Goal: Task Accomplishment & Management: Manage account settings

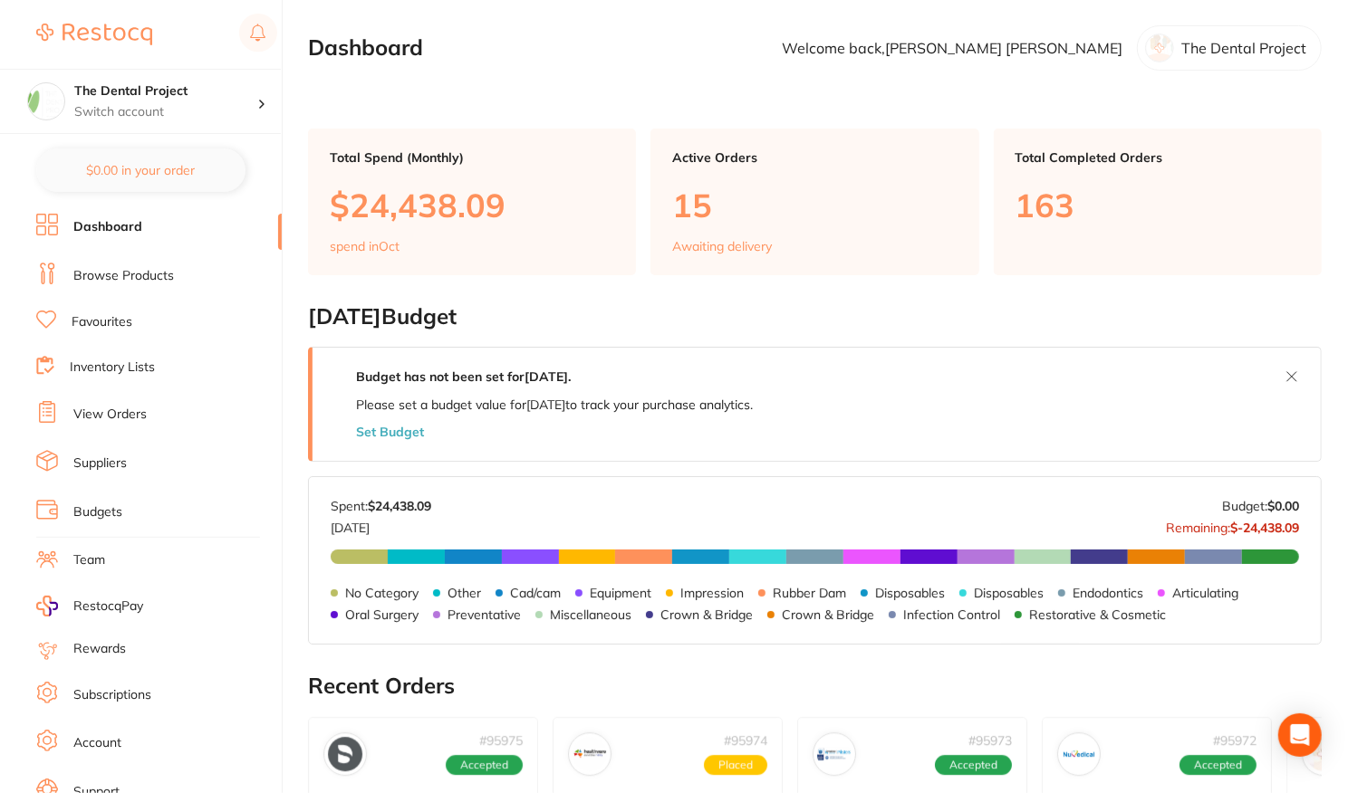
click at [101, 411] on link "View Orders" at bounding box center [109, 415] width 73 height 18
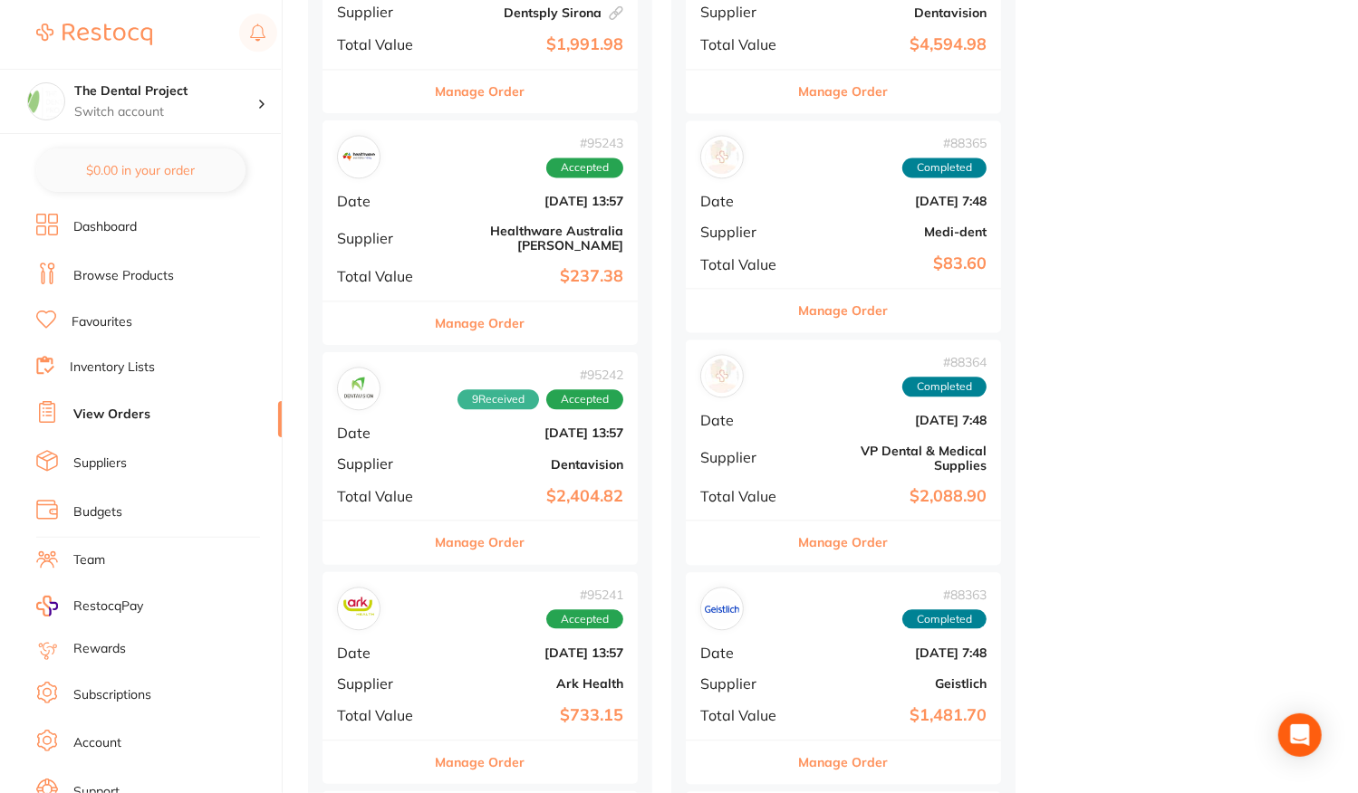
scroll to position [2083, 0]
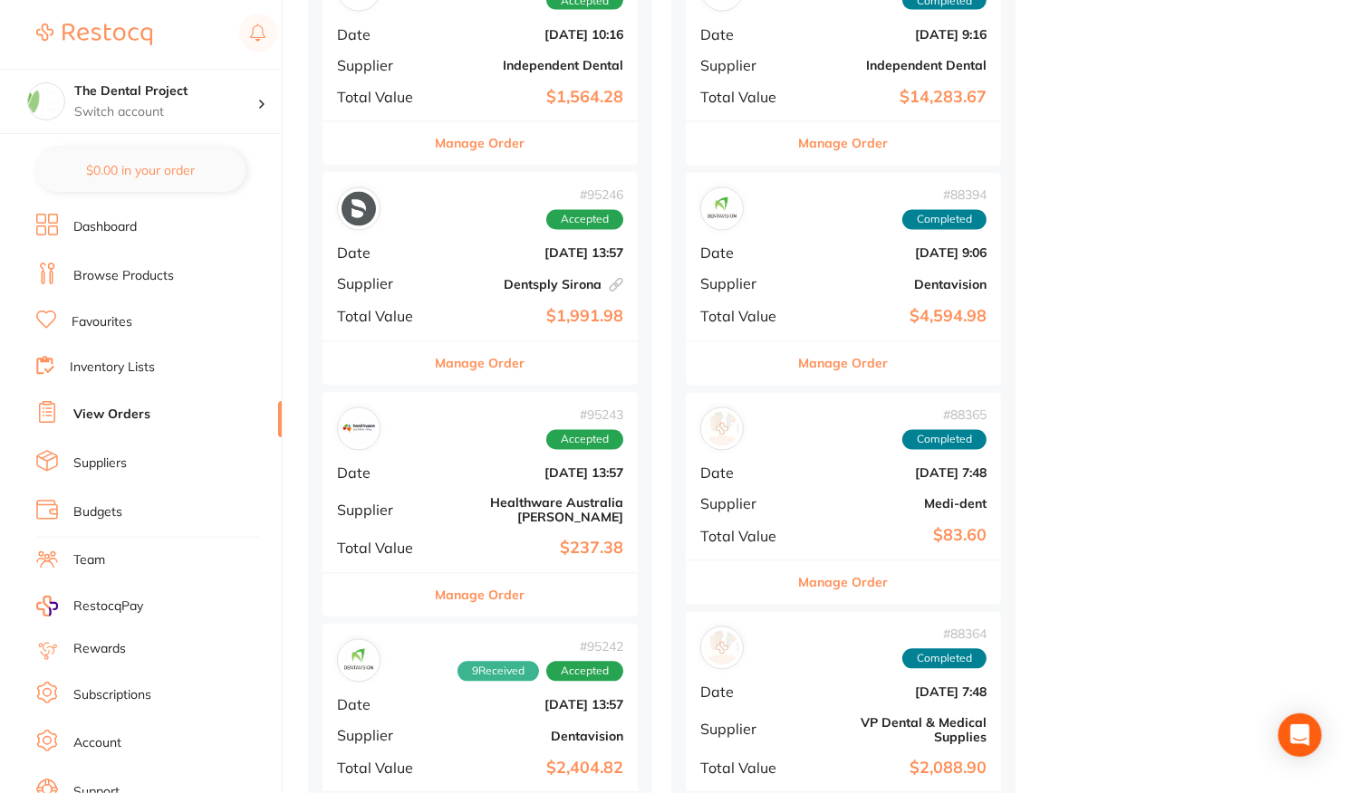
click at [474, 272] on div "# 95246 Accepted Date [DATE] 13:57 Supplier Dentsply Sirona This order has been…" at bounding box center [479, 256] width 315 height 168
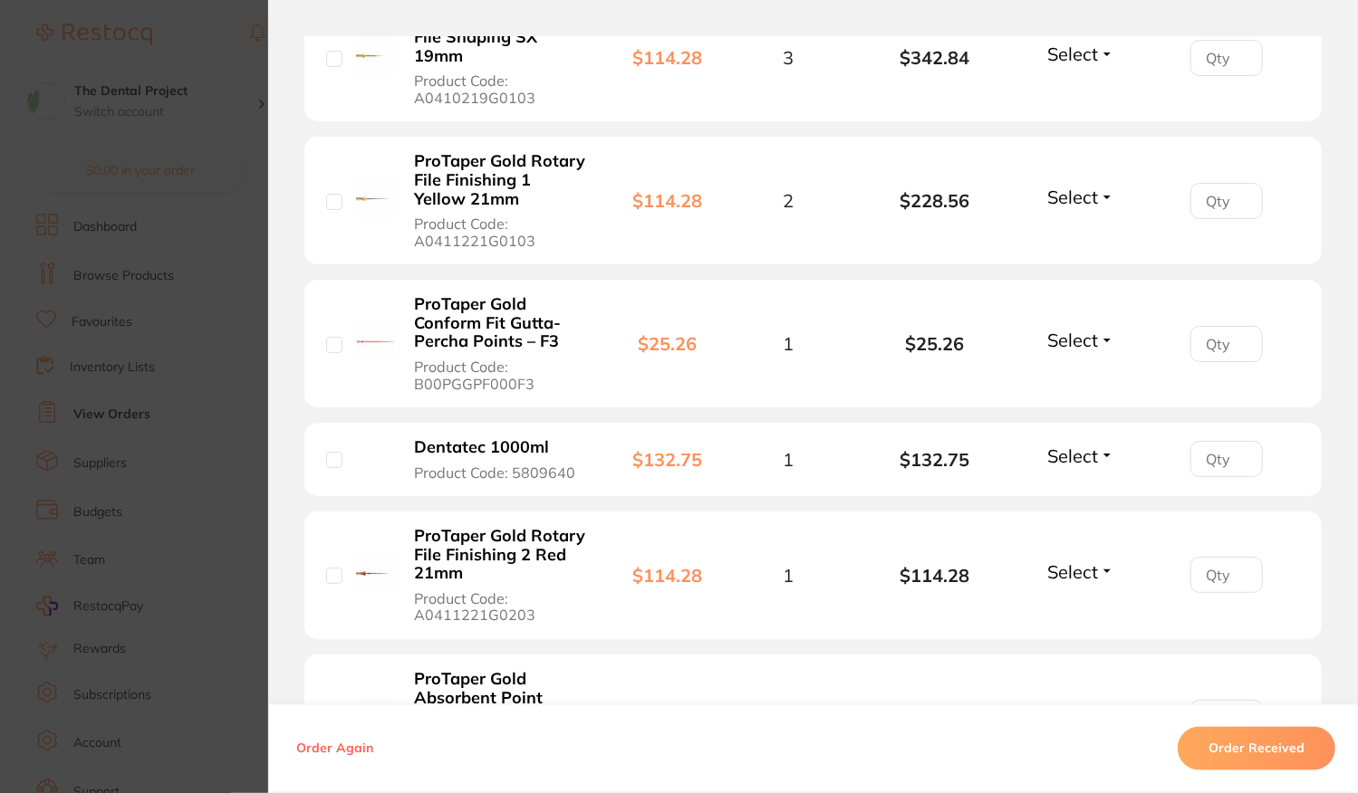
scroll to position [1721, 0]
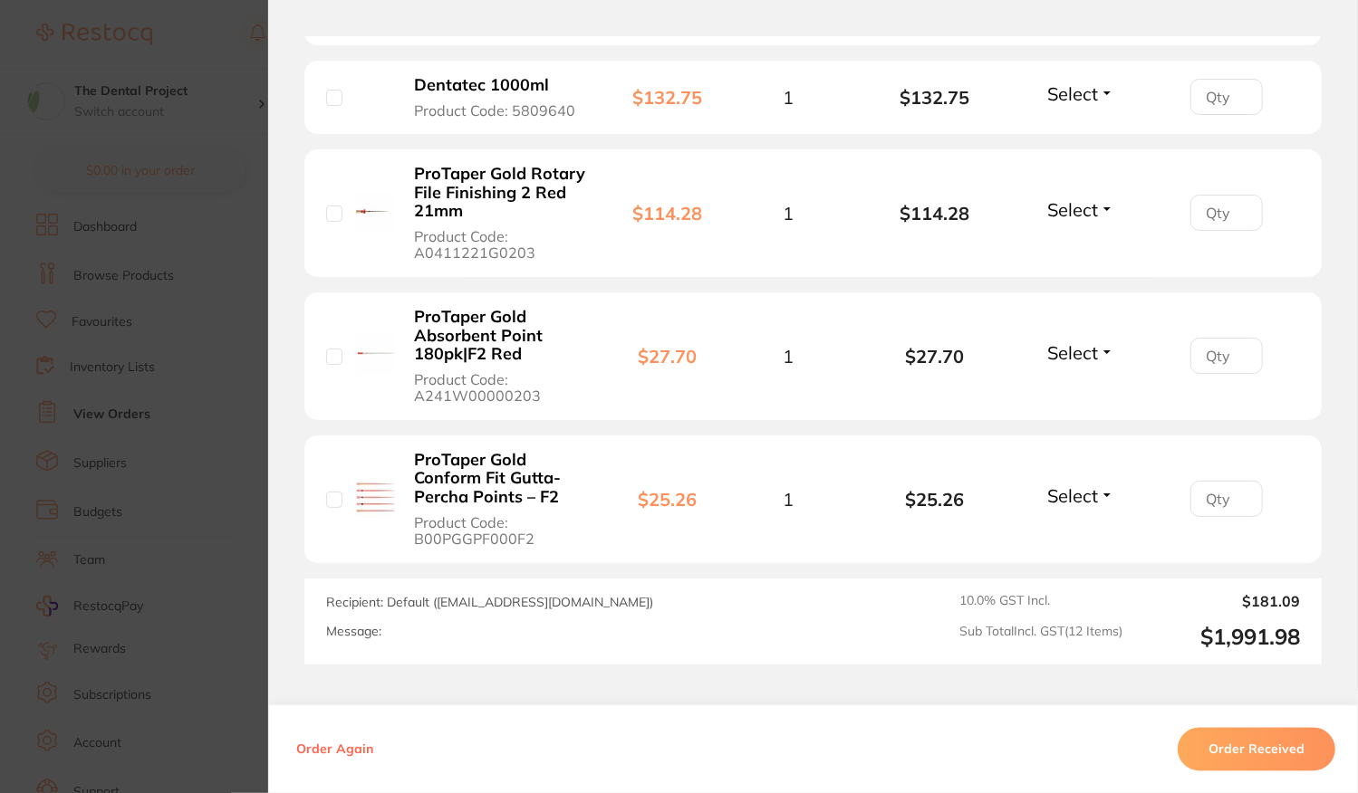
click at [1274, 758] on button "Order Received" at bounding box center [1257, 748] width 158 height 43
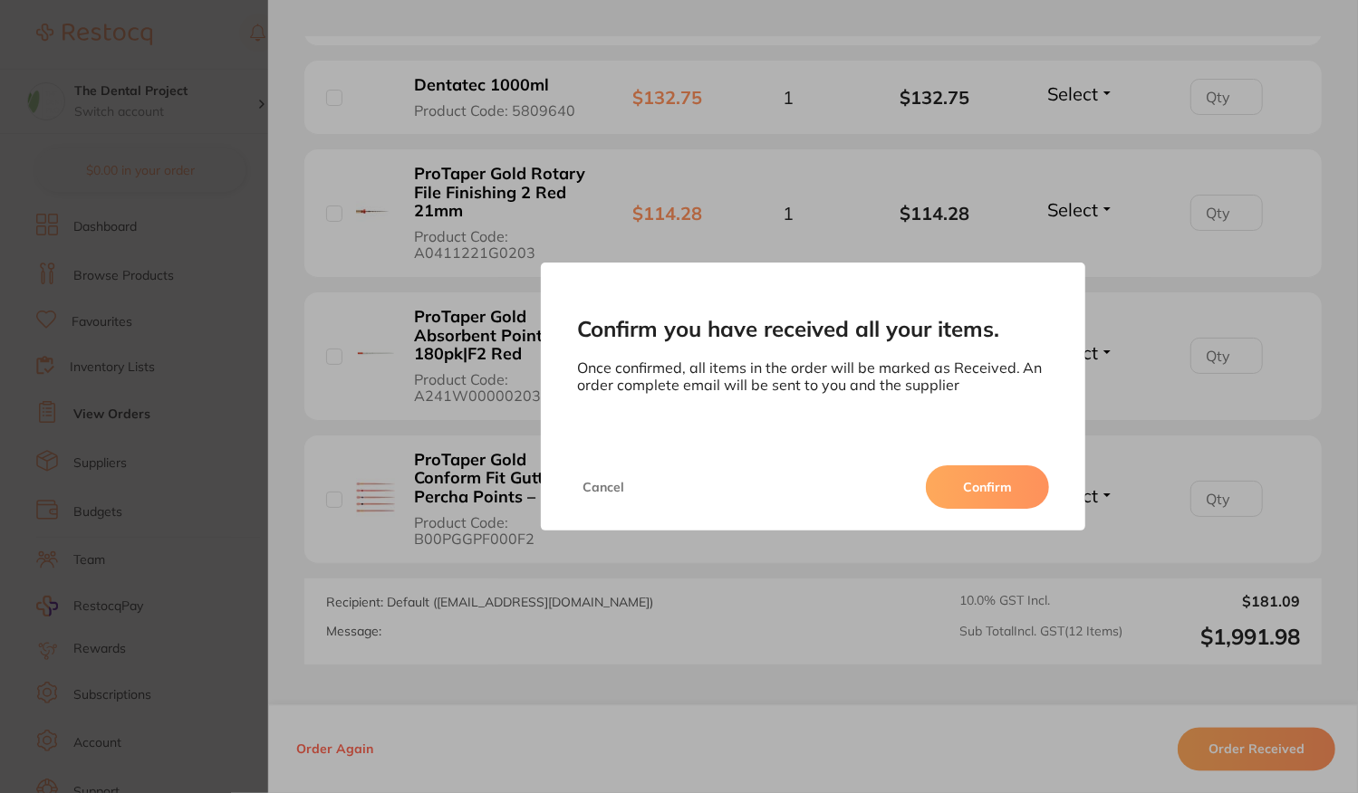
click at [969, 501] on button "Confirm" at bounding box center [987, 487] width 123 height 43
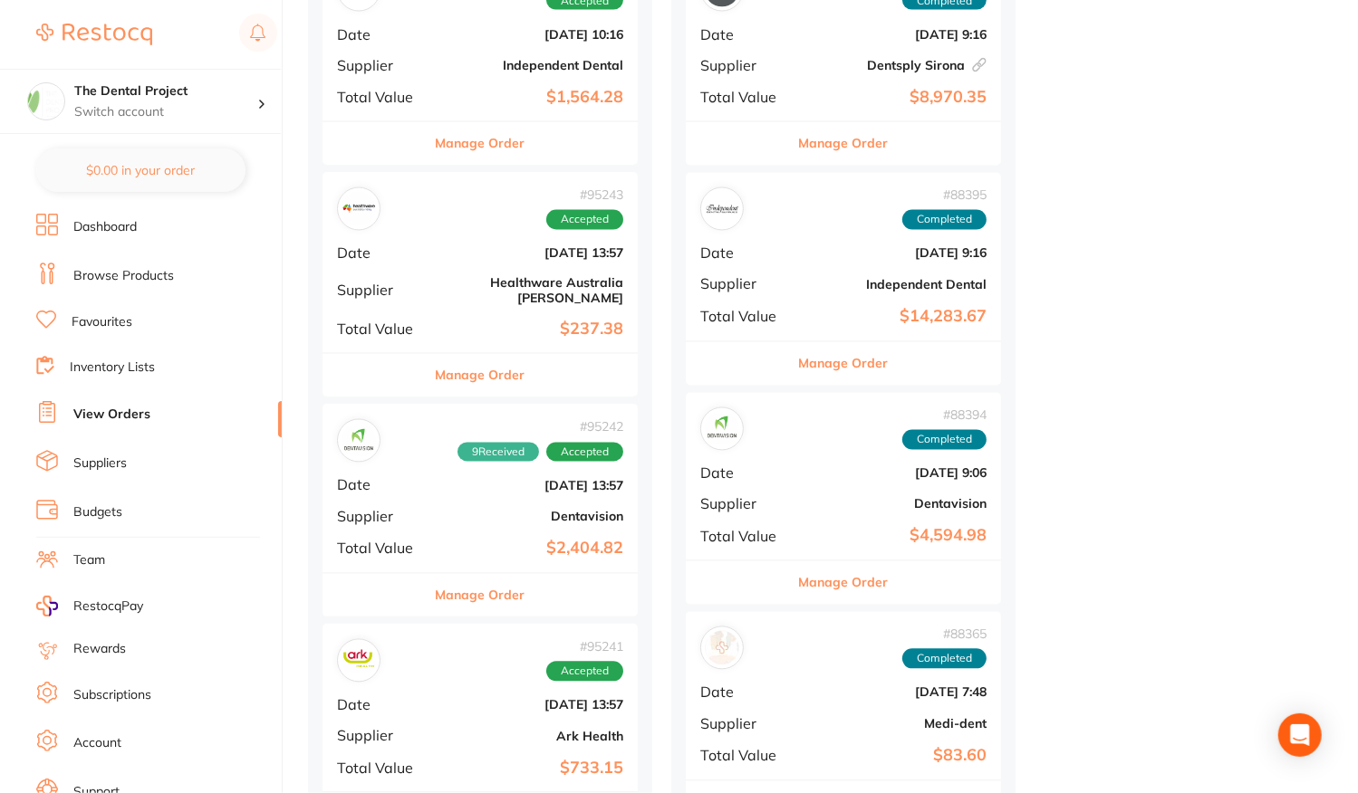
click at [516, 457] on div "# 95242 9 Received Accepted Date [DATE] 13:57 Supplier Dentavision Total Value …" at bounding box center [479, 488] width 315 height 168
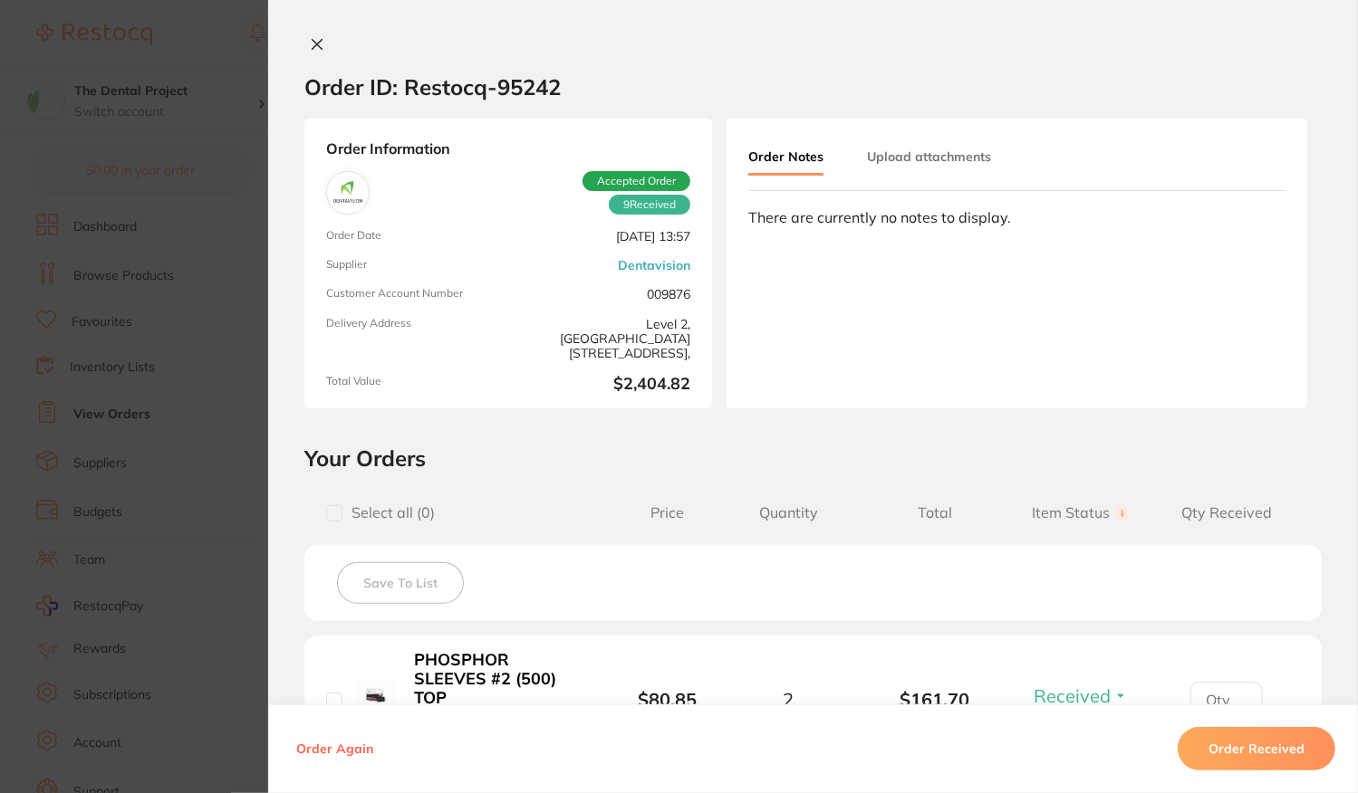
click at [312, 48] on icon at bounding box center [317, 44] width 14 height 14
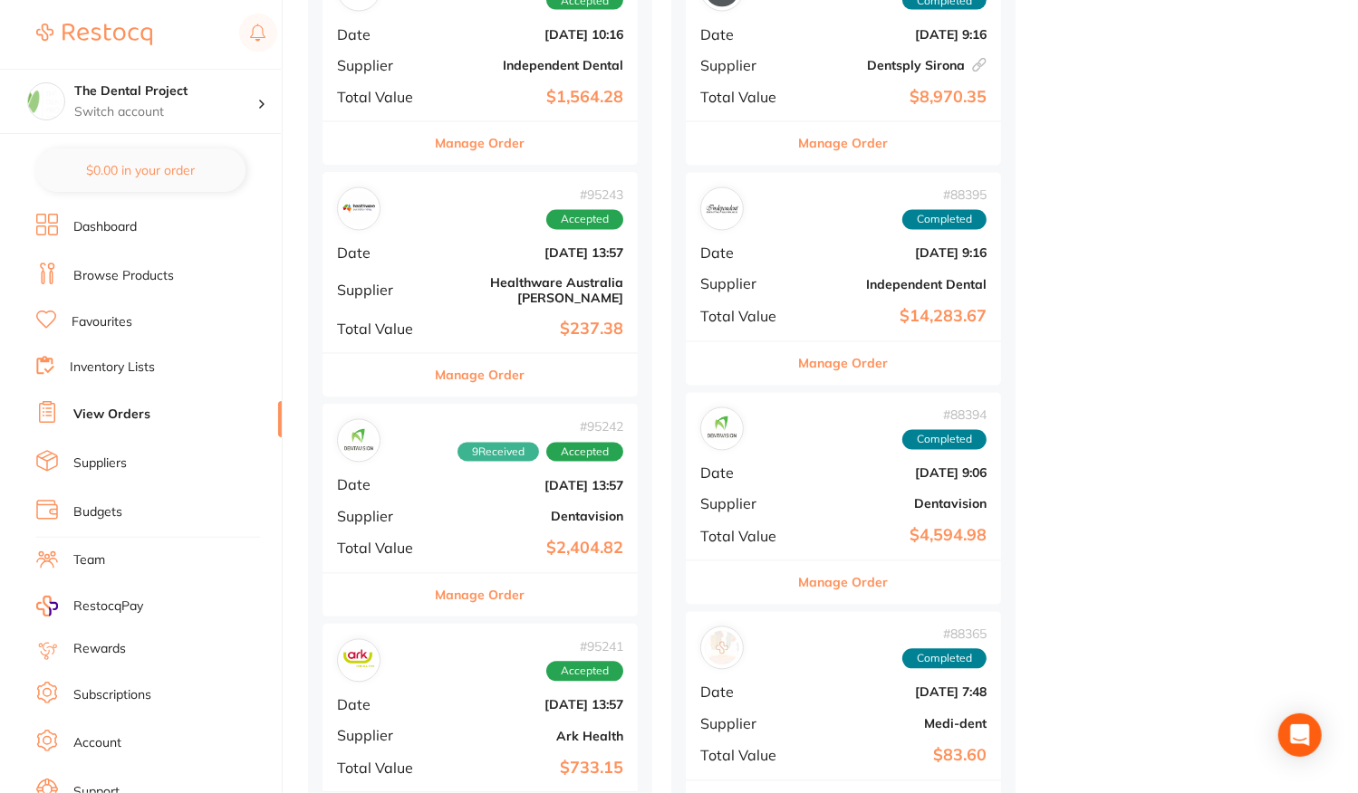
click at [462, 273] on div "# 95243 Accepted Date [DATE] 13:57 Supplier Healthware [GEOGRAPHIC_DATA] [PERSO…" at bounding box center [479, 262] width 315 height 180
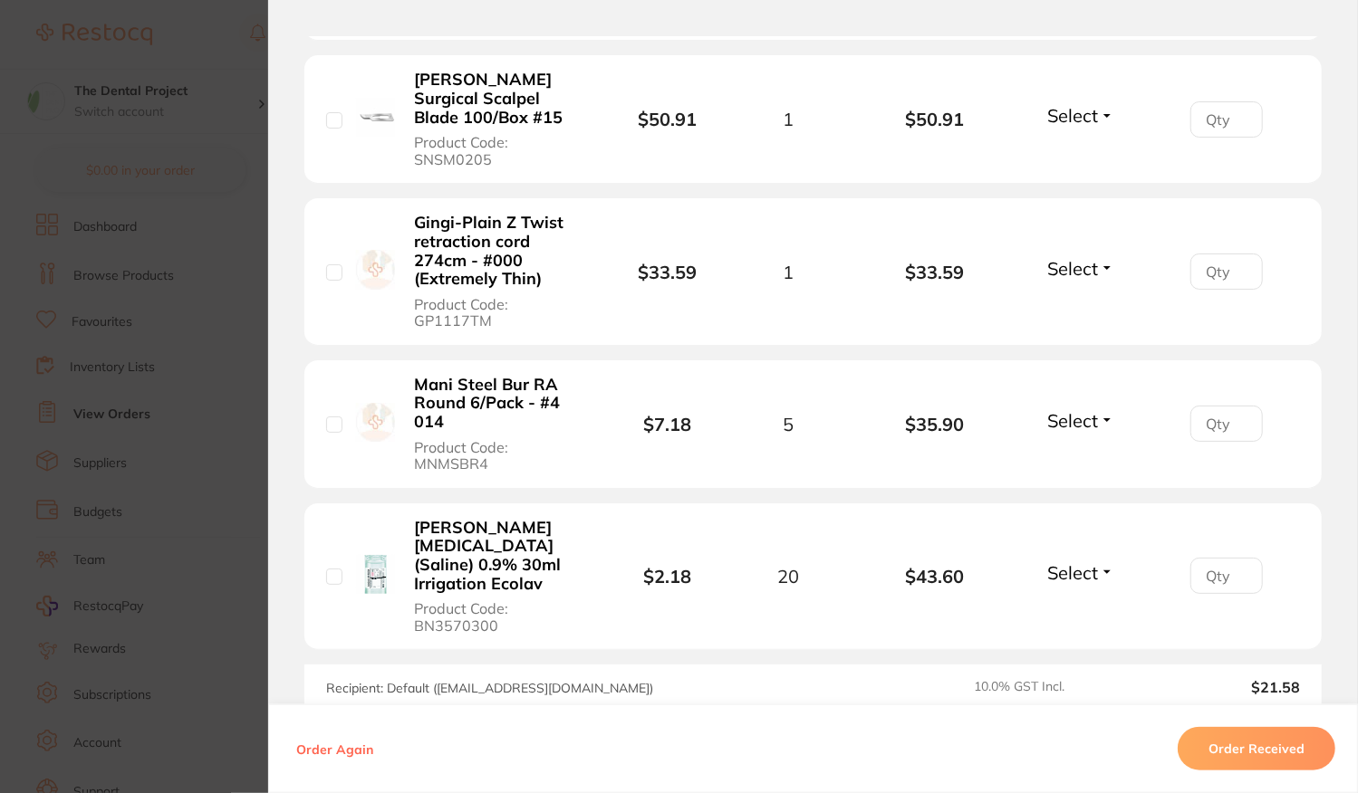
scroll to position [906, 0]
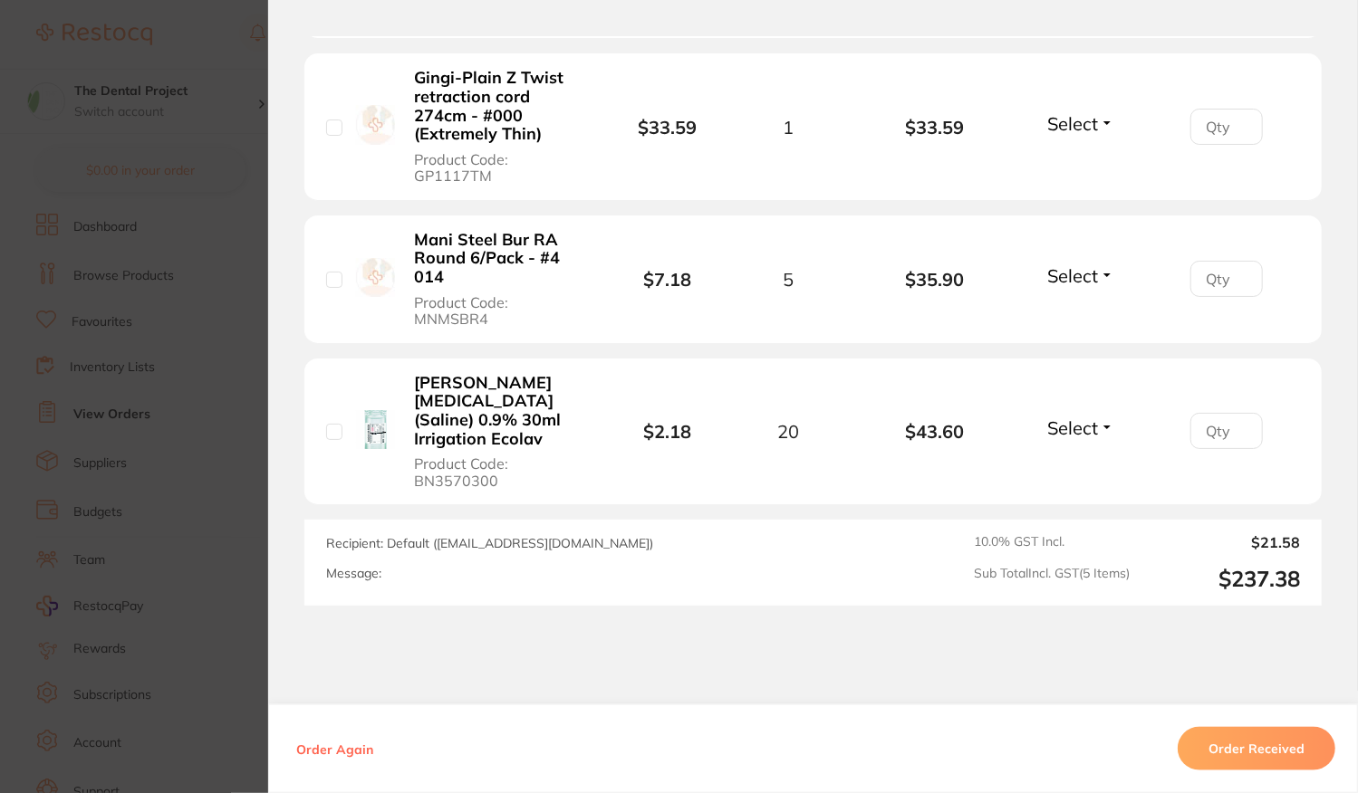
click at [1226, 742] on button "Order Received" at bounding box center [1257, 748] width 158 height 43
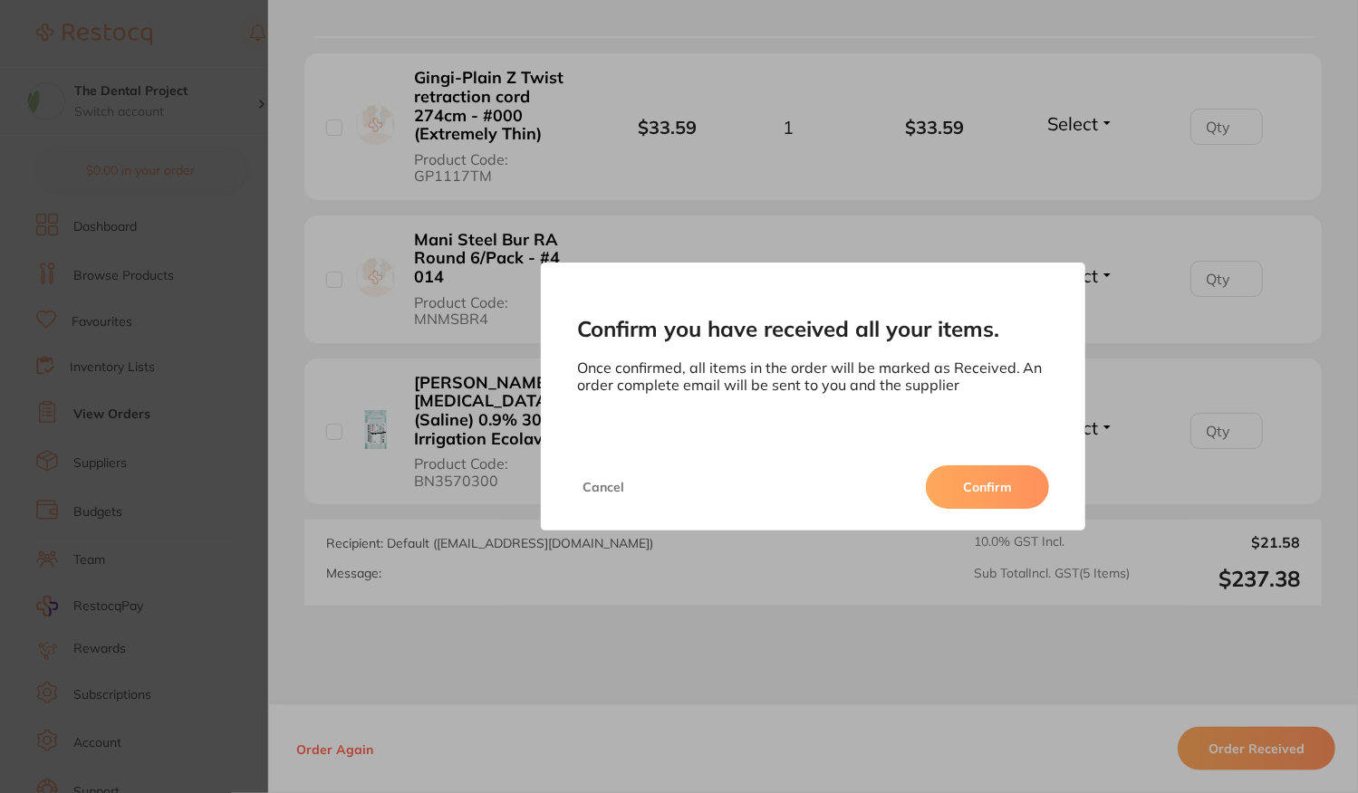
click at [1009, 492] on button "Confirm" at bounding box center [987, 487] width 123 height 43
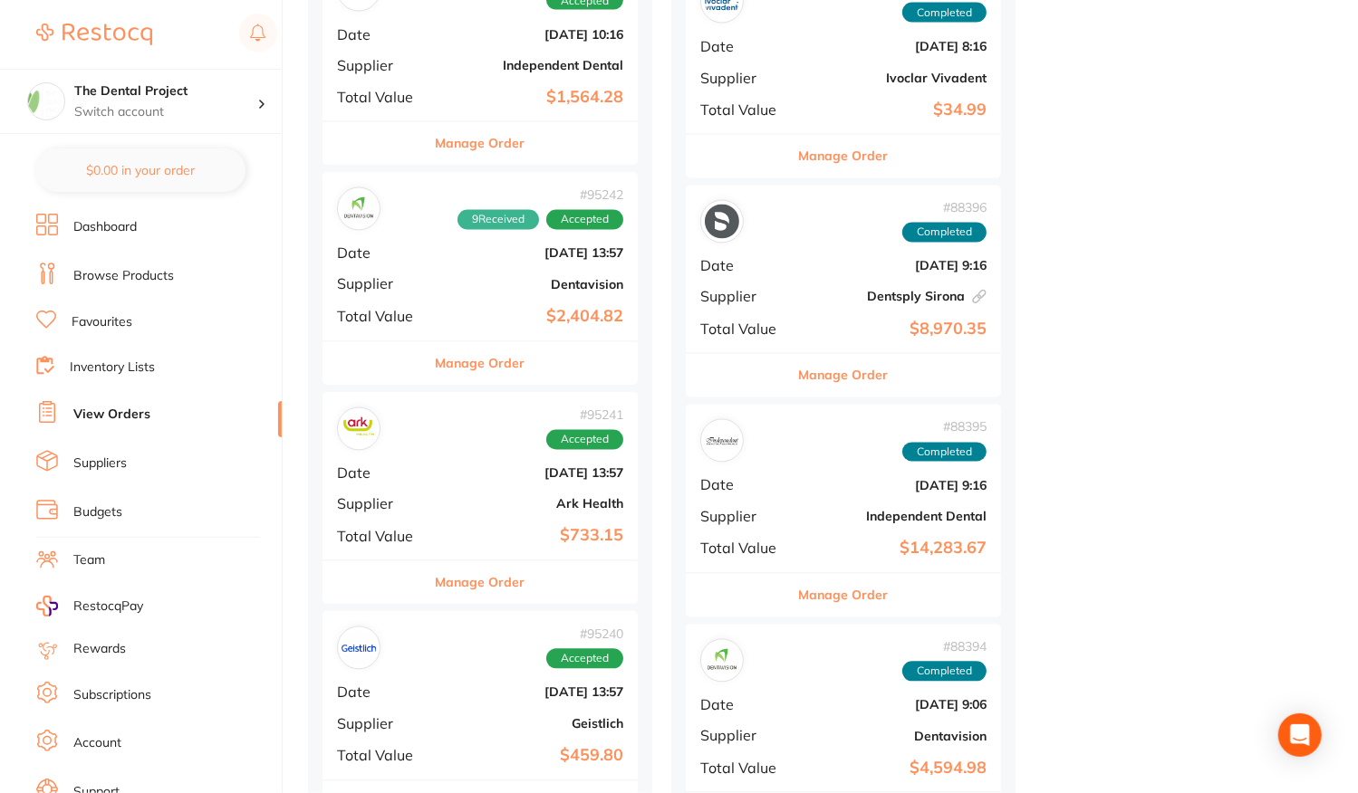
click at [496, 459] on div "# 95241 Accepted Date [DATE] 13:57 Supplier Ark Health Total Value $733.15" at bounding box center [479, 476] width 315 height 168
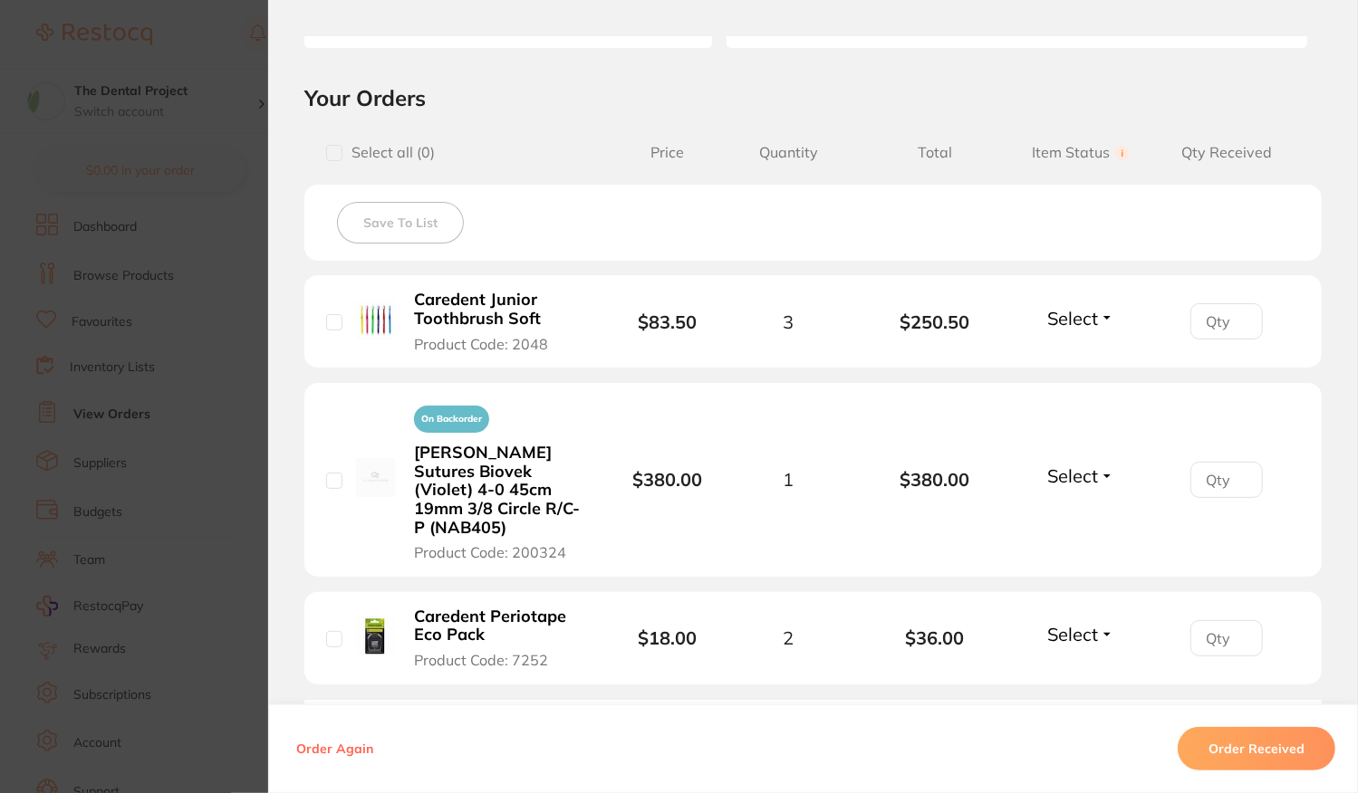
scroll to position [362, 0]
click at [1227, 750] on button "Order Received" at bounding box center [1257, 748] width 158 height 43
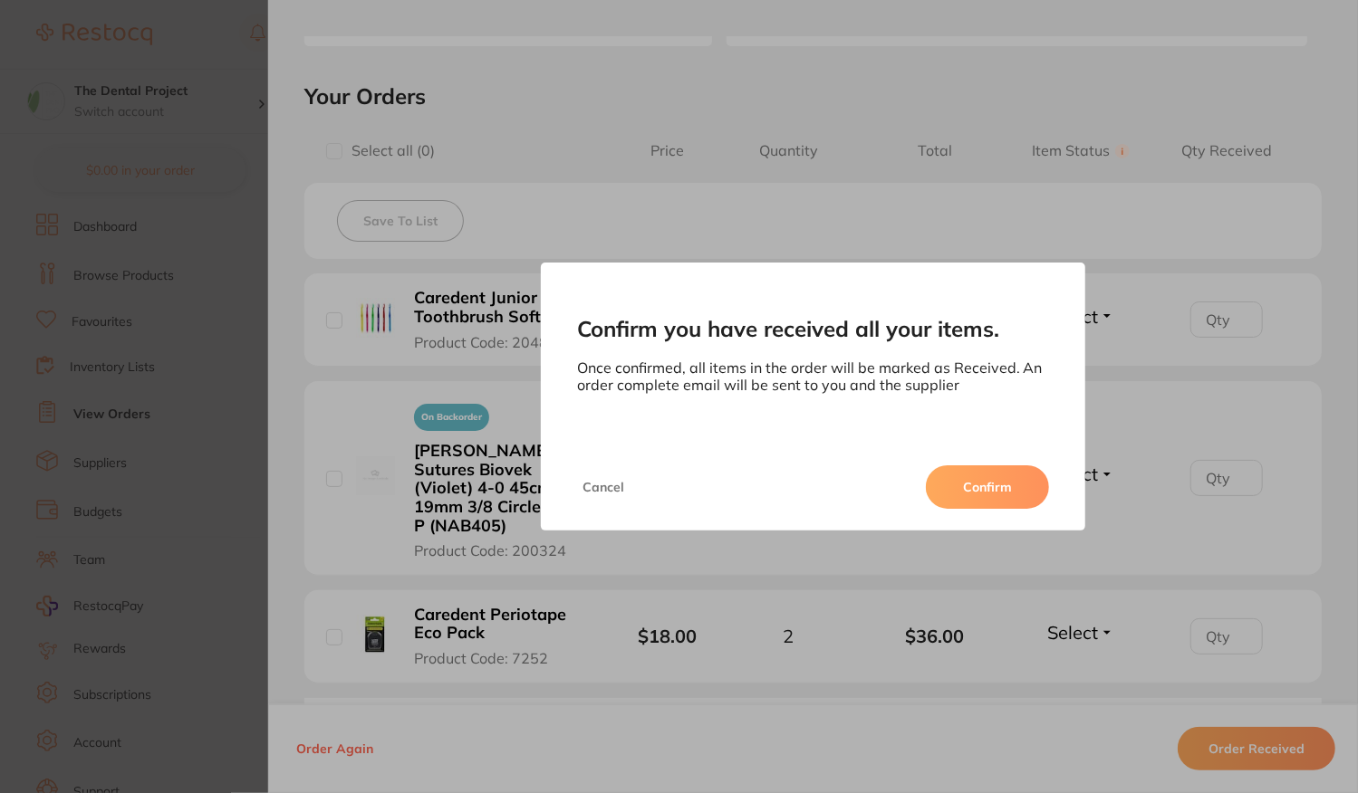
click at [964, 488] on button "Confirm" at bounding box center [987, 487] width 123 height 43
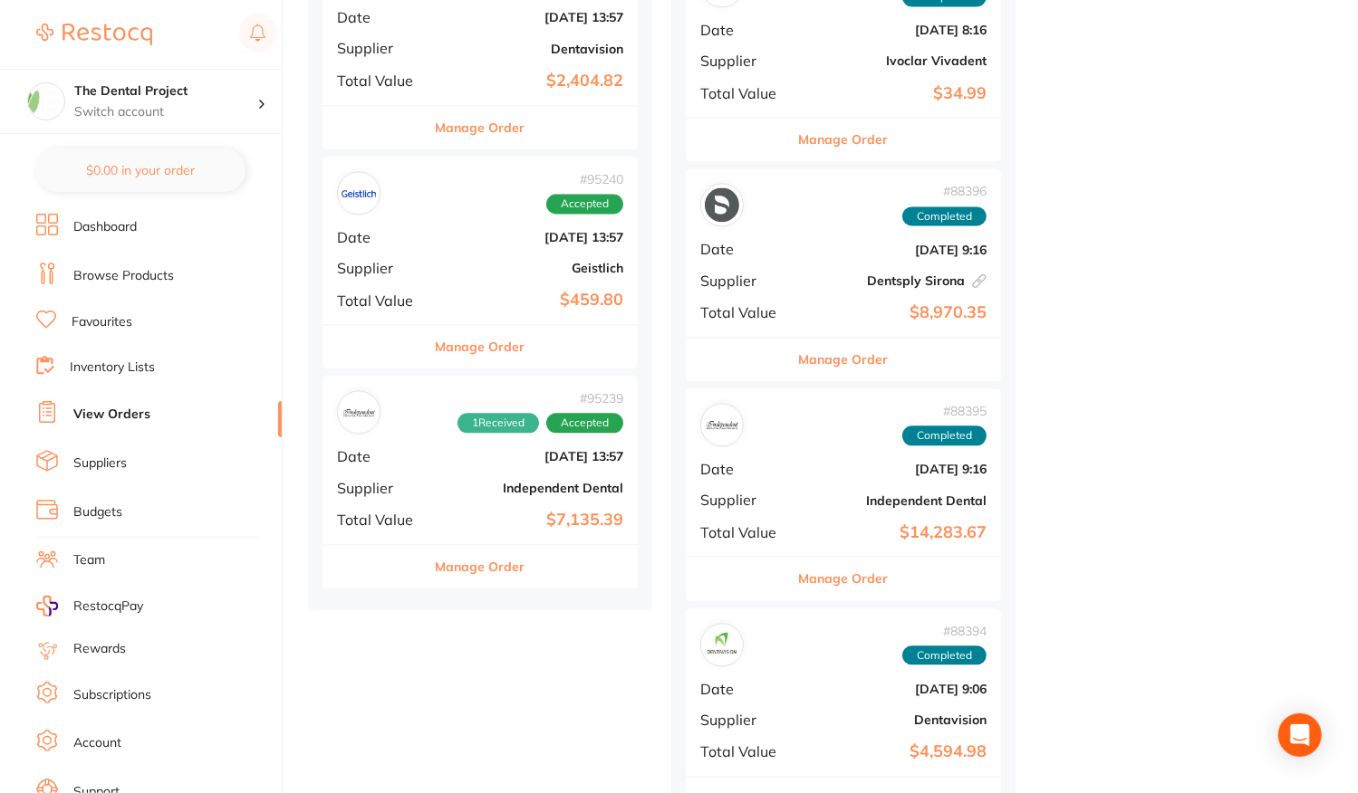
scroll to position [2355, 0]
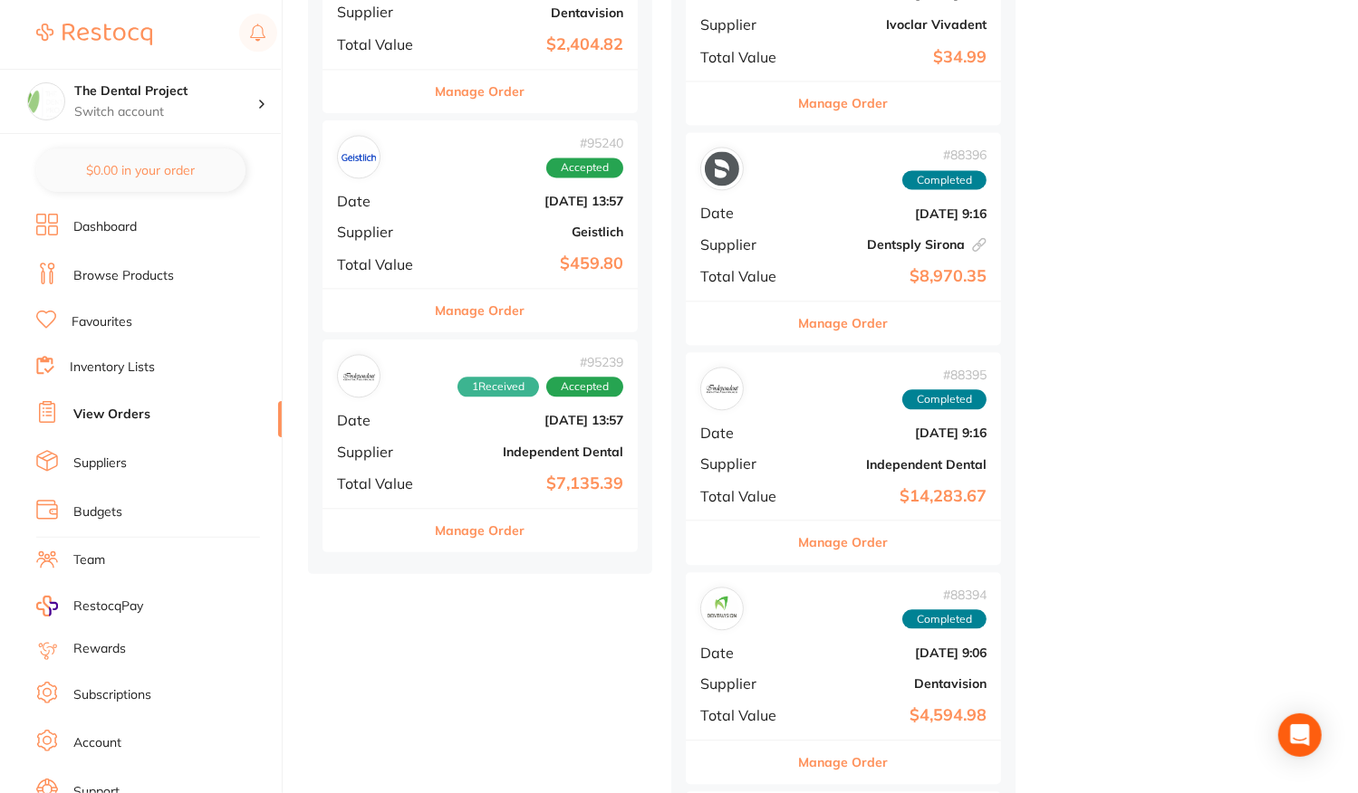
click at [474, 220] on div "# 95240 Accepted Date [DATE] 13:57 Supplier Geistlich Total Value $459.80" at bounding box center [479, 204] width 315 height 168
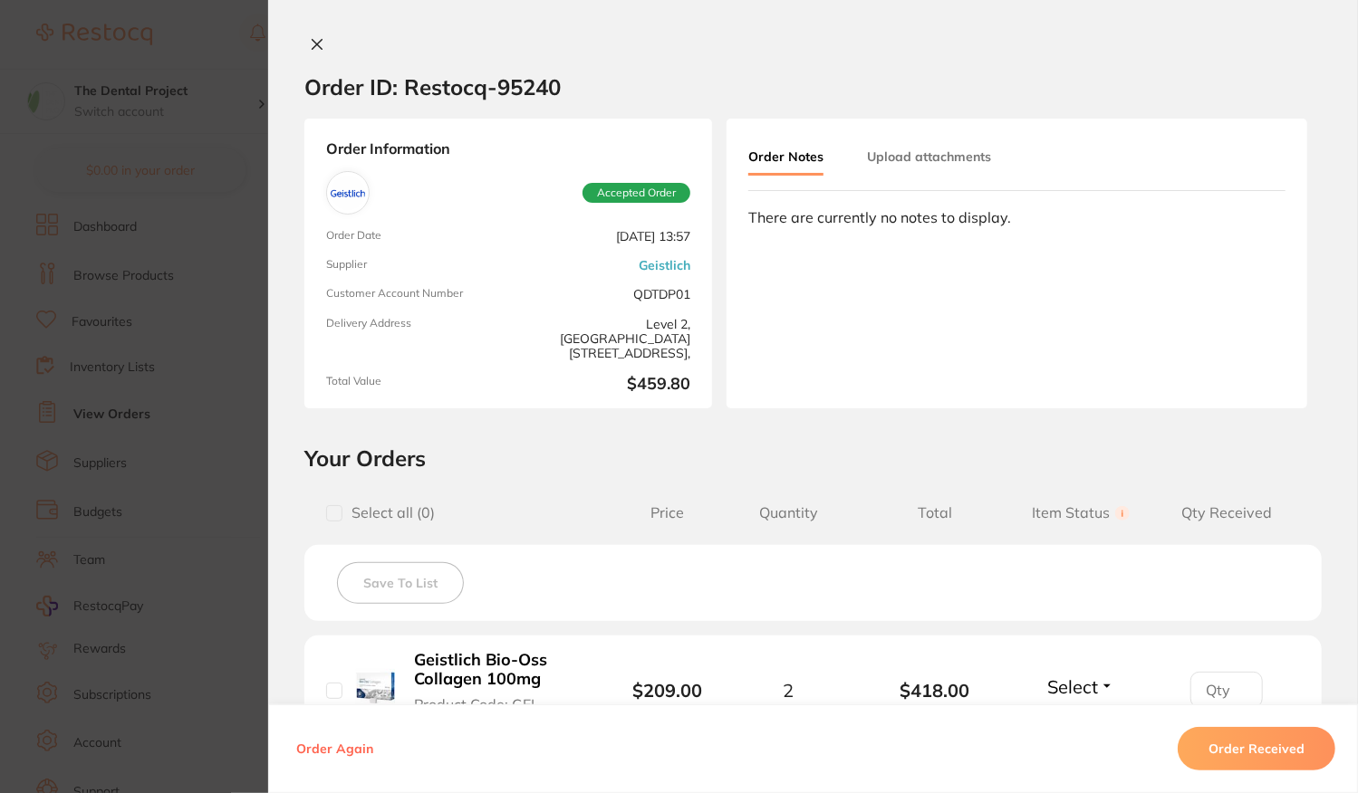
scroll to position [321, 0]
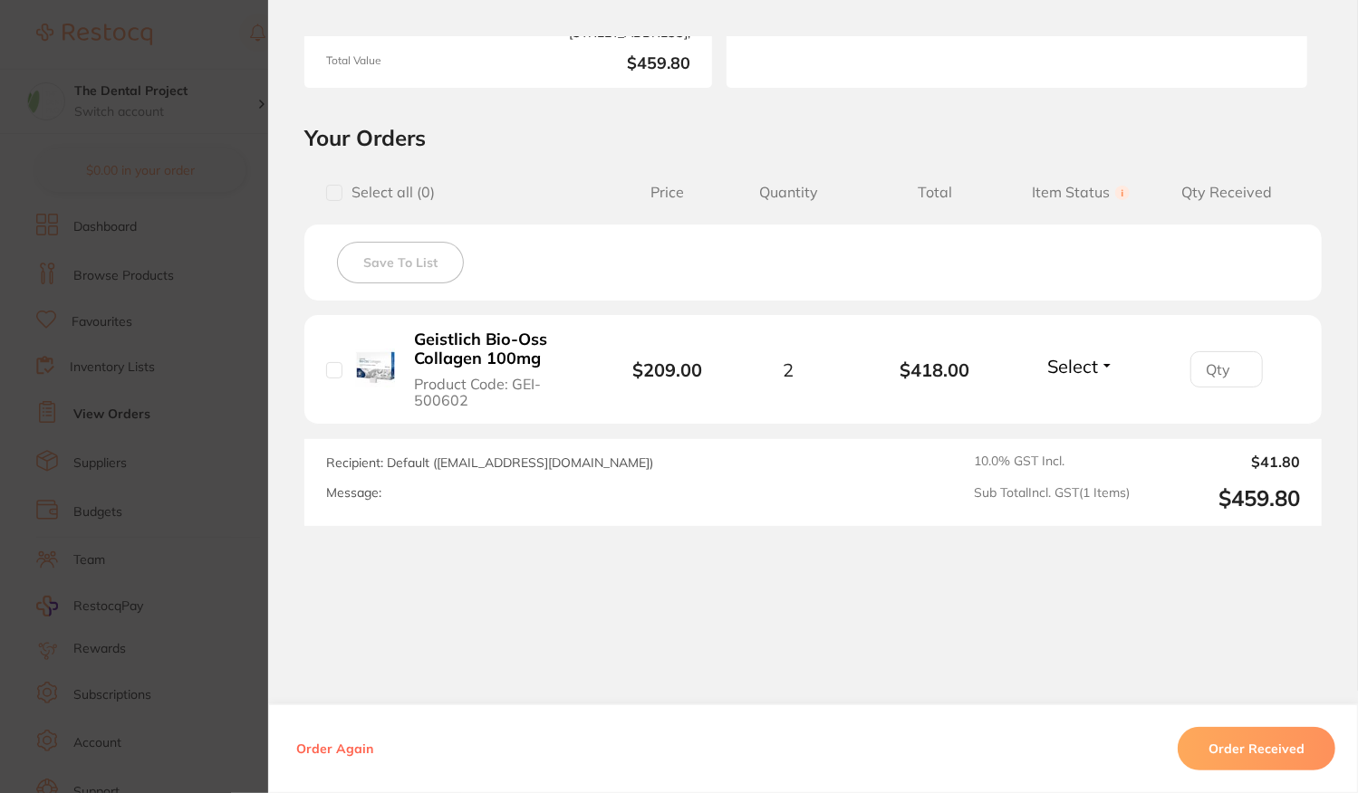
click at [1209, 745] on button "Order Received" at bounding box center [1257, 748] width 158 height 43
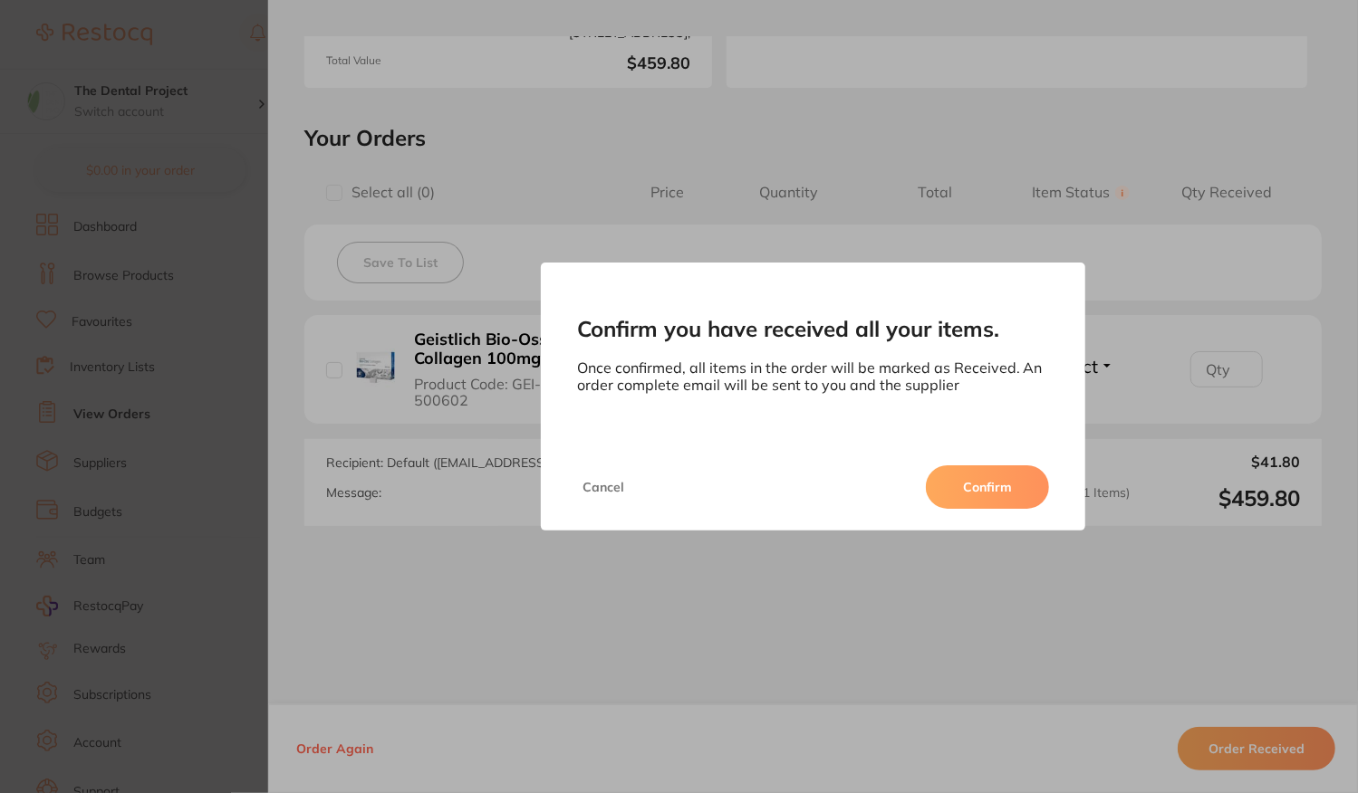
click at [1014, 499] on button "Confirm" at bounding box center [987, 487] width 123 height 43
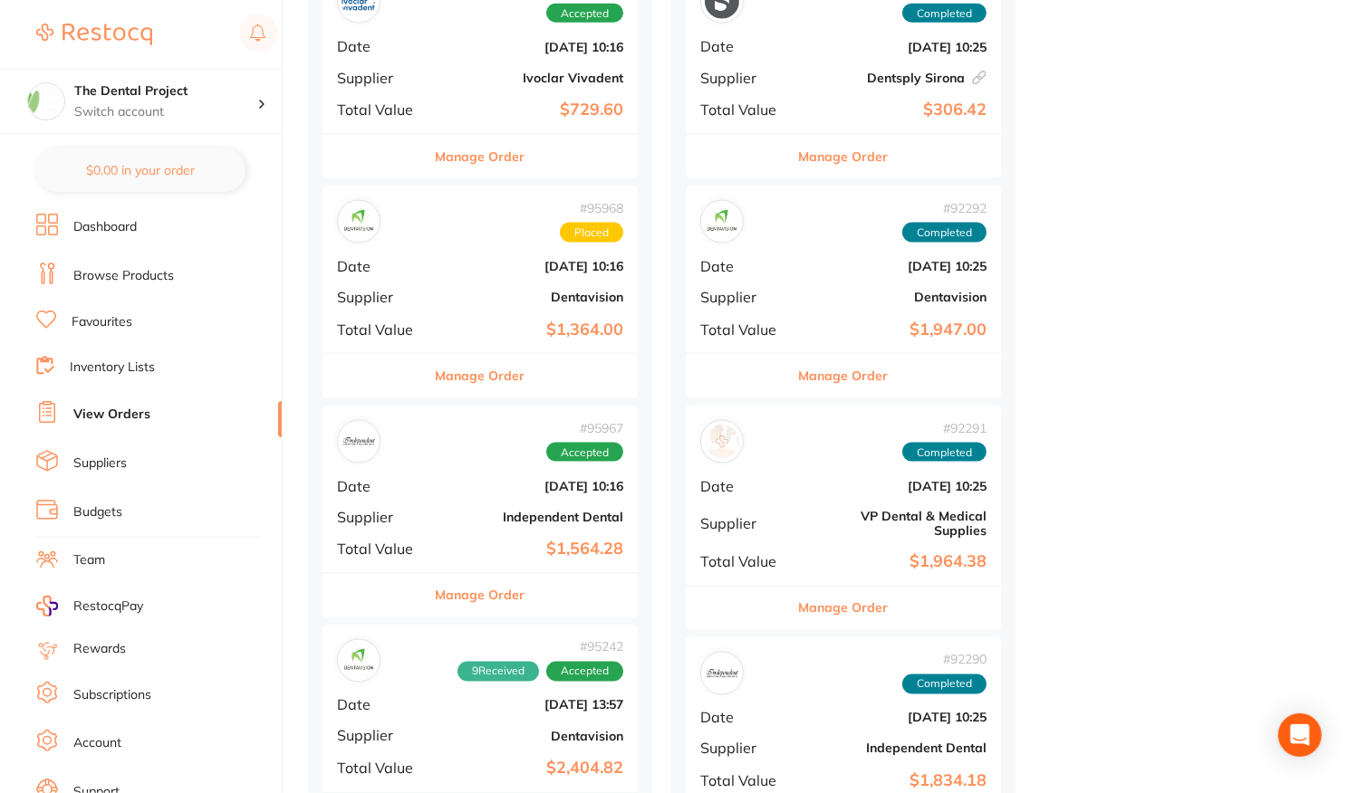
scroll to position [1993, 0]
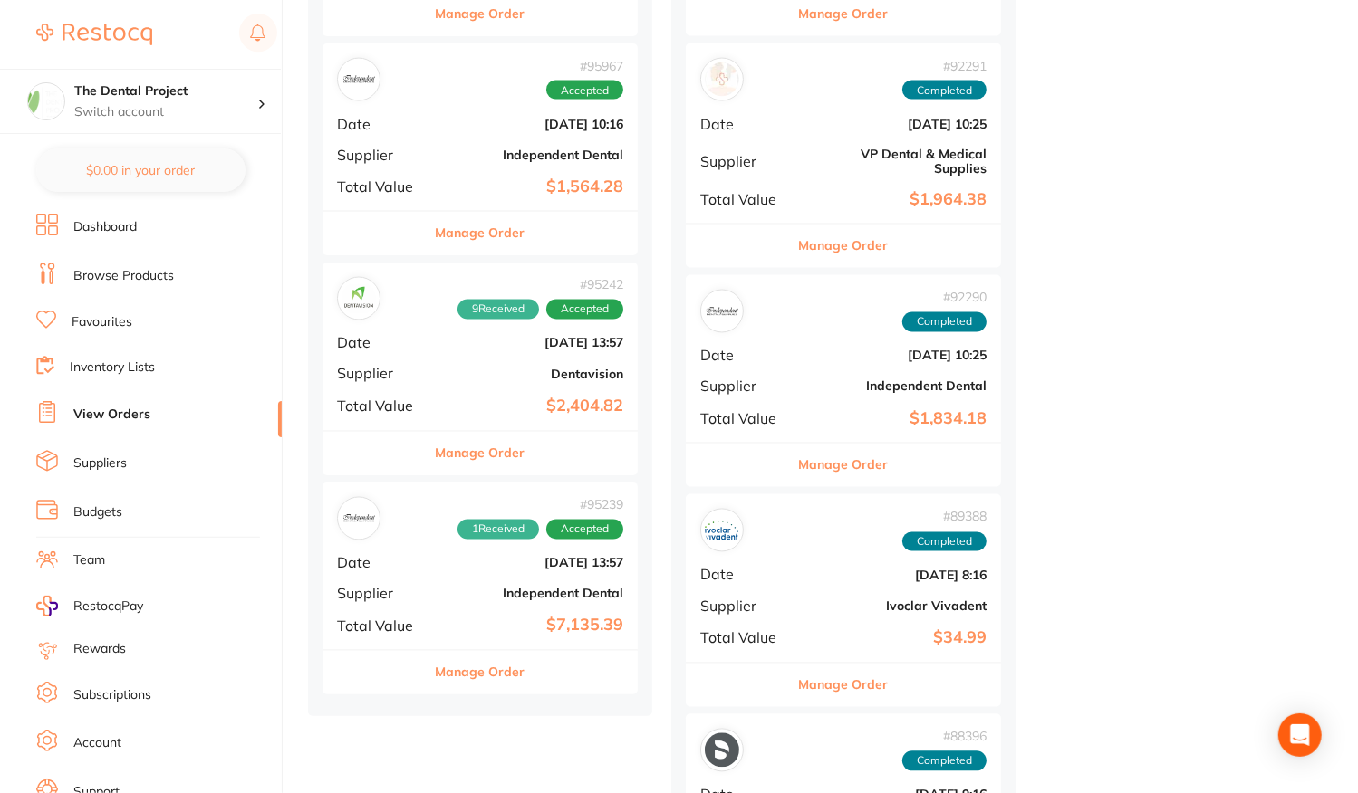
click at [432, 566] on div "# 95239 1 Received Accepted Date [DATE] 13:57 Supplier Independent Dental Total…" at bounding box center [479, 567] width 315 height 168
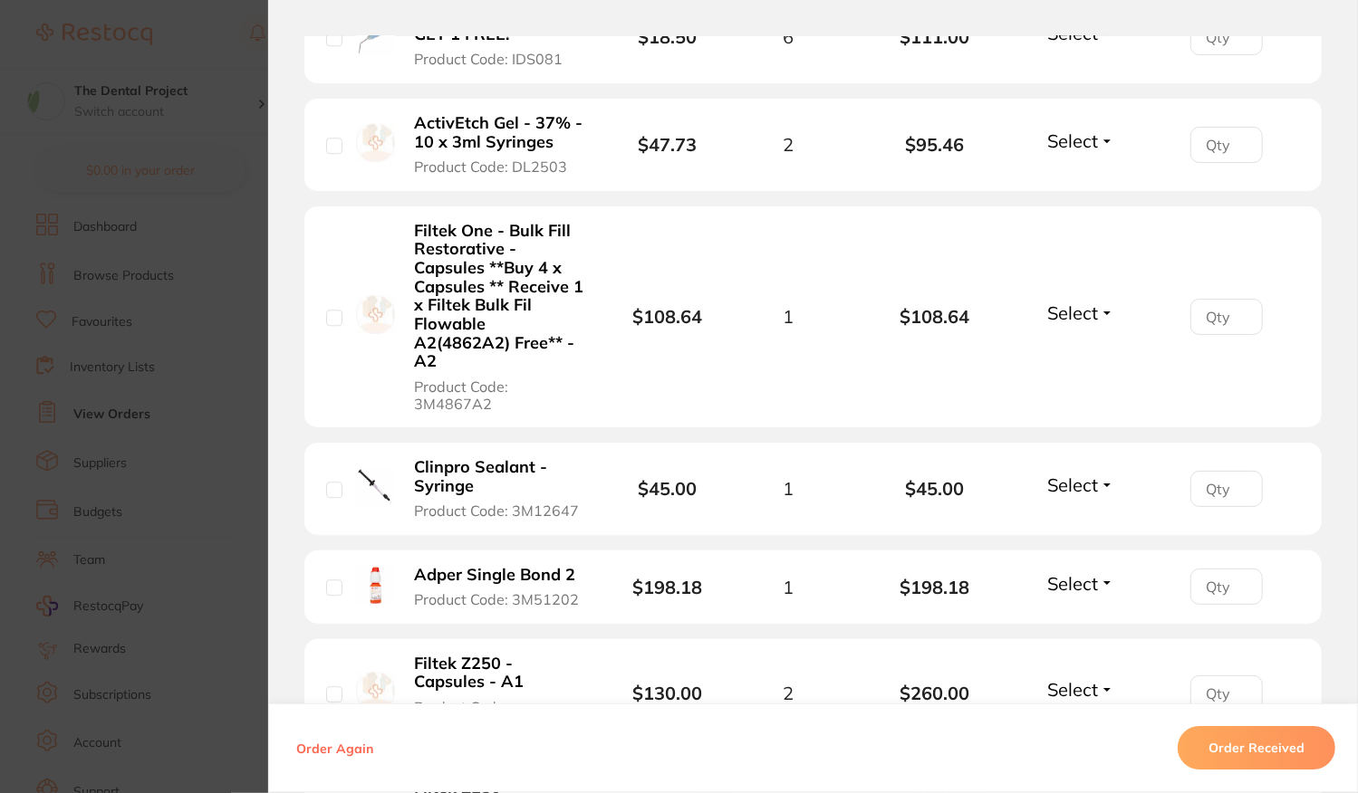
scroll to position [3442, 0]
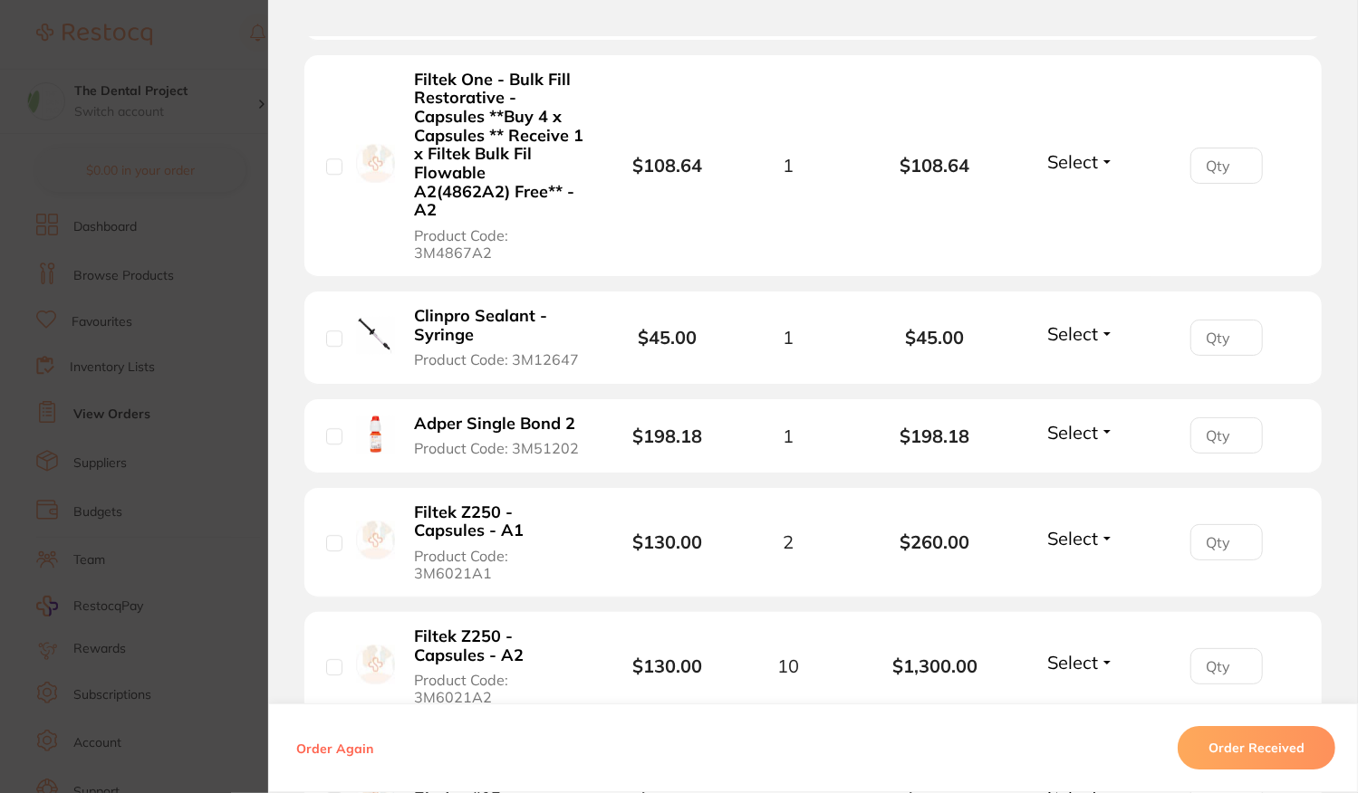
click at [1091, 399] on li "Adper Single Bond 2 Product Code: 3M51202 $198.18 1 $198.18 Select Received Bac…" at bounding box center [812, 436] width 1017 height 74
click at [1082, 421] on span "Select" at bounding box center [1072, 432] width 51 height 23
click at [1071, 465] on span "Received" at bounding box center [1081, 472] width 46 height 14
click at [186, 415] on section "Order ID: Restocq- 95239 Order Information 2 Received Accepted Order Order Date…" at bounding box center [679, 396] width 1358 height 793
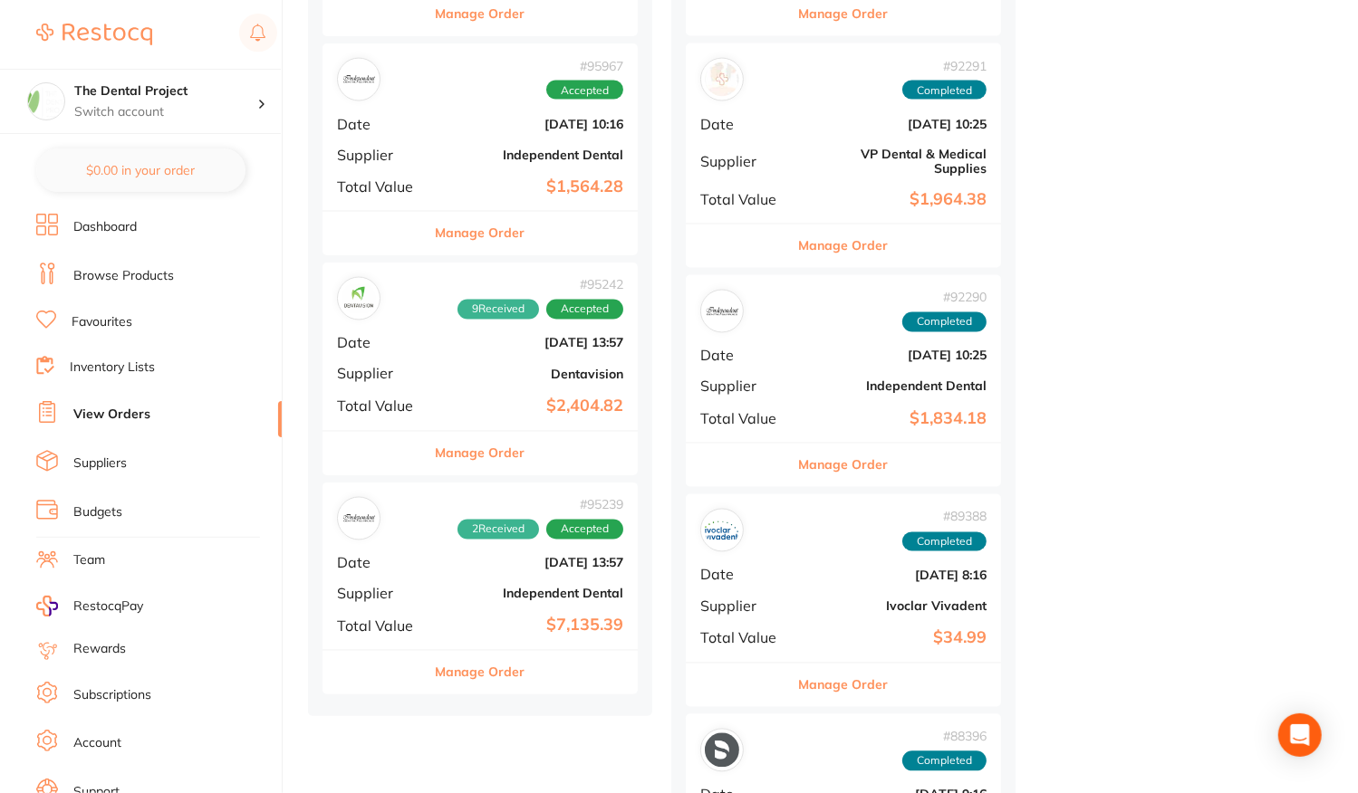
click at [487, 572] on div "# 95239 2 Received Accepted Date [DATE] 13:57 Supplier Independent Dental Total…" at bounding box center [479, 567] width 315 height 168
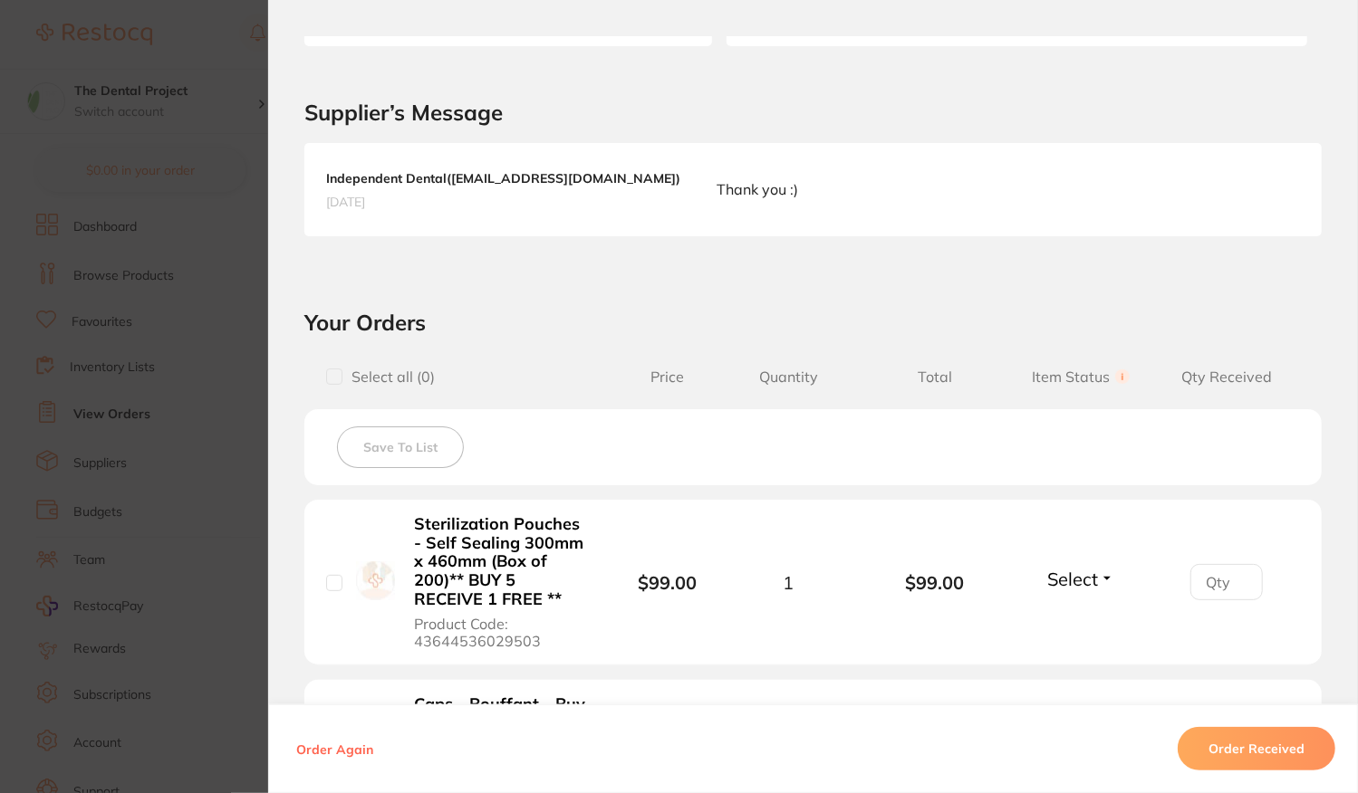
scroll to position [543, 0]
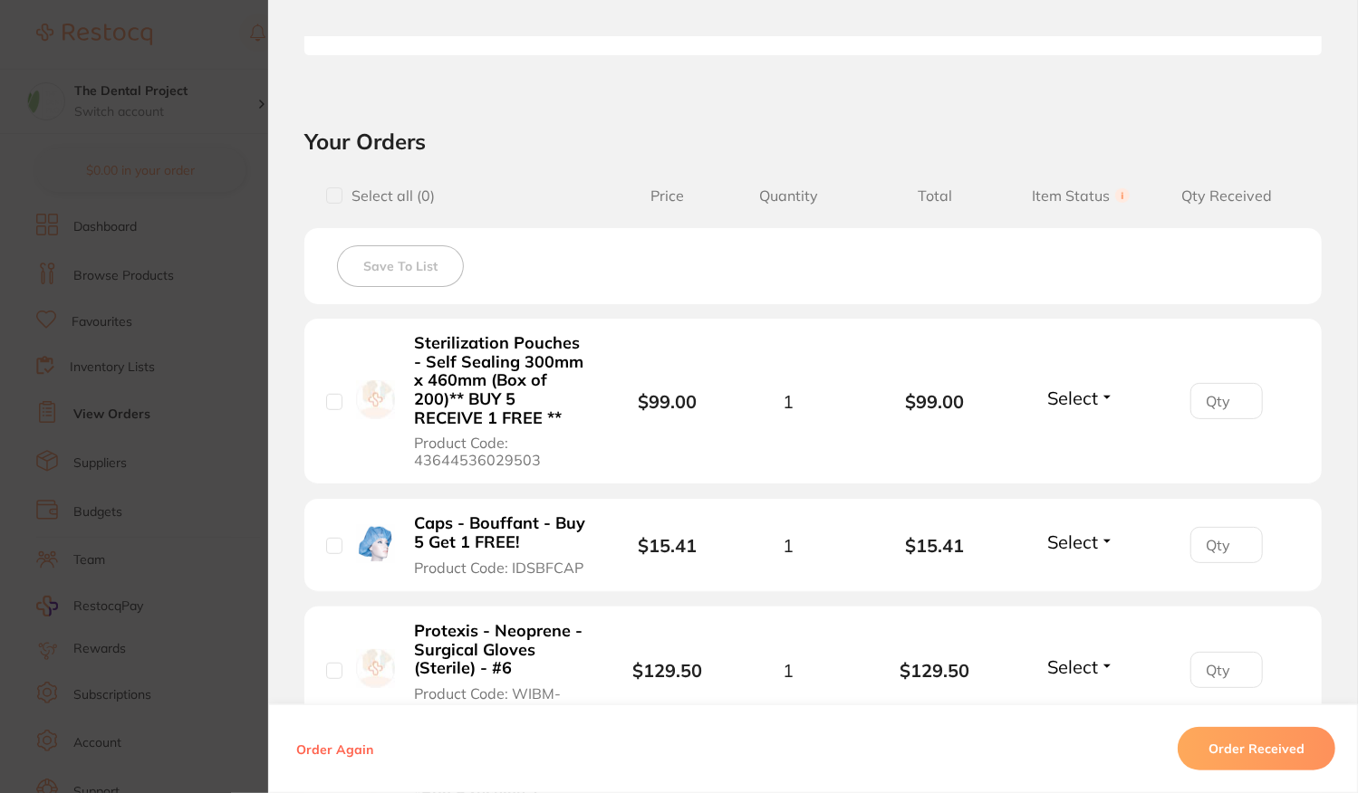
click at [1073, 403] on span "Select" at bounding box center [1072, 398] width 51 height 23
click at [1058, 461] on span "Back Order" at bounding box center [1080, 464] width 55 height 14
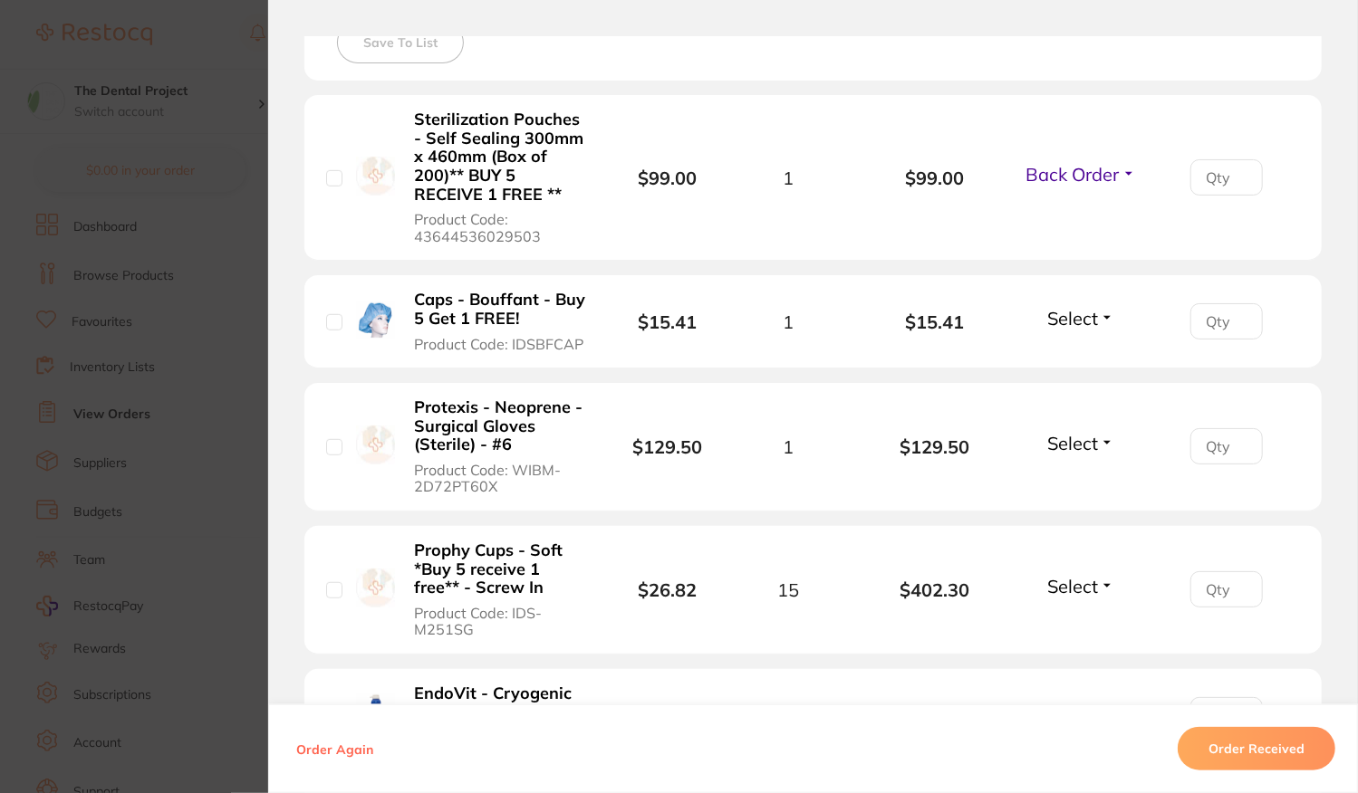
scroll to position [815, 0]
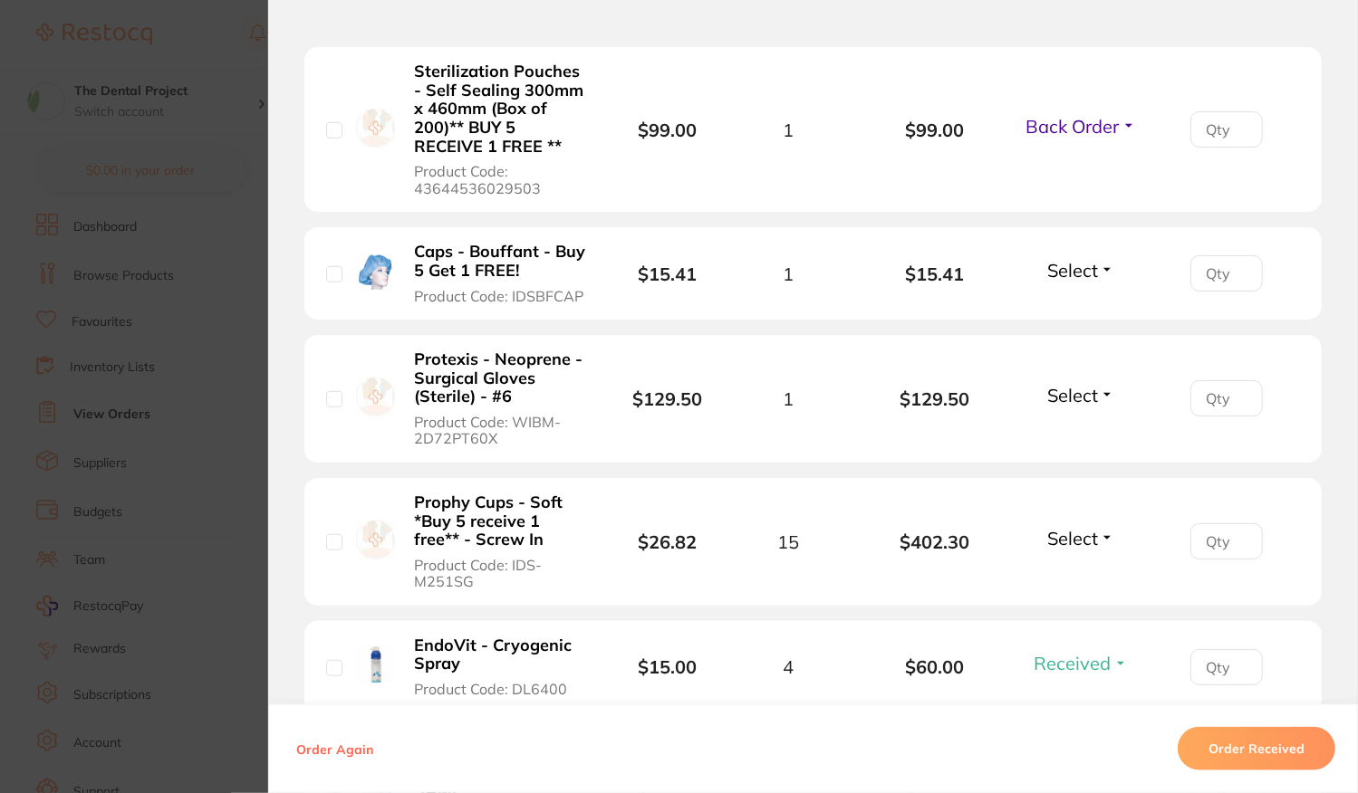
click at [1078, 385] on span "Select" at bounding box center [1072, 395] width 51 height 23
click at [1054, 464] on span "Back Order" at bounding box center [1080, 463] width 55 height 14
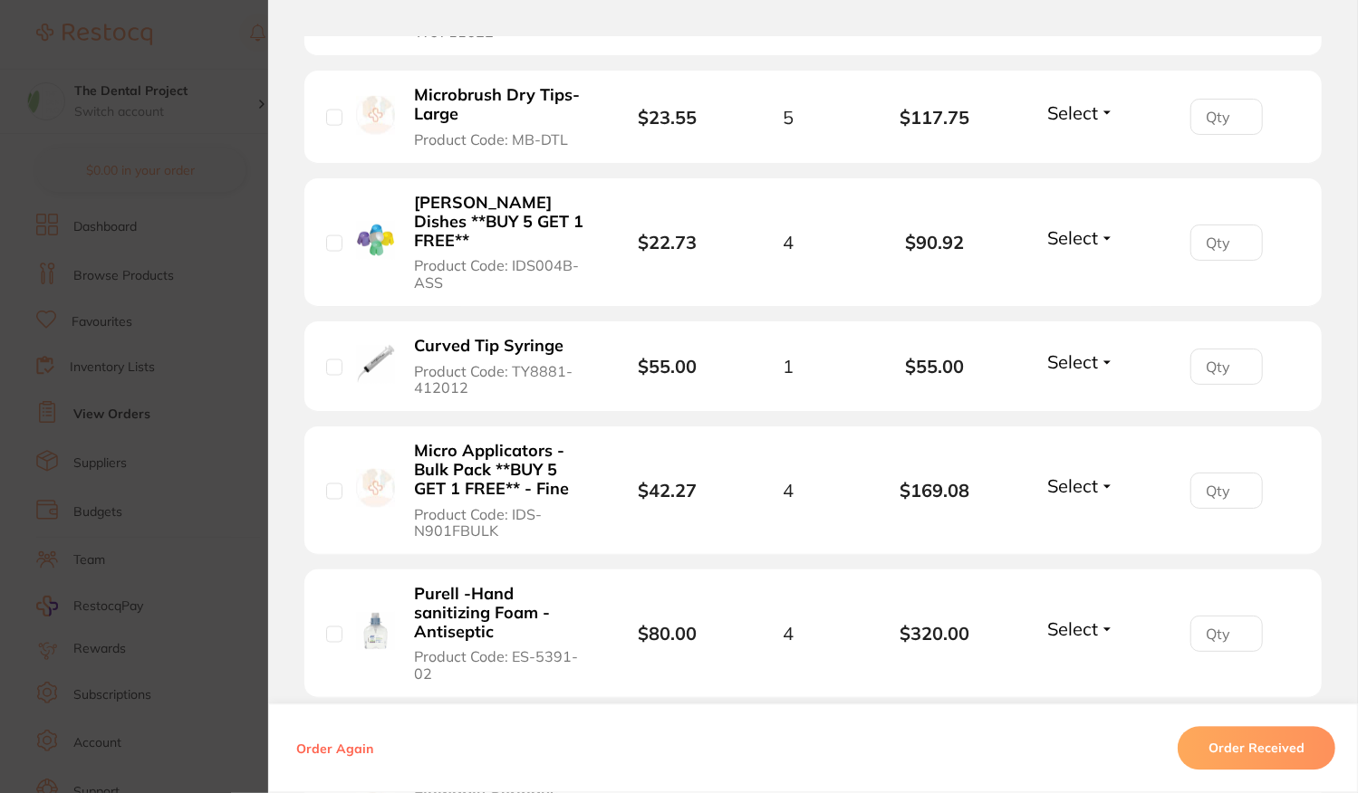
scroll to position [2174, 0]
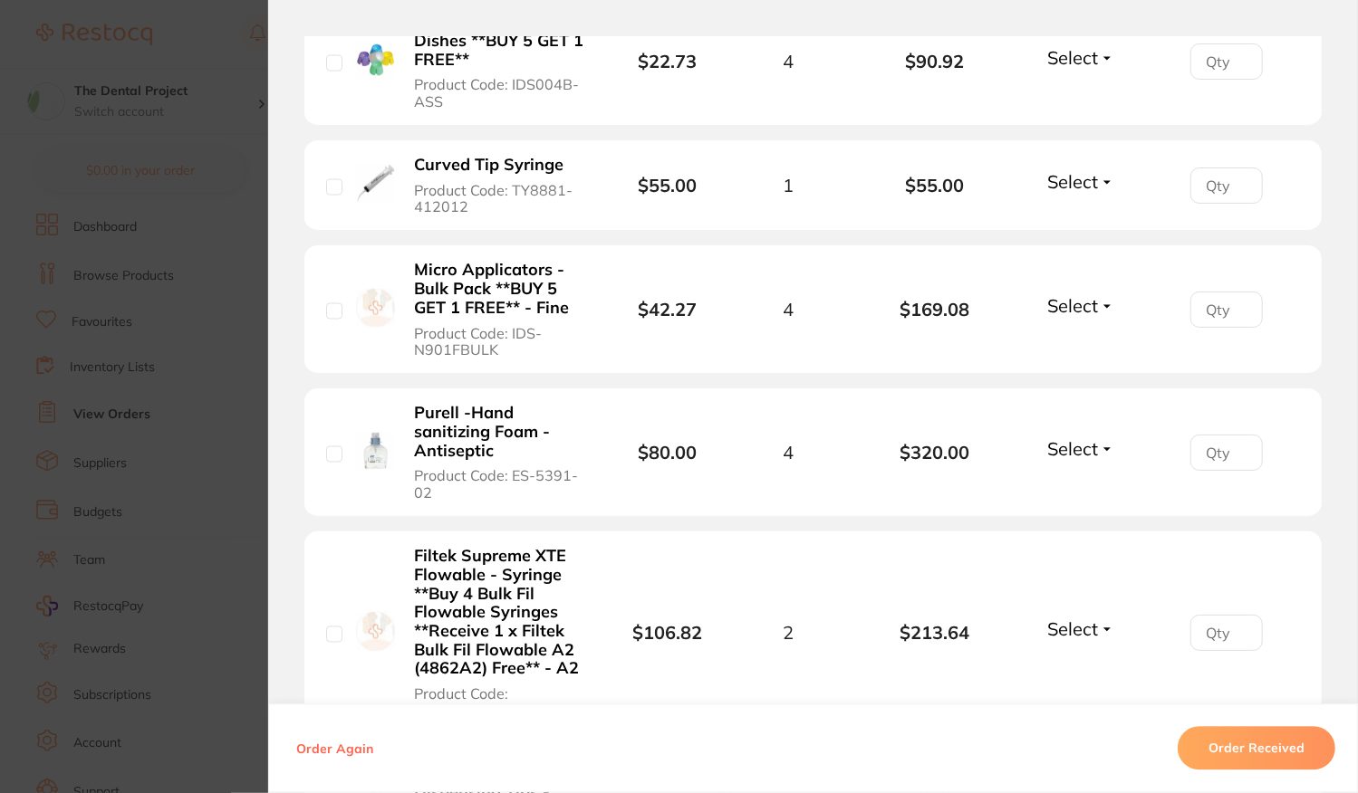
click at [1081, 437] on span "Select" at bounding box center [1072, 448] width 51 height 23
click at [1066, 481] on span "Received" at bounding box center [1081, 488] width 46 height 14
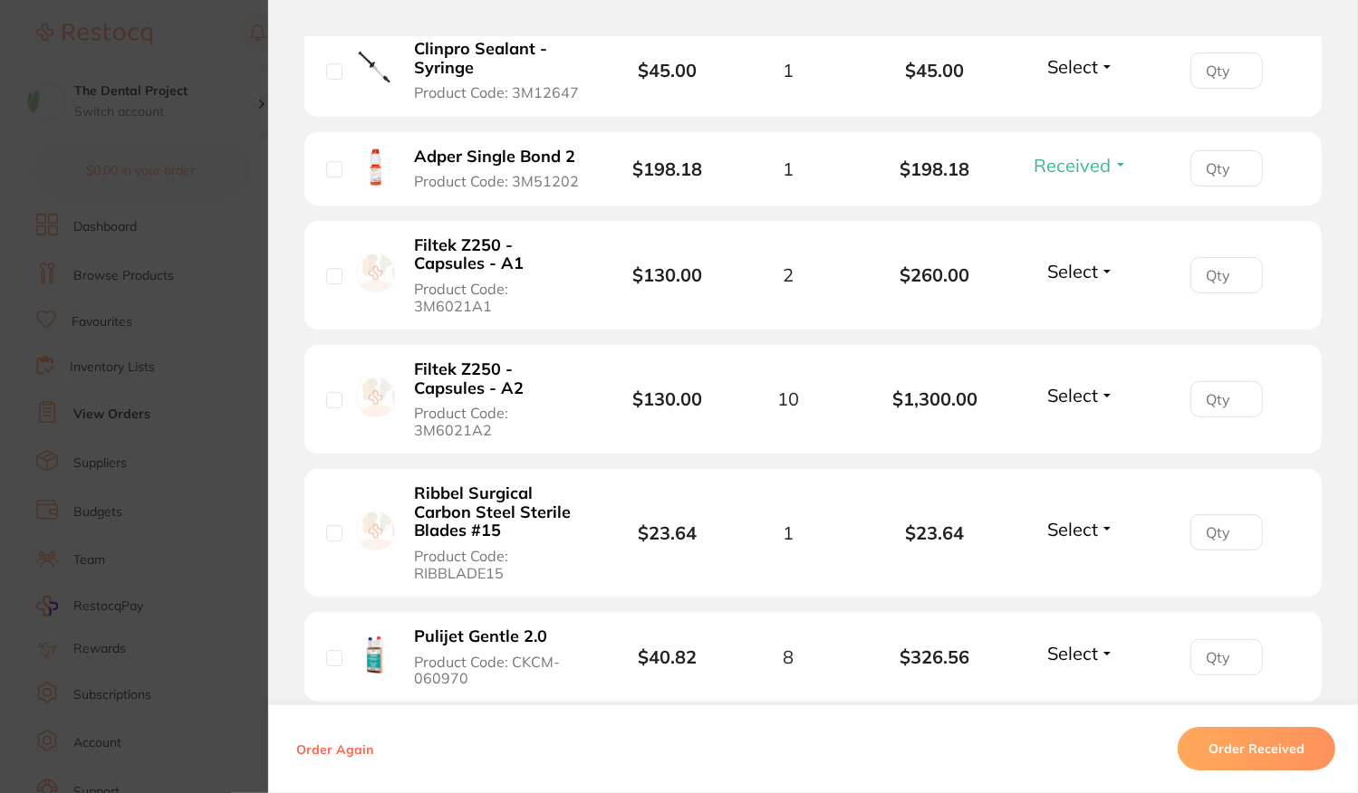
scroll to position [3714, 0]
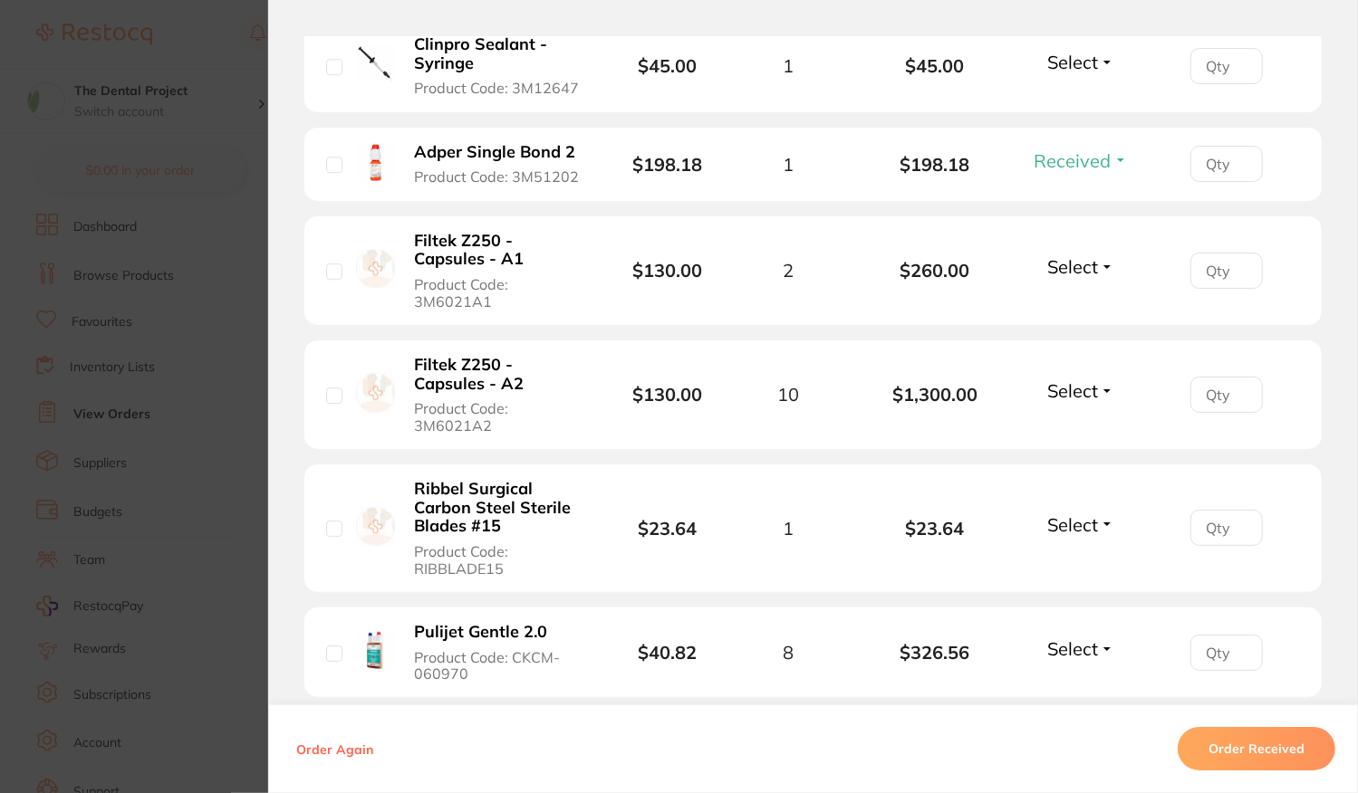
click at [1074, 514] on span "Select" at bounding box center [1072, 525] width 51 height 23
click at [1074, 557] on span "Received" at bounding box center [1081, 564] width 46 height 14
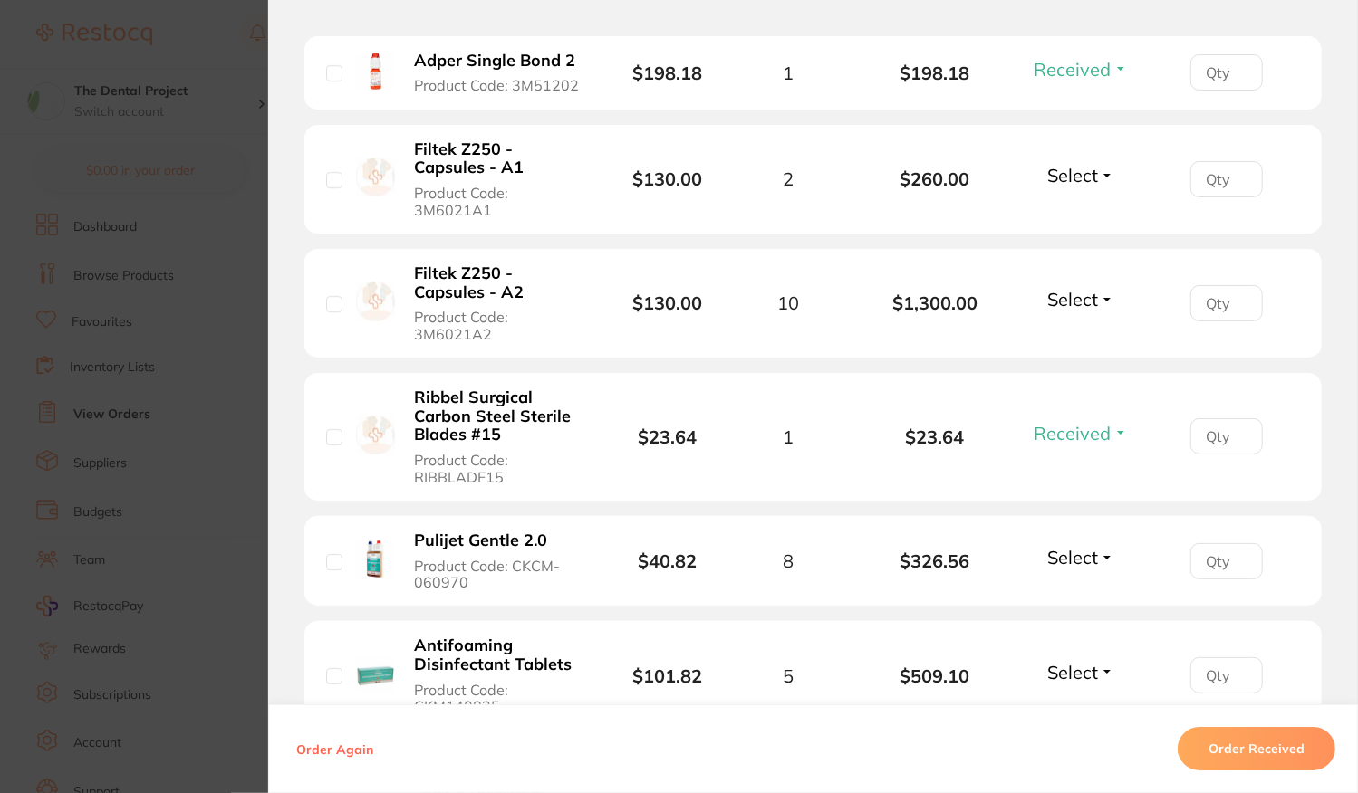
scroll to position [3895, 0]
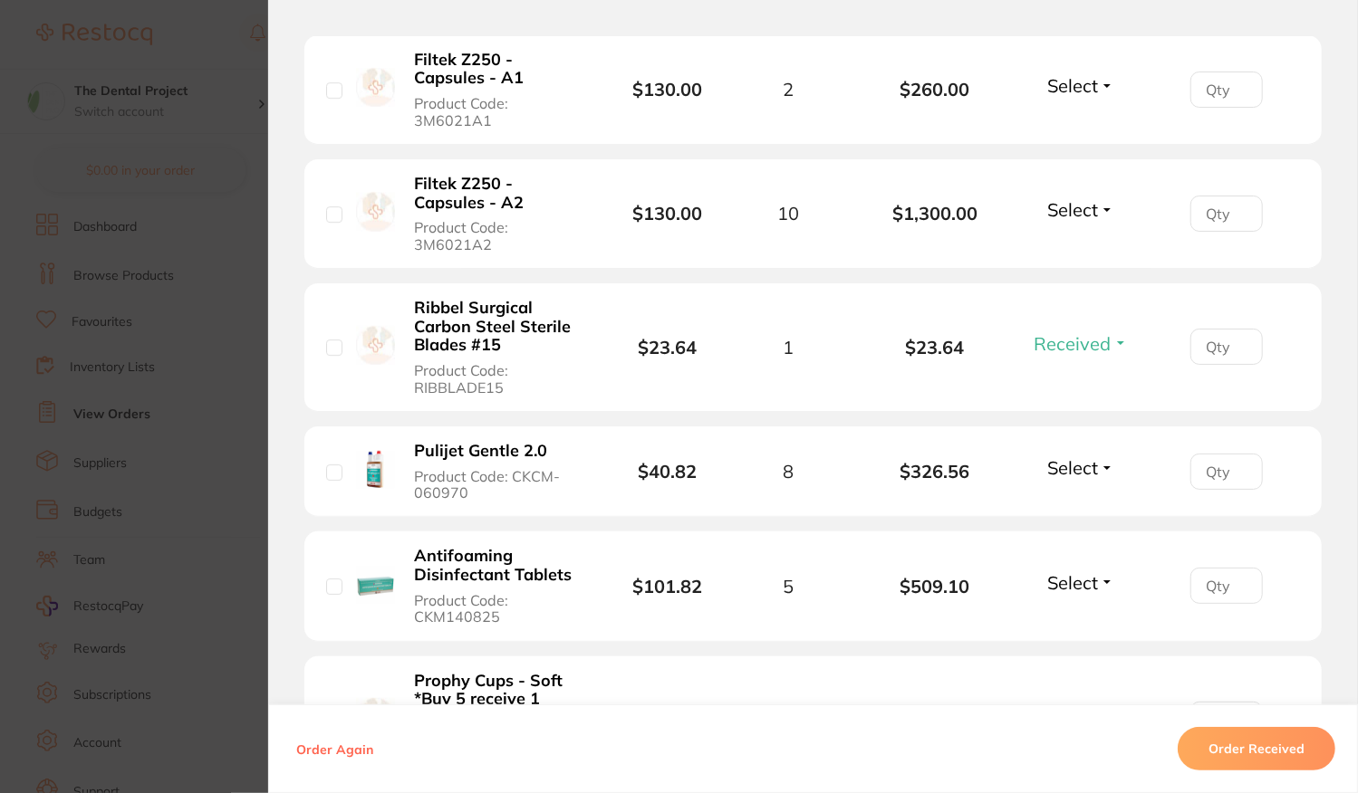
click at [1069, 457] on span "Select" at bounding box center [1072, 468] width 51 height 23
click at [1069, 500] on span "Received" at bounding box center [1081, 507] width 46 height 14
click at [1208, 568] on input "number" at bounding box center [1226, 586] width 72 height 36
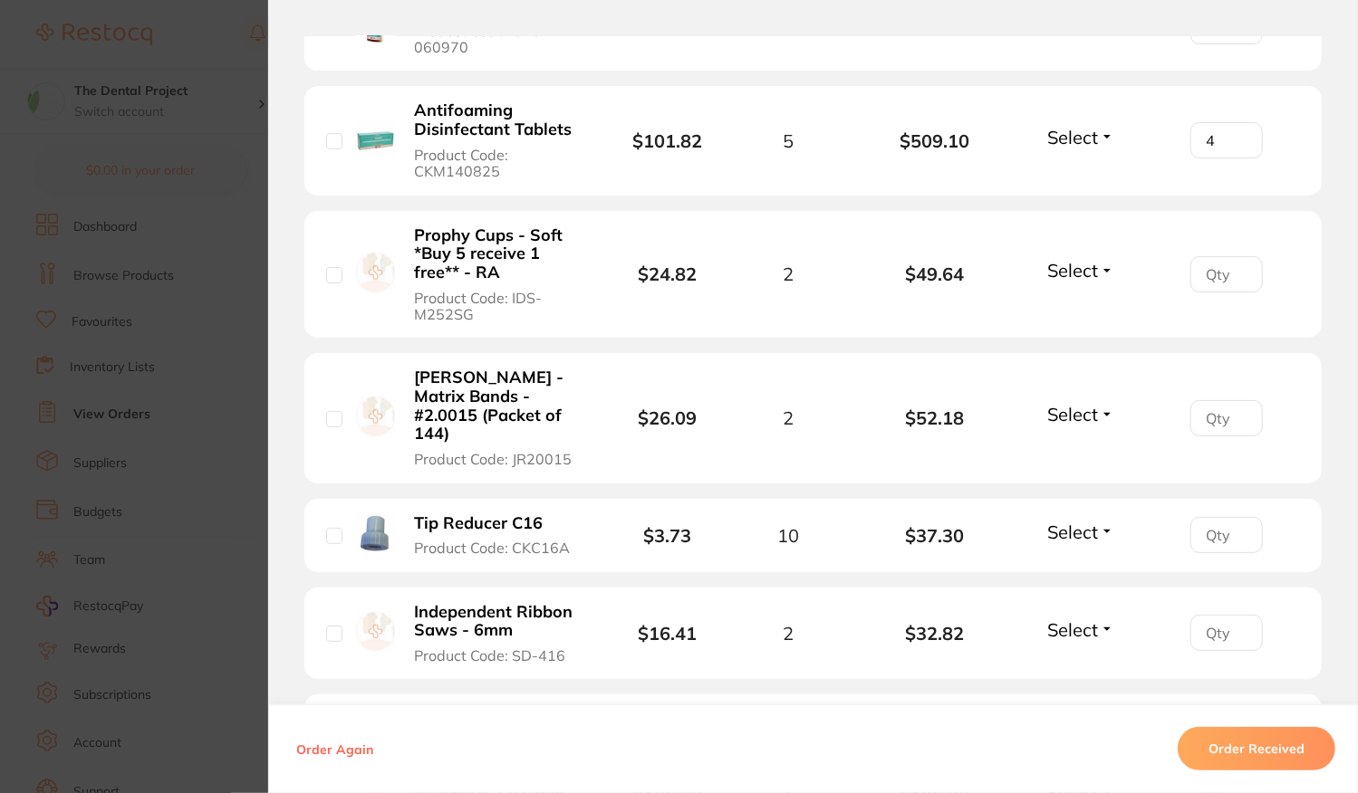
scroll to position [4348, 0]
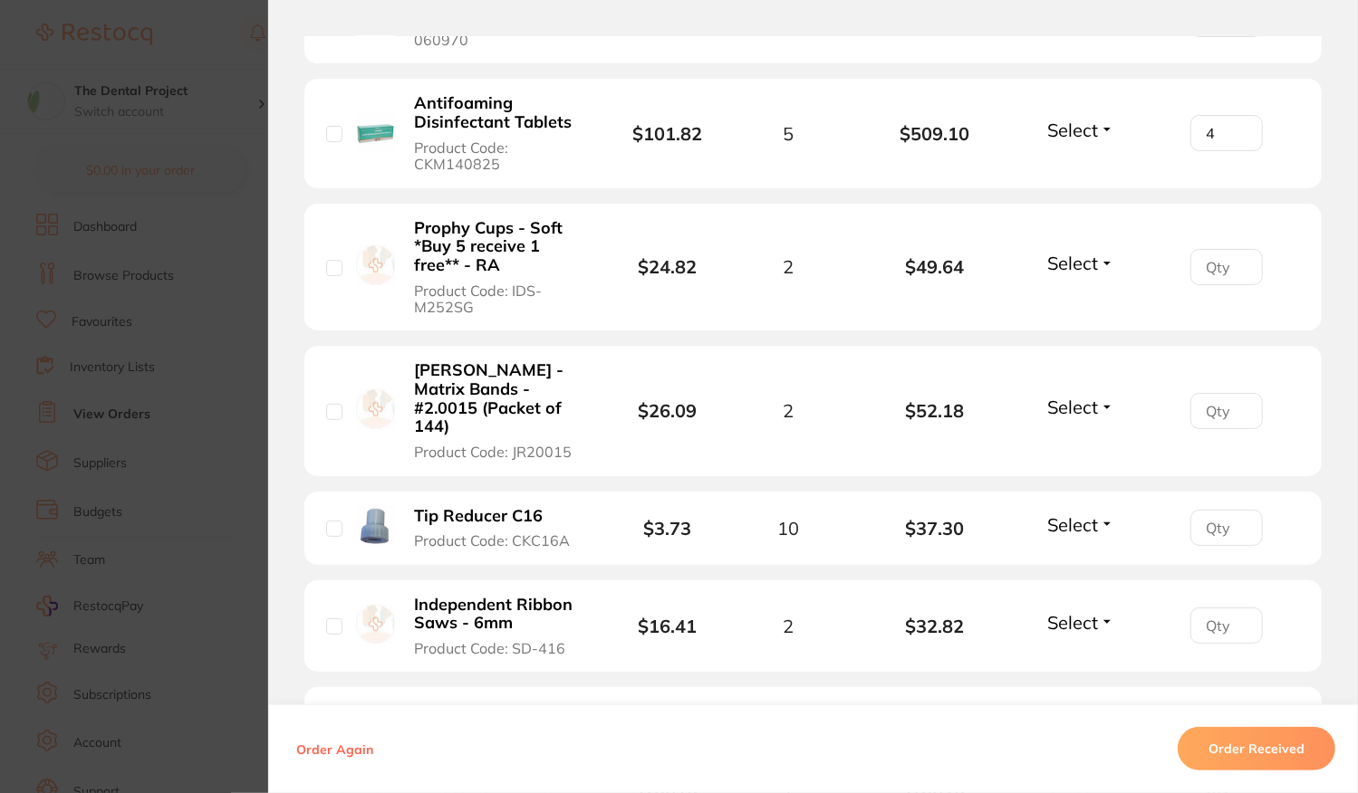
type input "4"
click at [1071, 514] on span "Select" at bounding box center [1072, 525] width 51 height 23
click at [1061, 557] on span "Received" at bounding box center [1081, 564] width 46 height 14
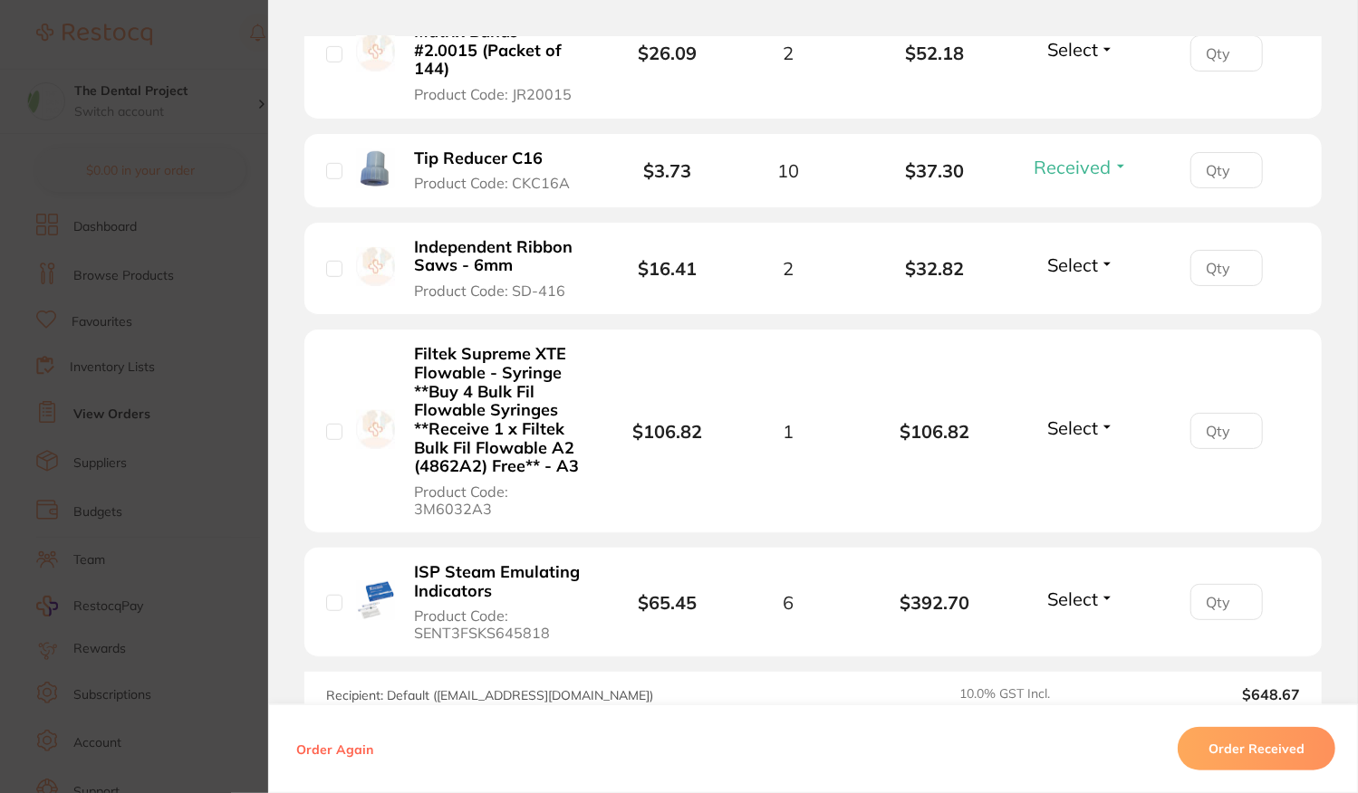
scroll to position [4710, 0]
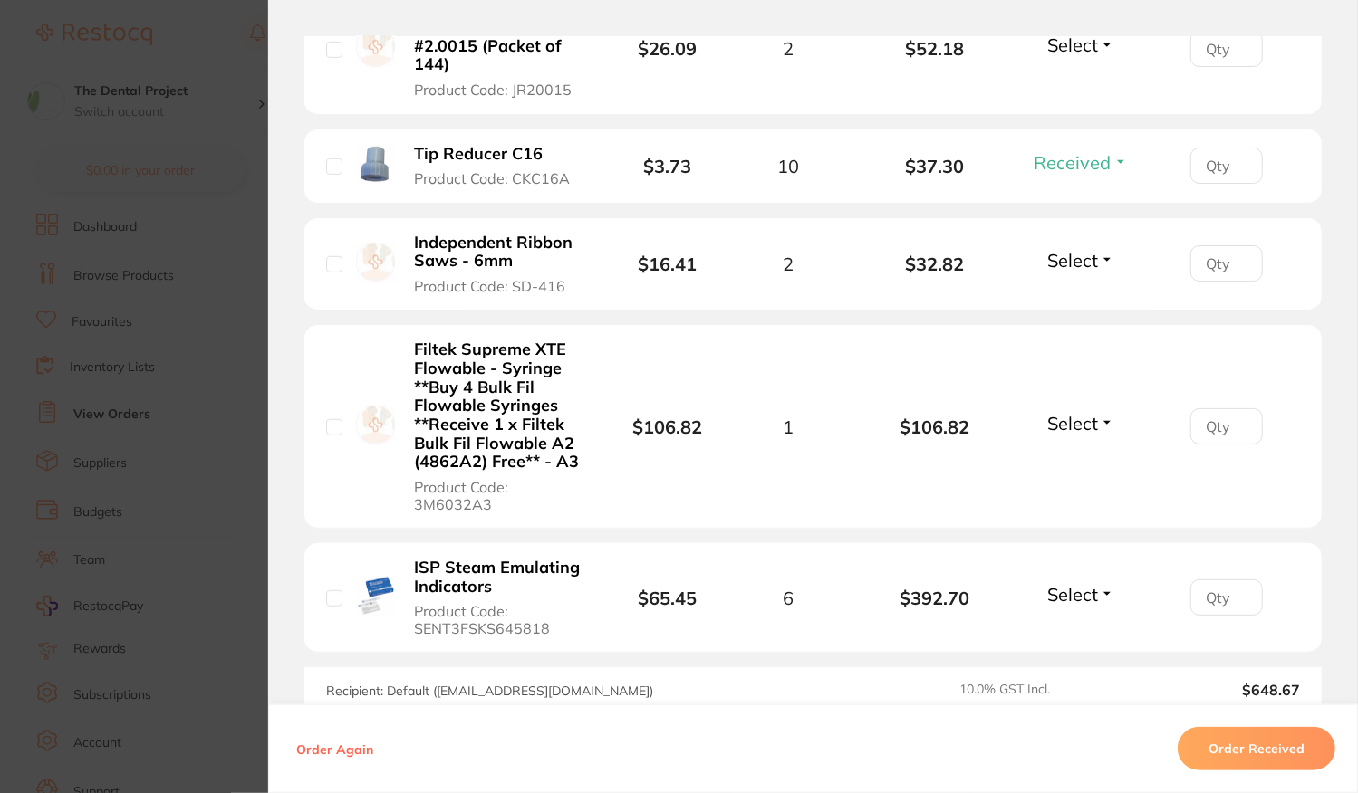
click at [1077, 583] on span "Select" at bounding box center [1072, 594] width 51 height 23
click at [1069, 620] on button "Received" at bounding box center [1081, 634] width 46 height 28
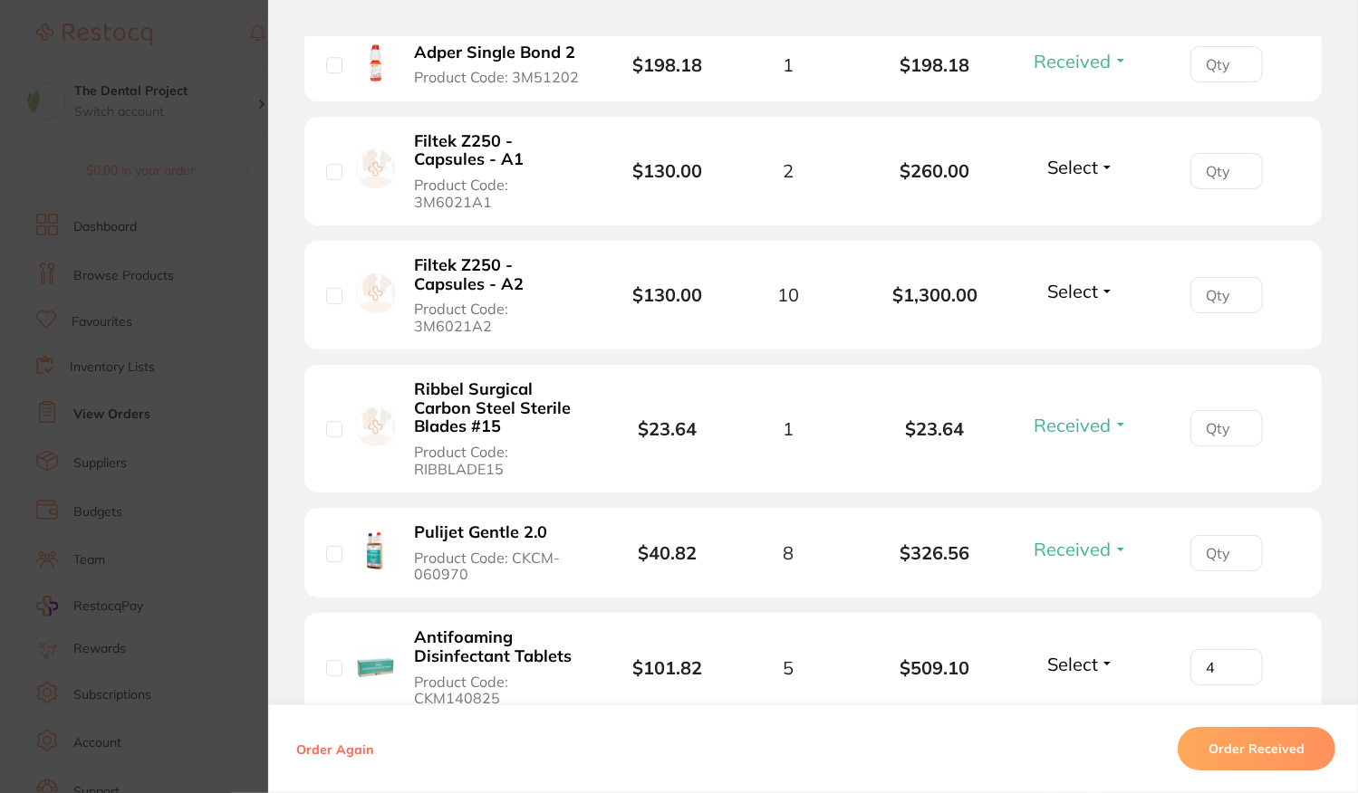
scroll to position [3804, 0]
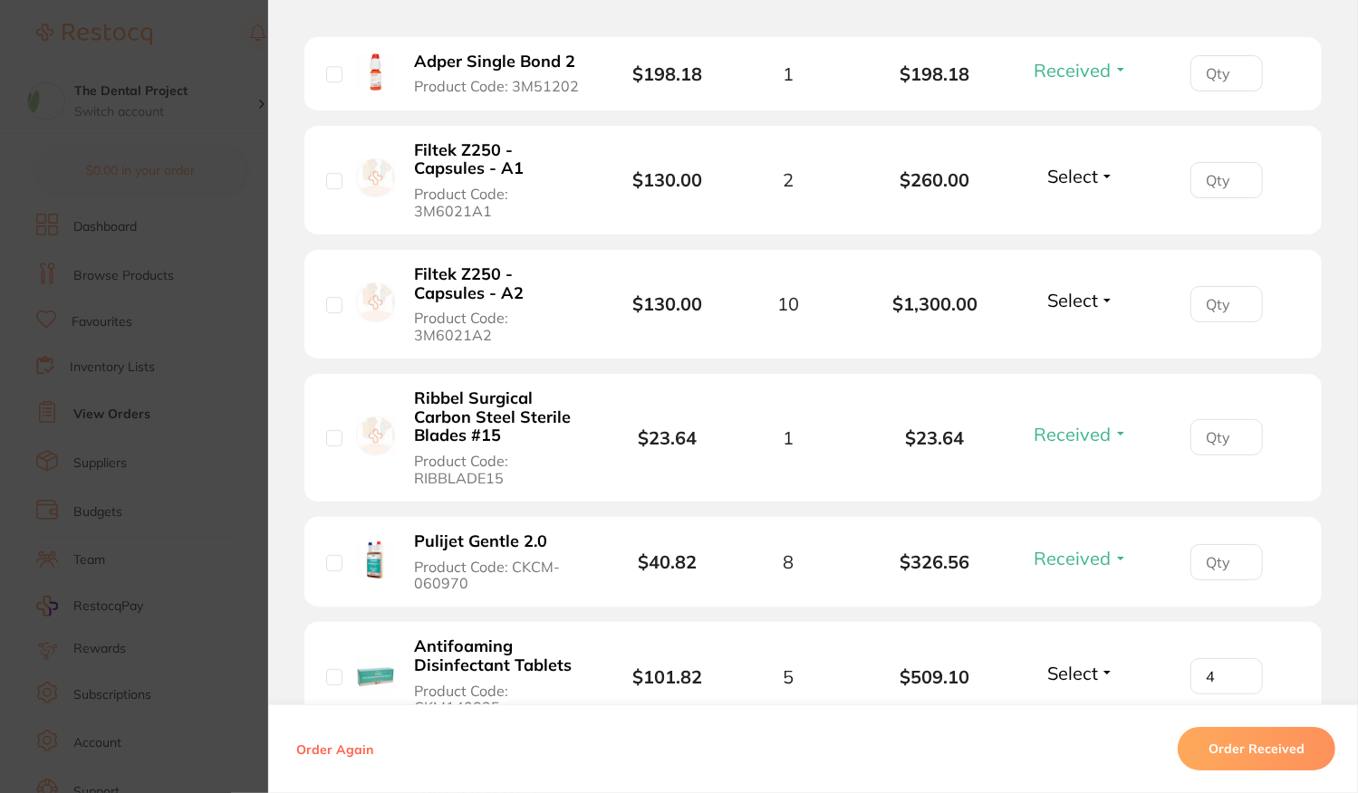
click at [1219, 286] on input "number" at bounding box center [1226, 304] width 72 height 36
type input "8"
click at [1096, 289] on button "Select" at bounding box center [1081, 300] width 78 height 23
click at [1060, 361] on span "Back Order" at bounding box center [1080, 368] width 55 height 14
click at [1068, 165] on span "Select" at bounding box center [1072, 176] width 51 height 23
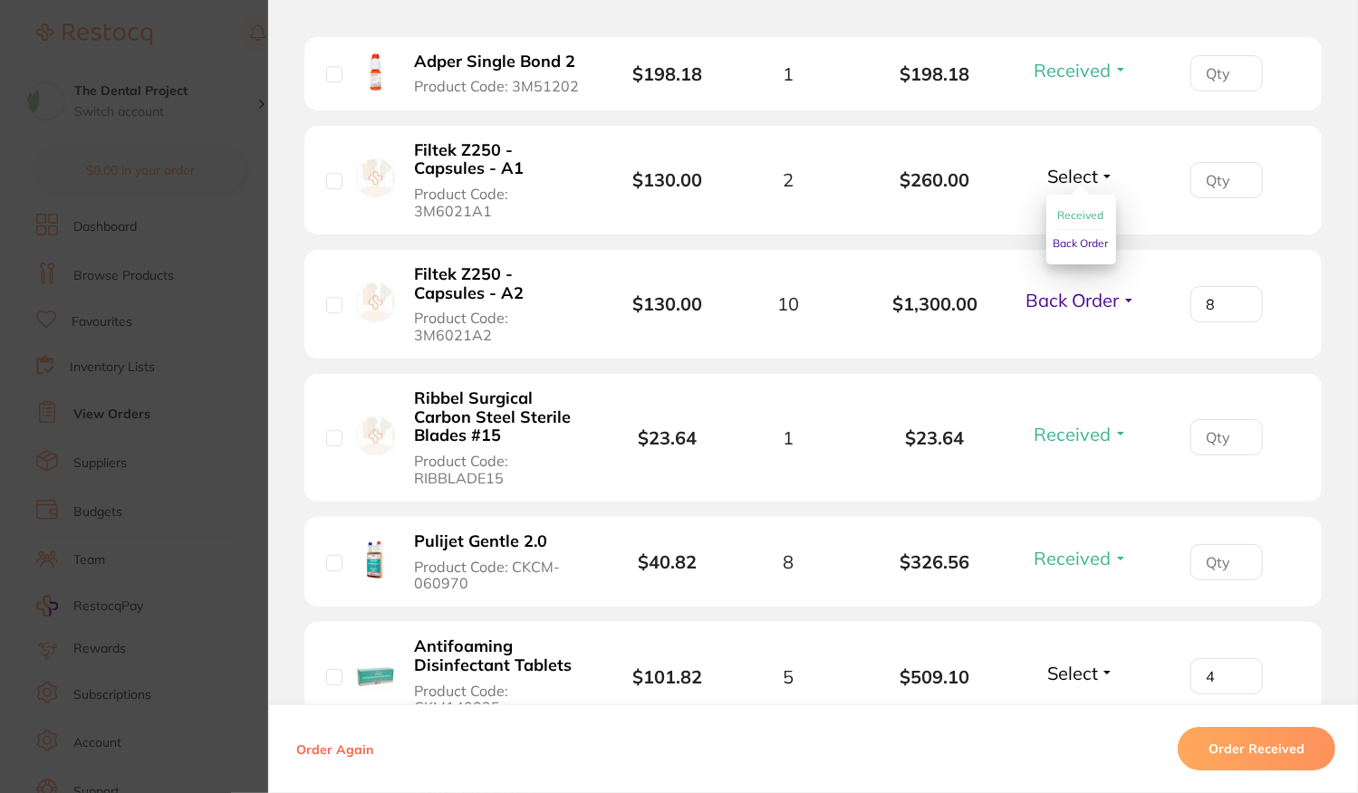
click at [1069, 208] on span "Received" at bounding box center [1081, 215] width 46 height 14
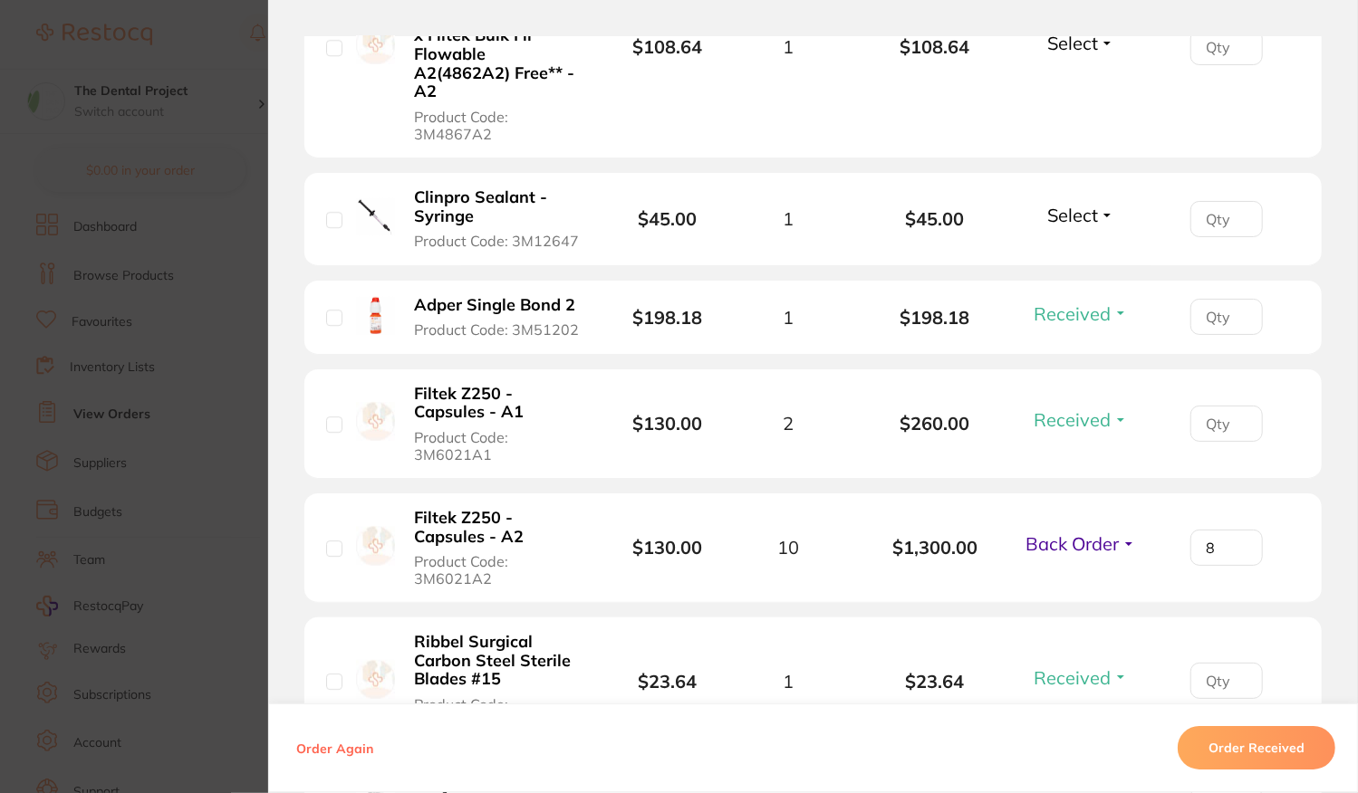
scroll to position [3533, 0]
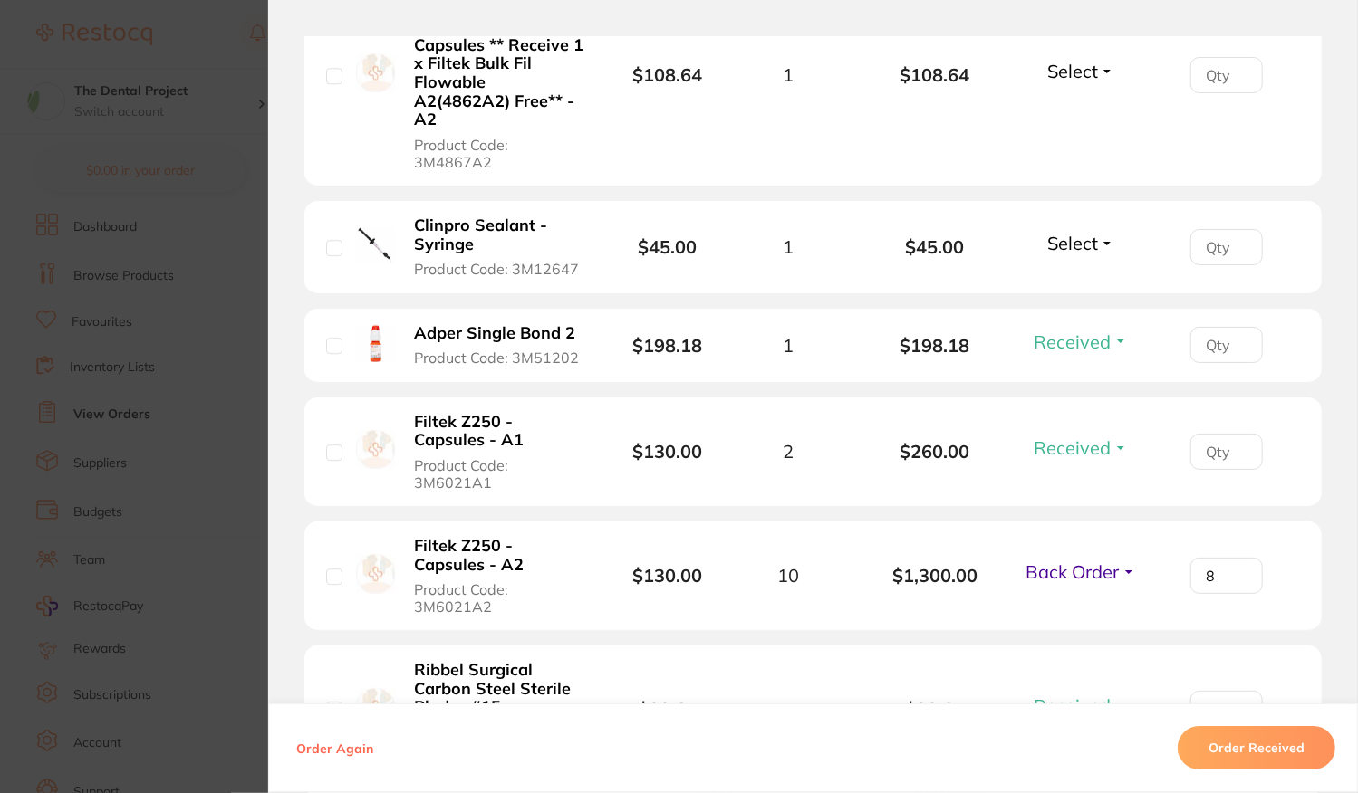
click at [1071, 232] on span "Select" at bounding box center [1072, 243] width 51 height 23
click at [1088, 275] on span "Received" at bounding box center [1081, 282] width 46 height 14
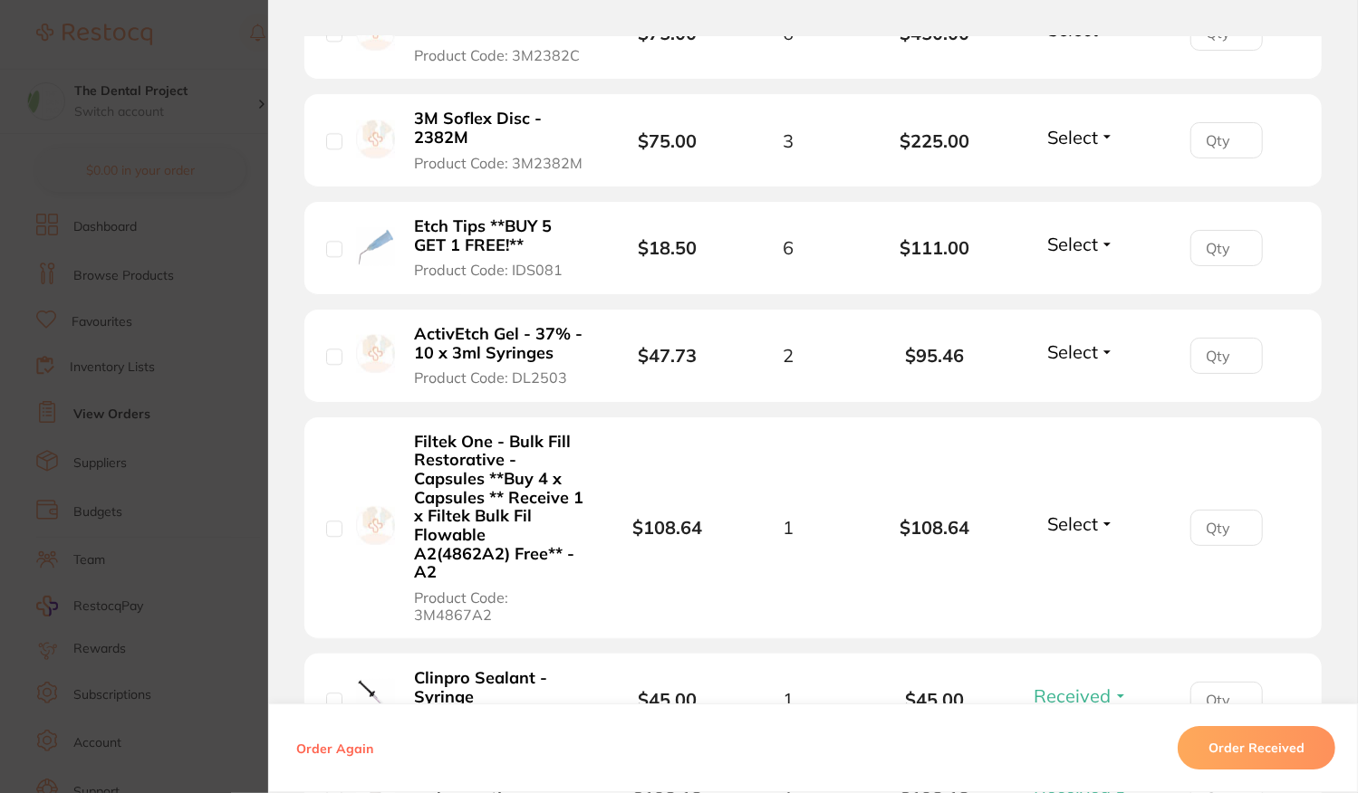
scroll to position [2899, 0]
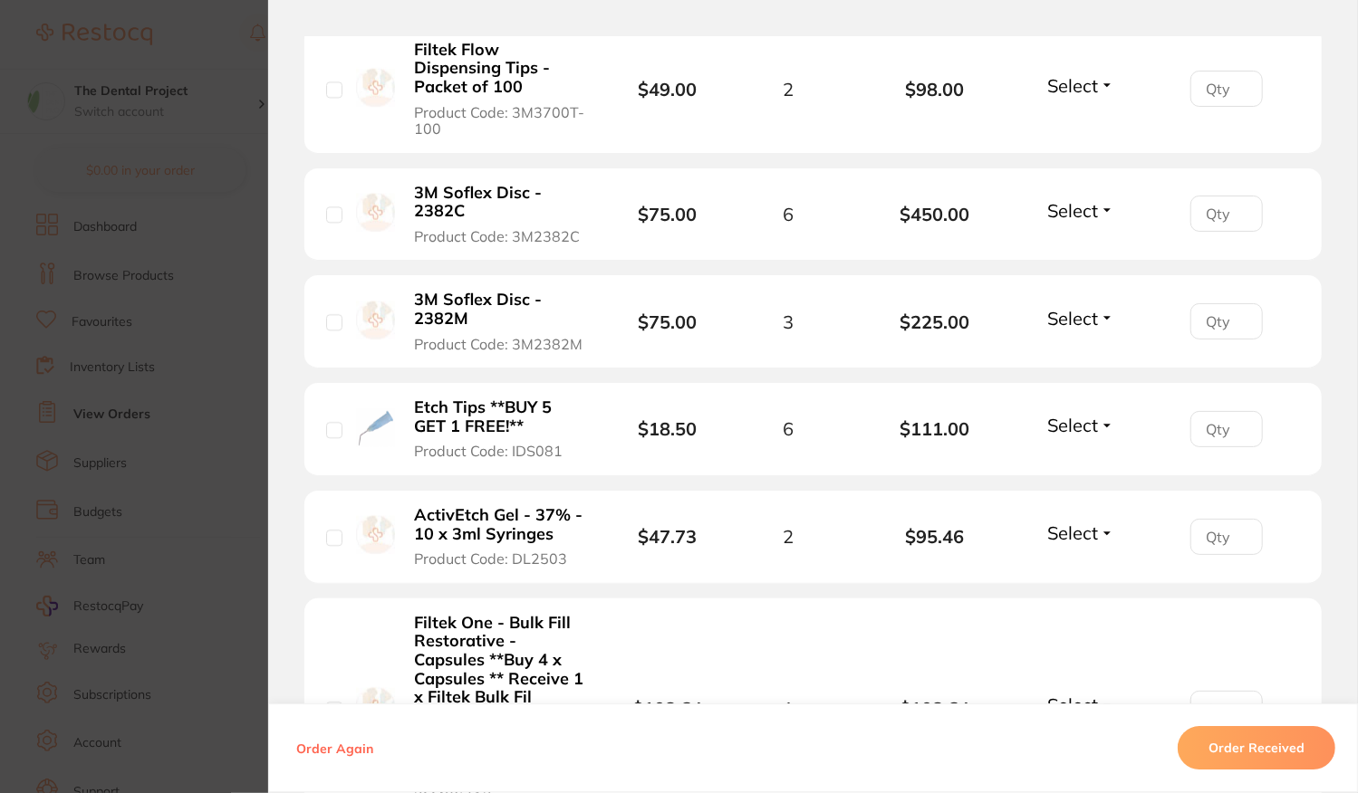
click at [1085, 414] on span "Select" at bounding box center [1072, 425] width 51 height 23
click at [1064, 457] on span "Received" at bounding box center [1081, 464] width 46 height 14
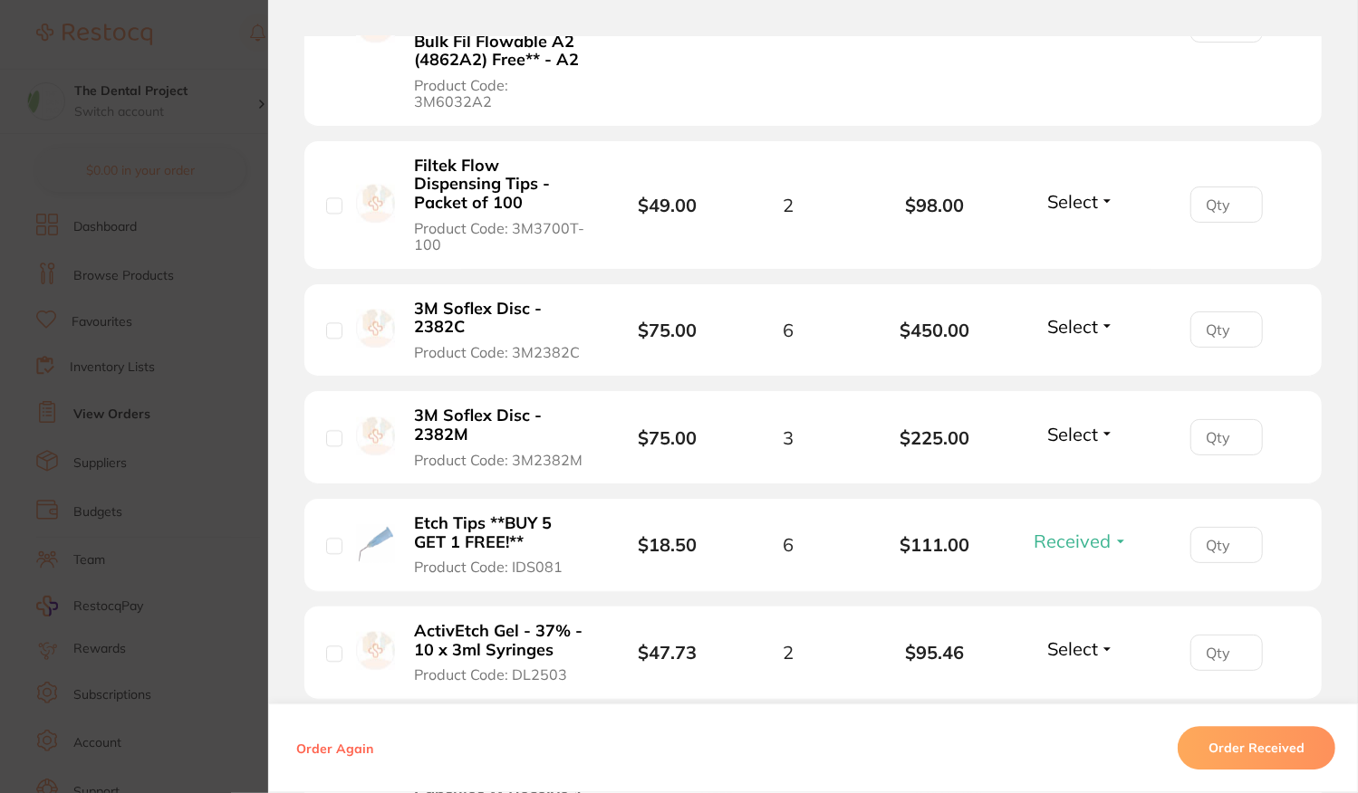
scroll to position [2717, 0]
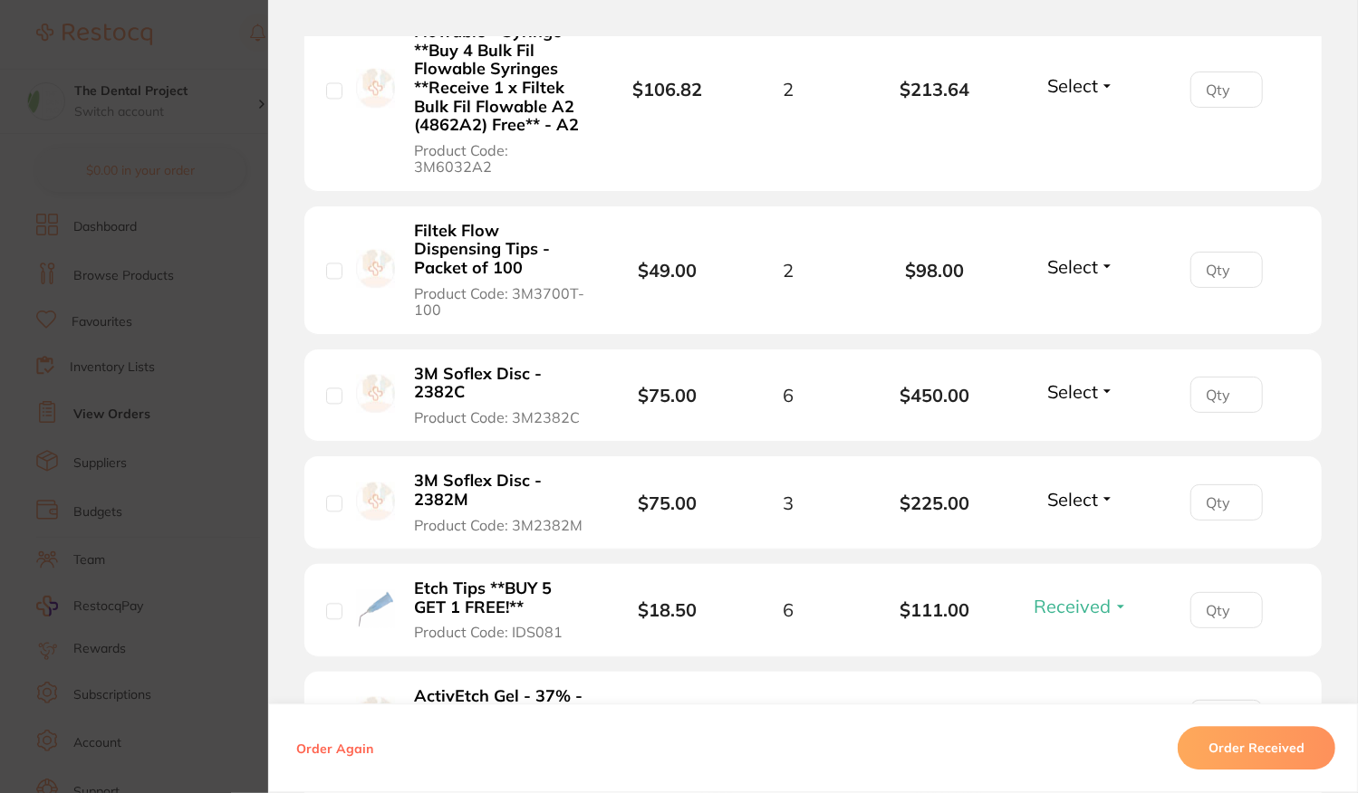
click at [1074, 255] on span "Select" at bounding box center [1072, 266] width 51 height 23
click at [1060, 299] on span "Received" at bounding box center [1081, 306] width 46 height 14
click at [1072, 380] on span "Select" at bounding box center [1072, 391] width 51 height 23
click at [1063, 452] on span "Back Order" at bounding box center [1080, 459] width 55 height 14
click at [1067, 488] on span "Select" at bounding box center [1072, 499] width 51 height 23
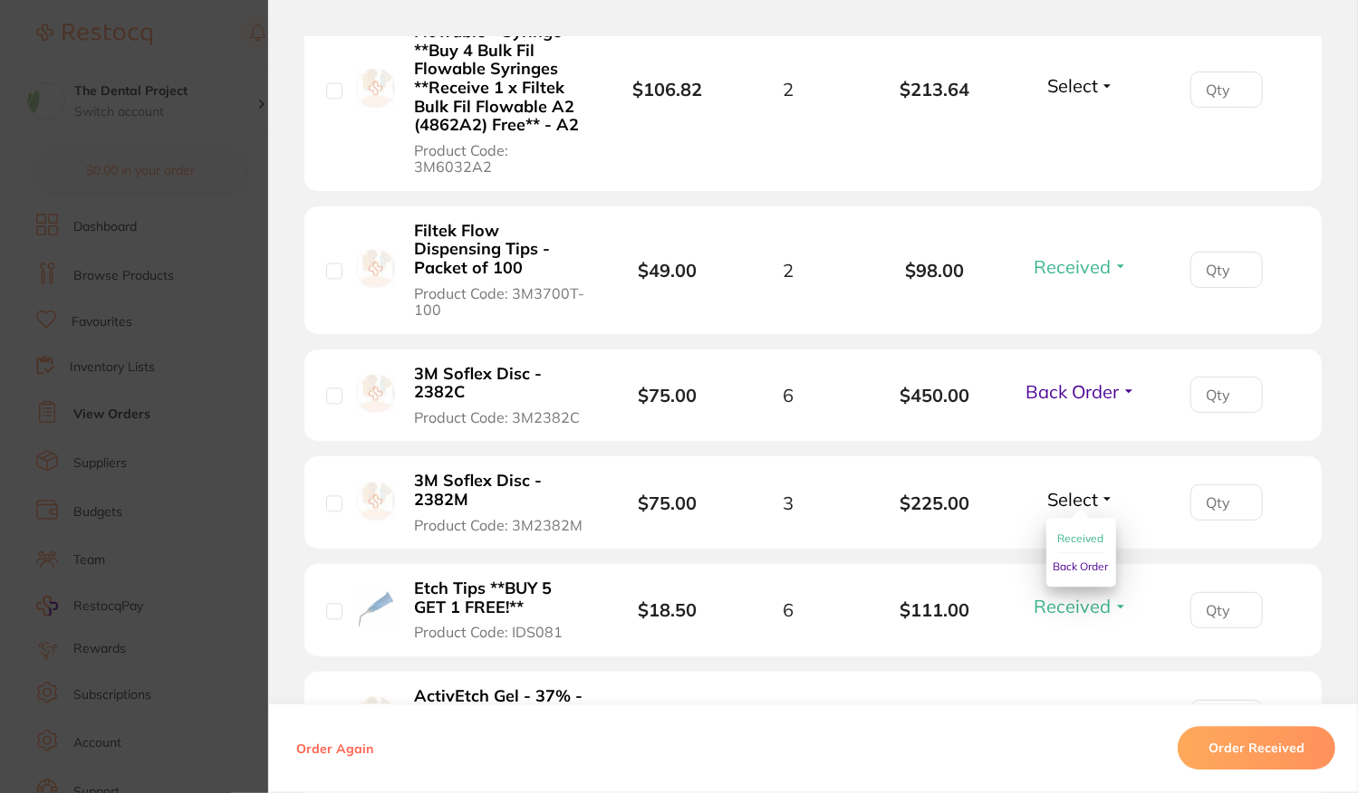
click at [1069, 560] on span "Back Order" at bounding box center [1080, 567] width 55 height 14
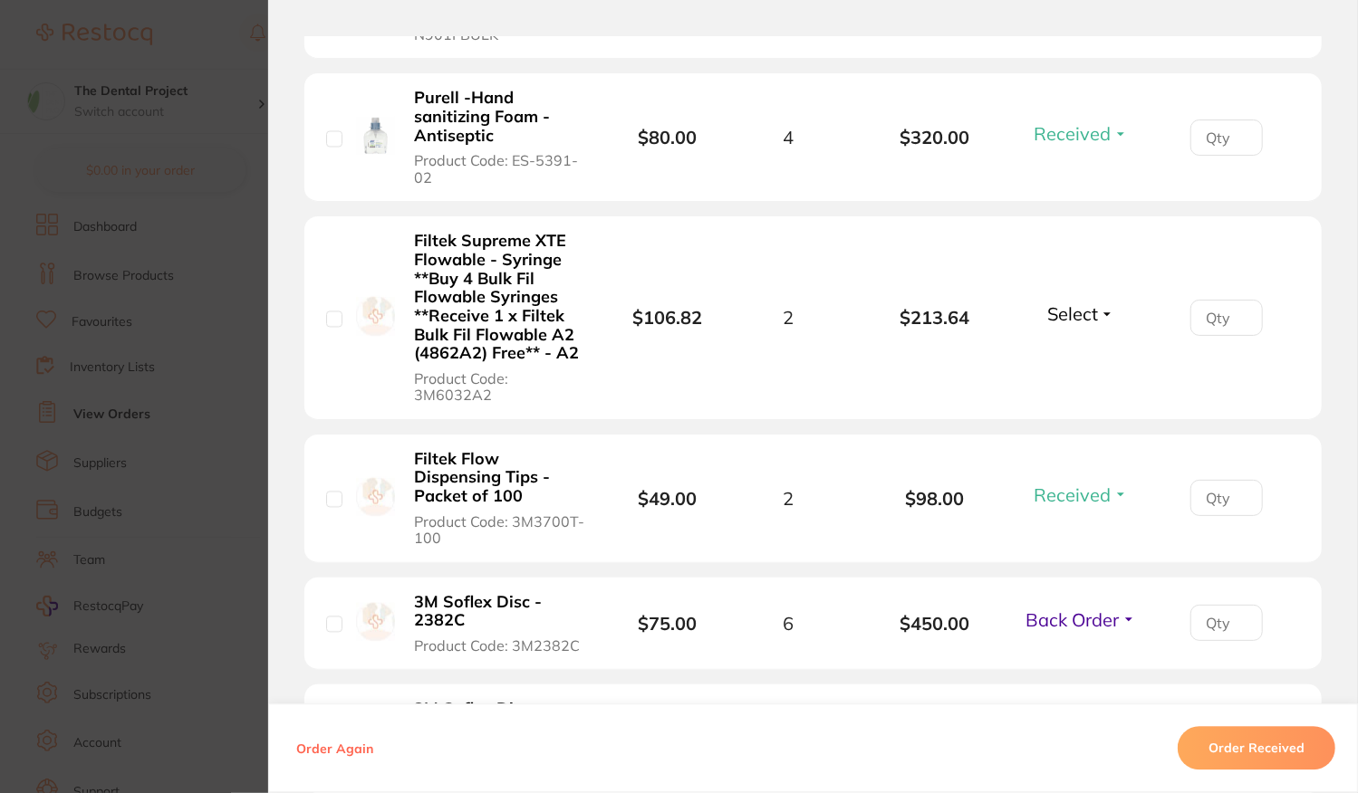
scroll to position [2446, 0]
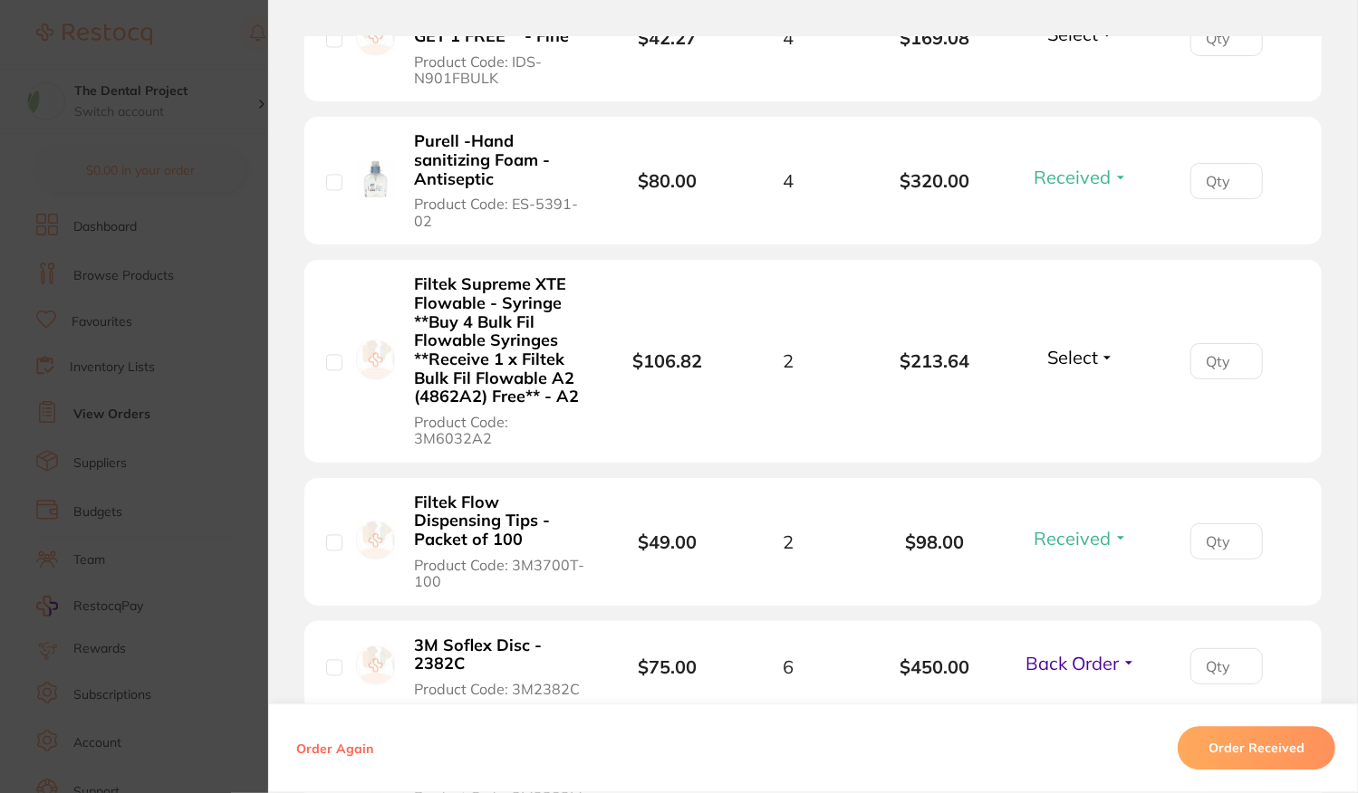
click at [1060, 346] on span "Select" at bounding box center [1072, 357] width 51 height 23
click at [1059, 389] on span "Received" at bounding box center [1081, 396] width 46 height 14
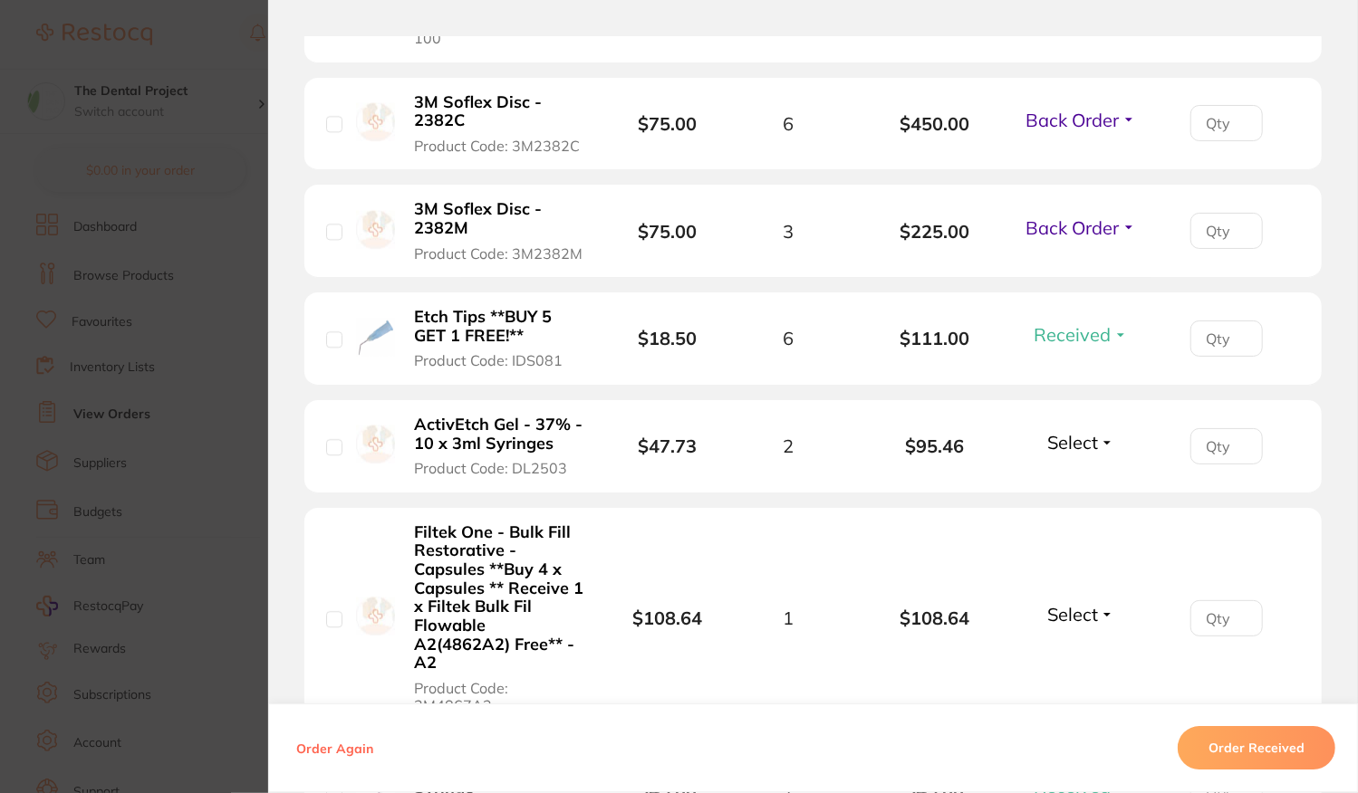
scroll to position [3080, 0]
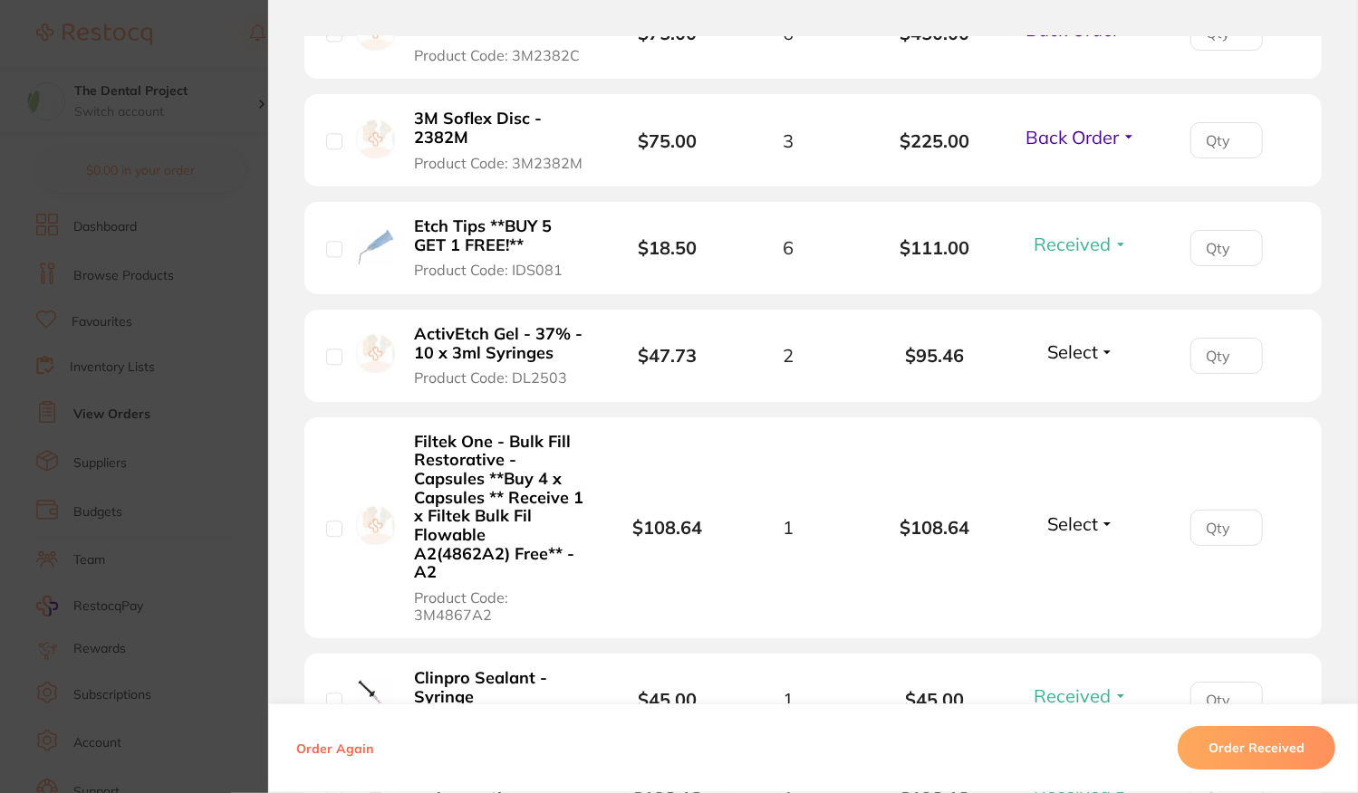
click at [1069, 513] on span "Select" at bounding box center [1072, 524] width 51 height 23
click at [1076, 556] on span "Received" at bounding box center [1081, 563] width 46 height 14
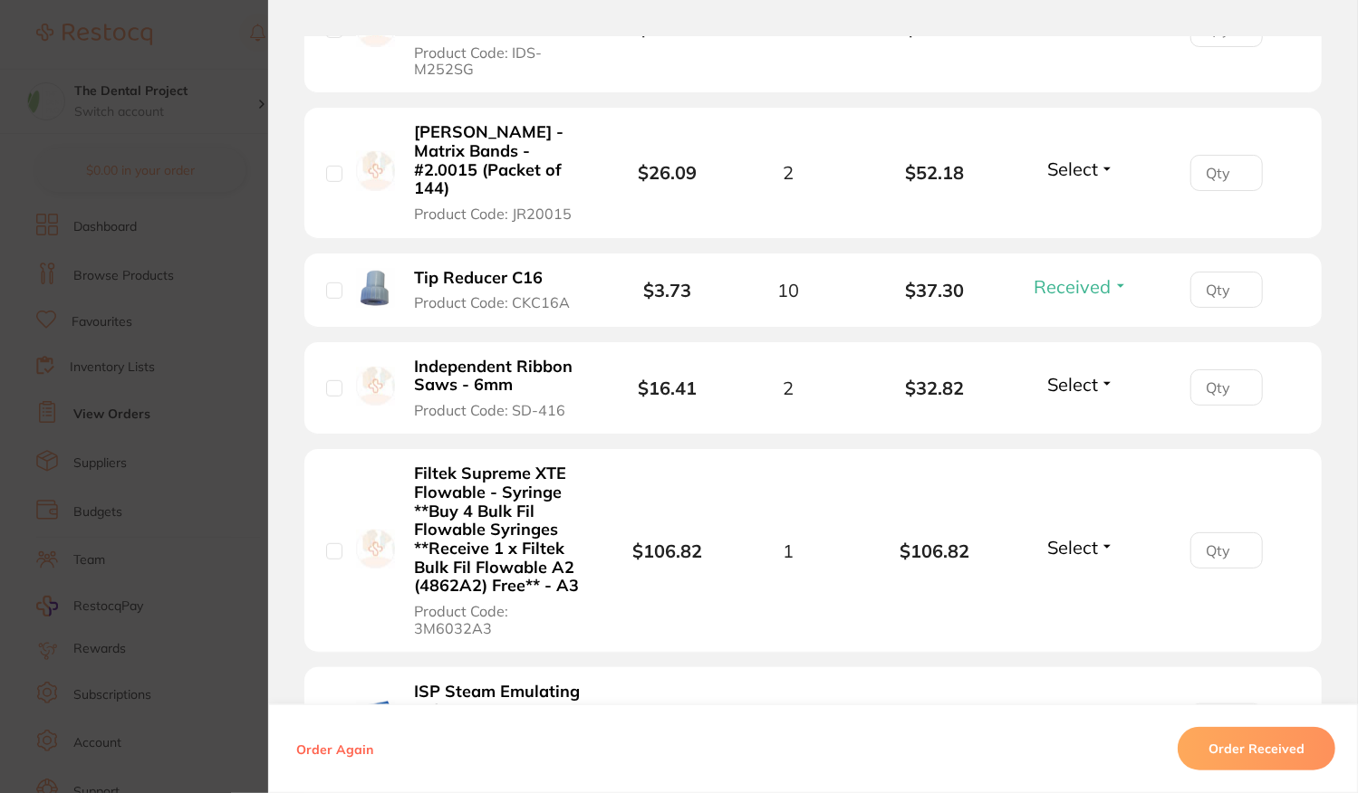
scroll to position [4620, 0]
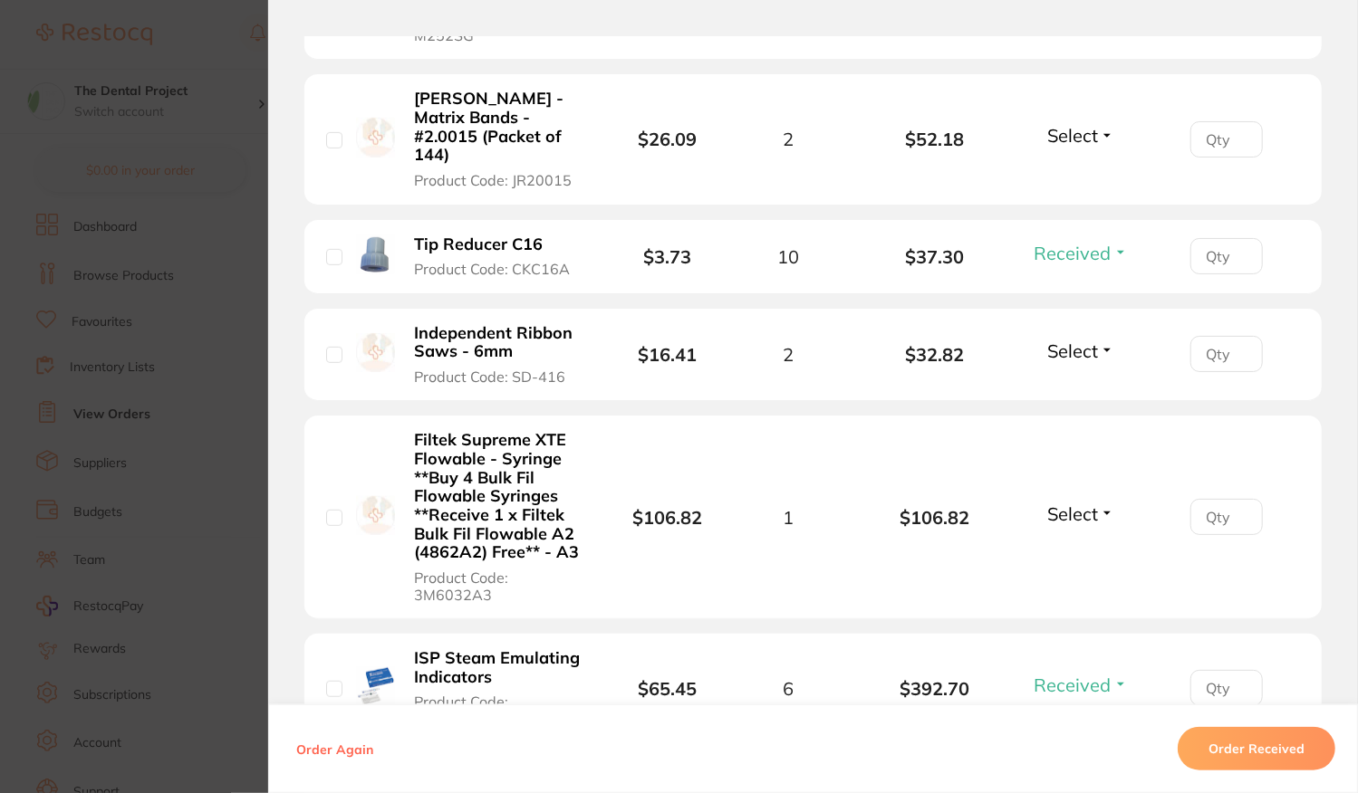
click at [1080, 503] on span "Select" at bounding box center [1072, 514] width 51 height 23
click at [1065, 546] on span "Received" at bounding box center [1081, 553] width 46 height 14
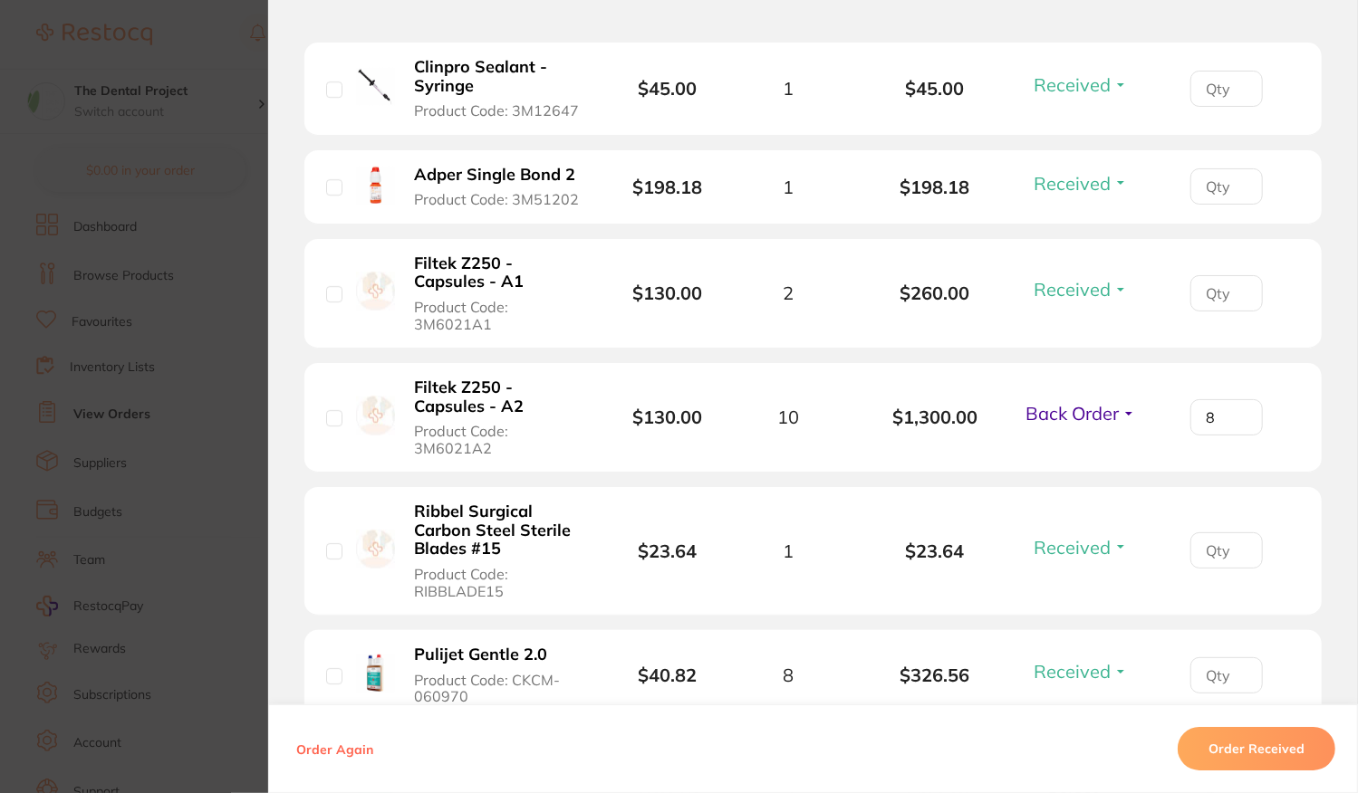
scroll to position [3804, 0]
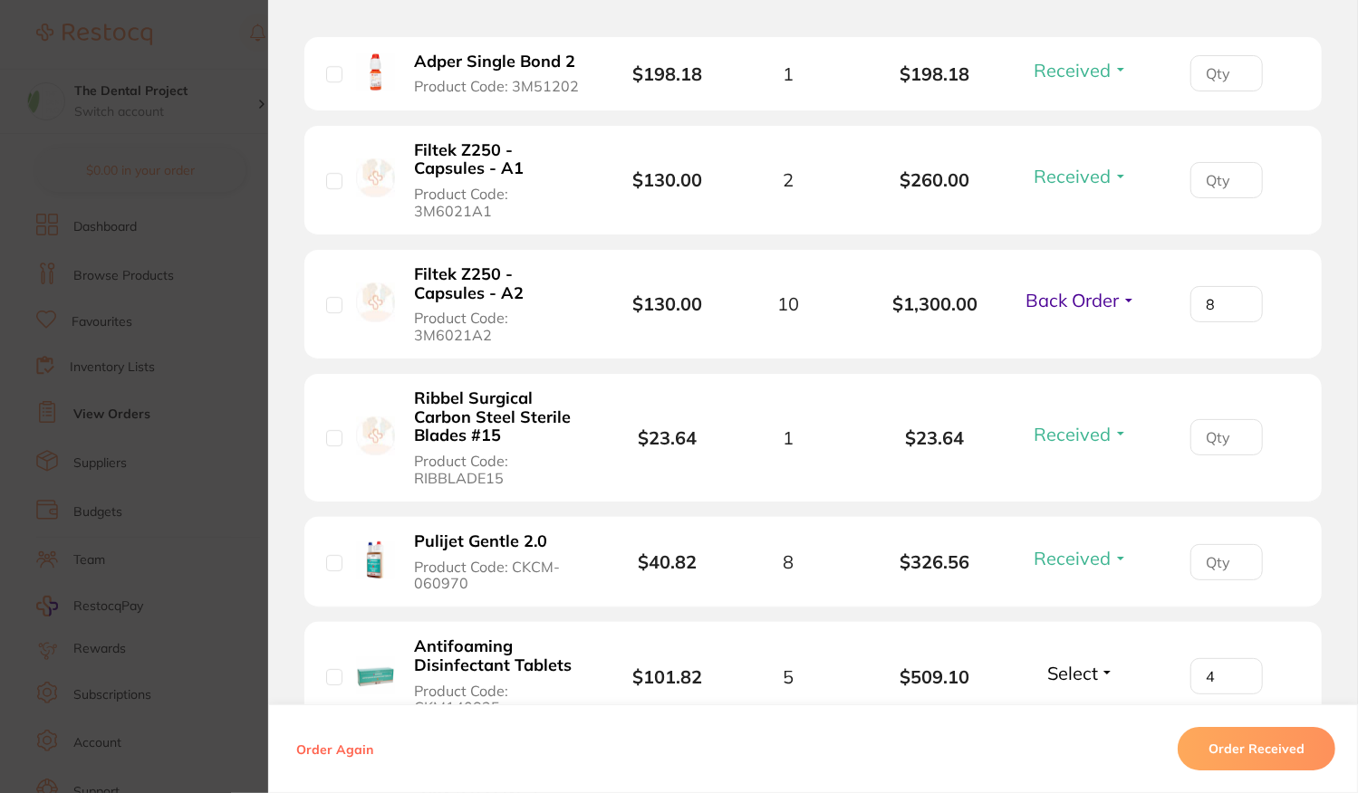
click at [1214, 659] on input "4" at bounding box center [1226, 677] width 72 height 36
click at [1064, 662] on span "Select" at bounding box center [1072, 673] width 51 height 23
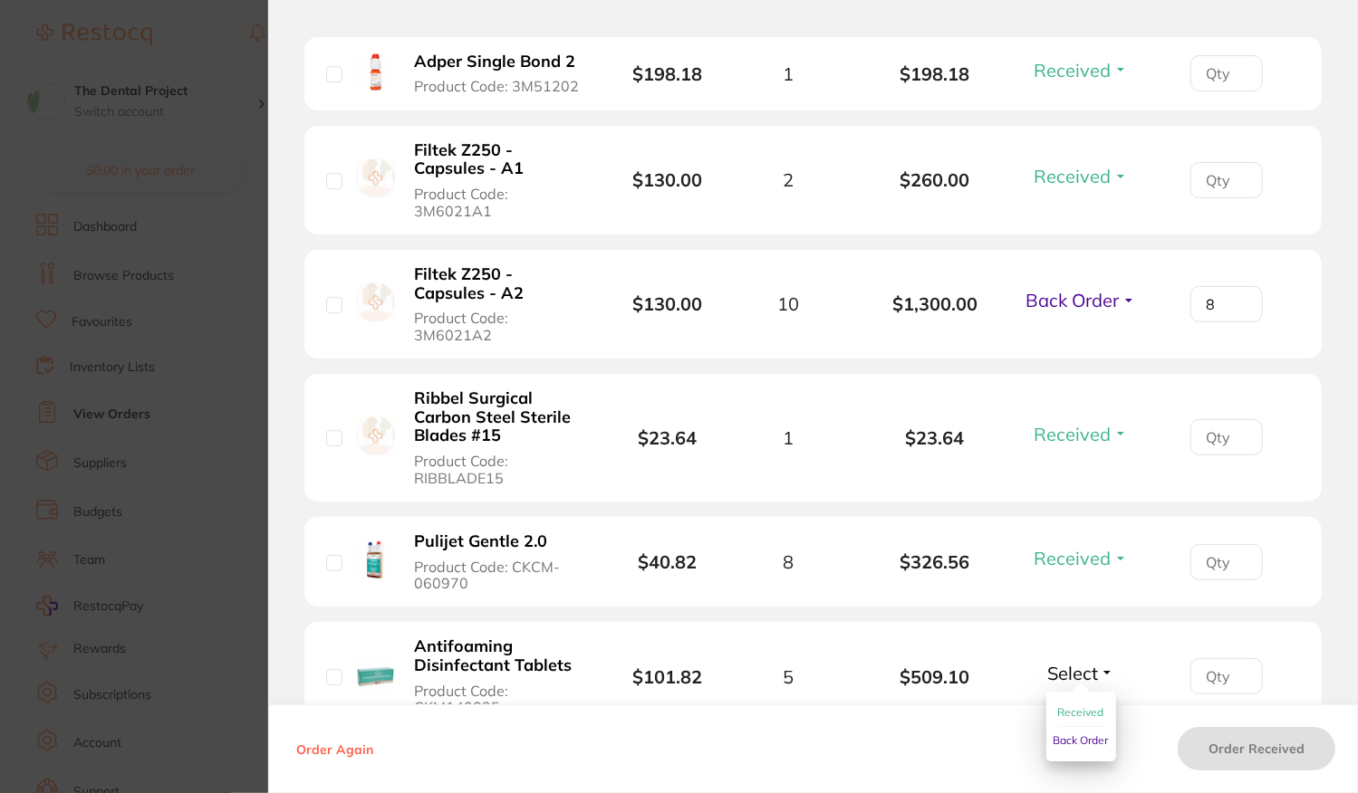
click at [1066, 706] on span "Received" at bounding box center [1081, 713] width 46 height 14
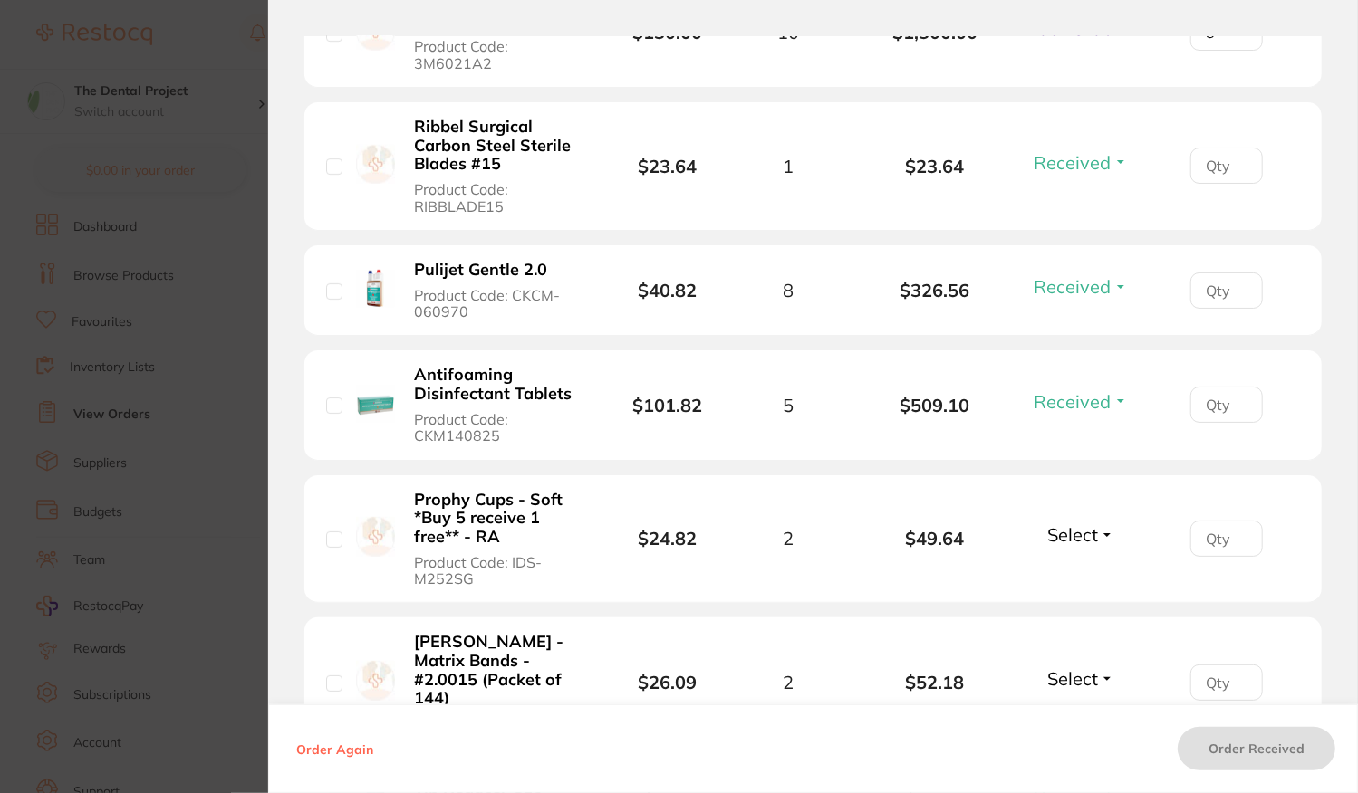
scroll to position [4167, 0]
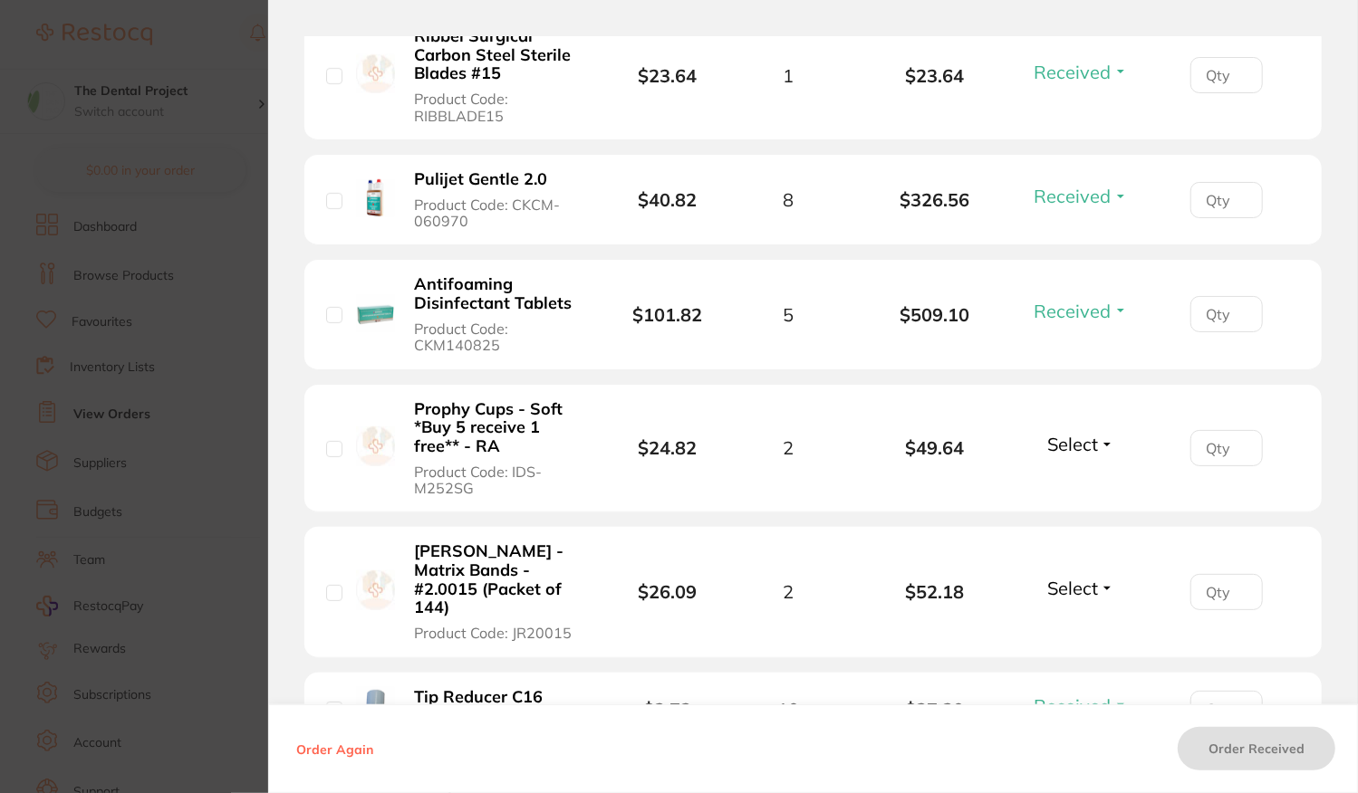
click at [1111, 433] on button "Select" at bounding box center [1081, 444] width 78 height 23
click at [1080, 476] on span "Received" at bounding box center [1081, 483] width 46 height 14
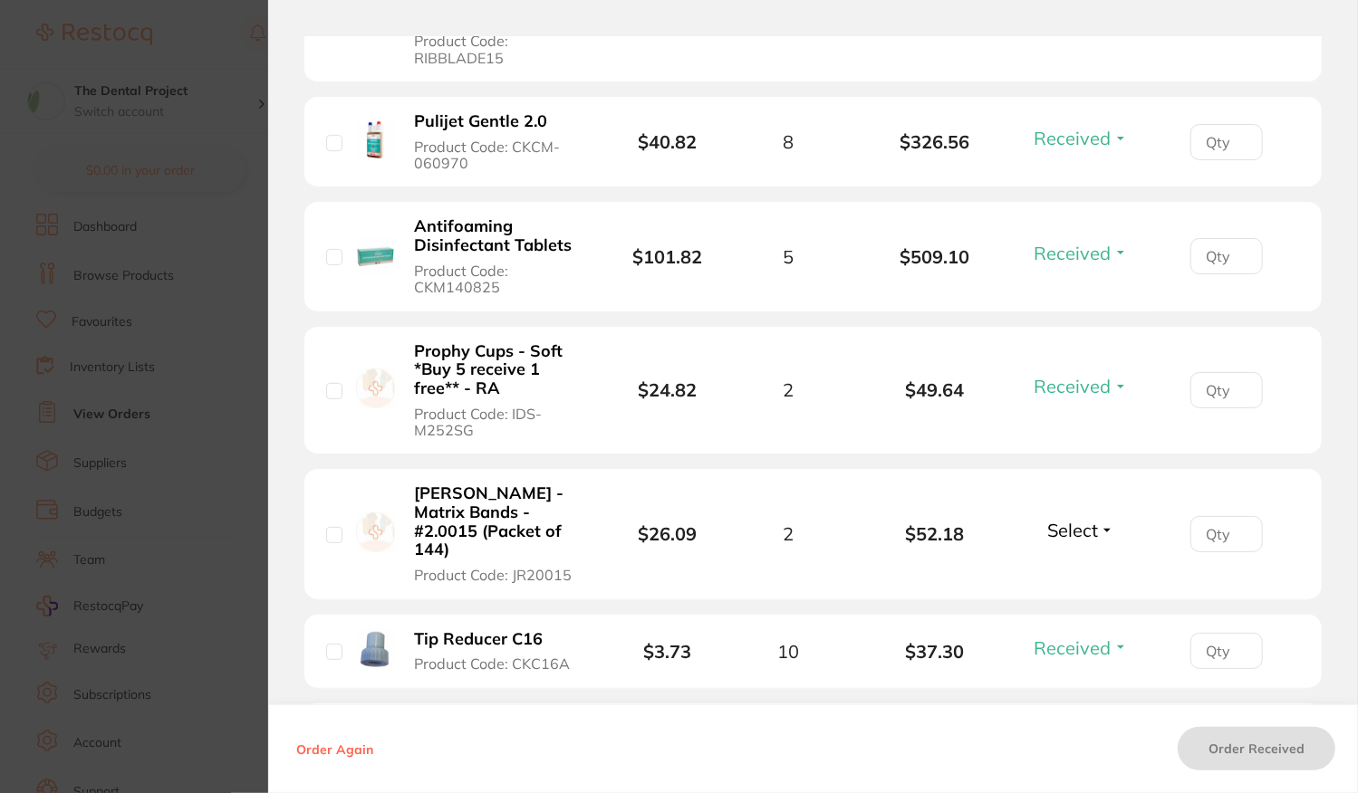
scroll to position [4348, 0]
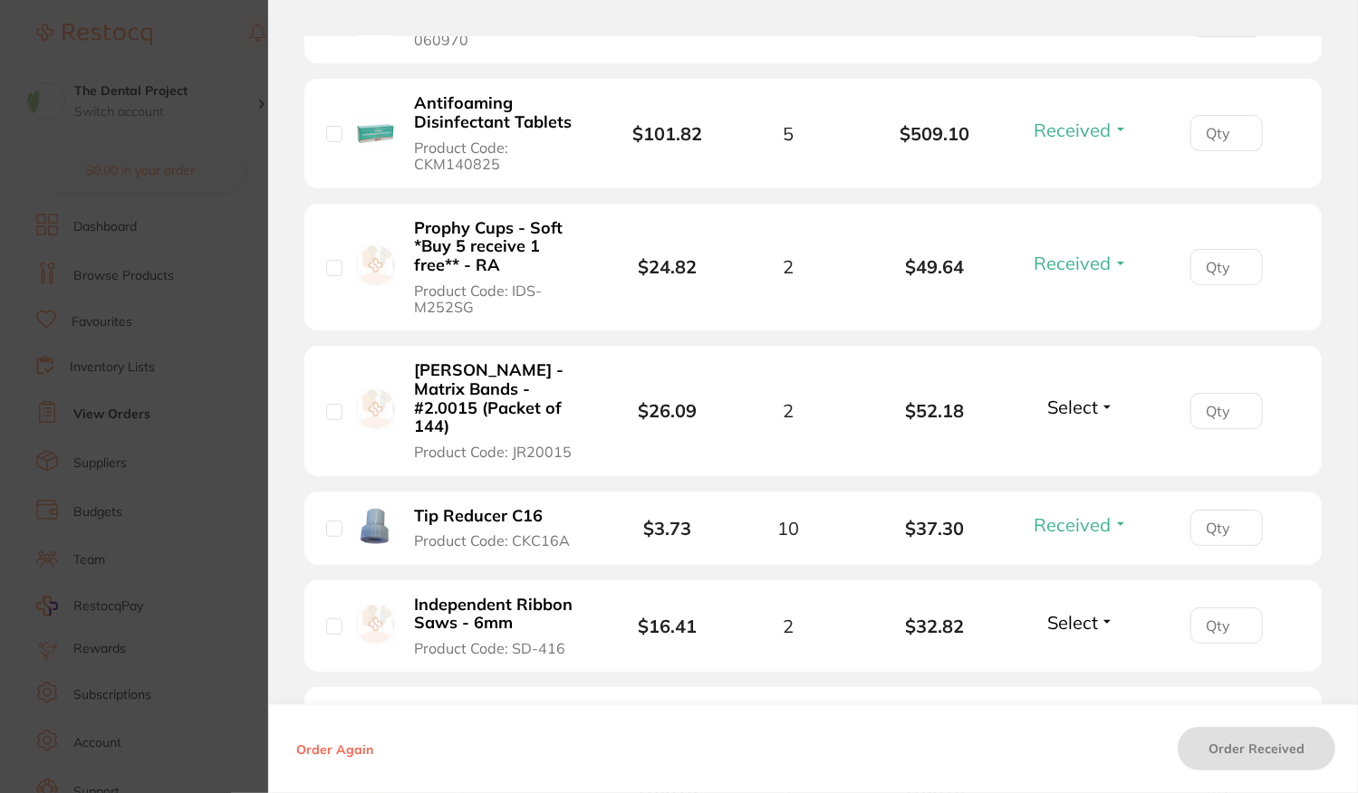
click at [1062, 611] on span "Select" at bounding box center [1072, 622] width 51 height 23
drag, startPoint x: 1070, startPoint y: 594, endPoint x: 1081, endPoint y: 574, distance: 22.7
click at [1070, 655] on span "Received" at bounding box center [1081, 662] width 46 height 14
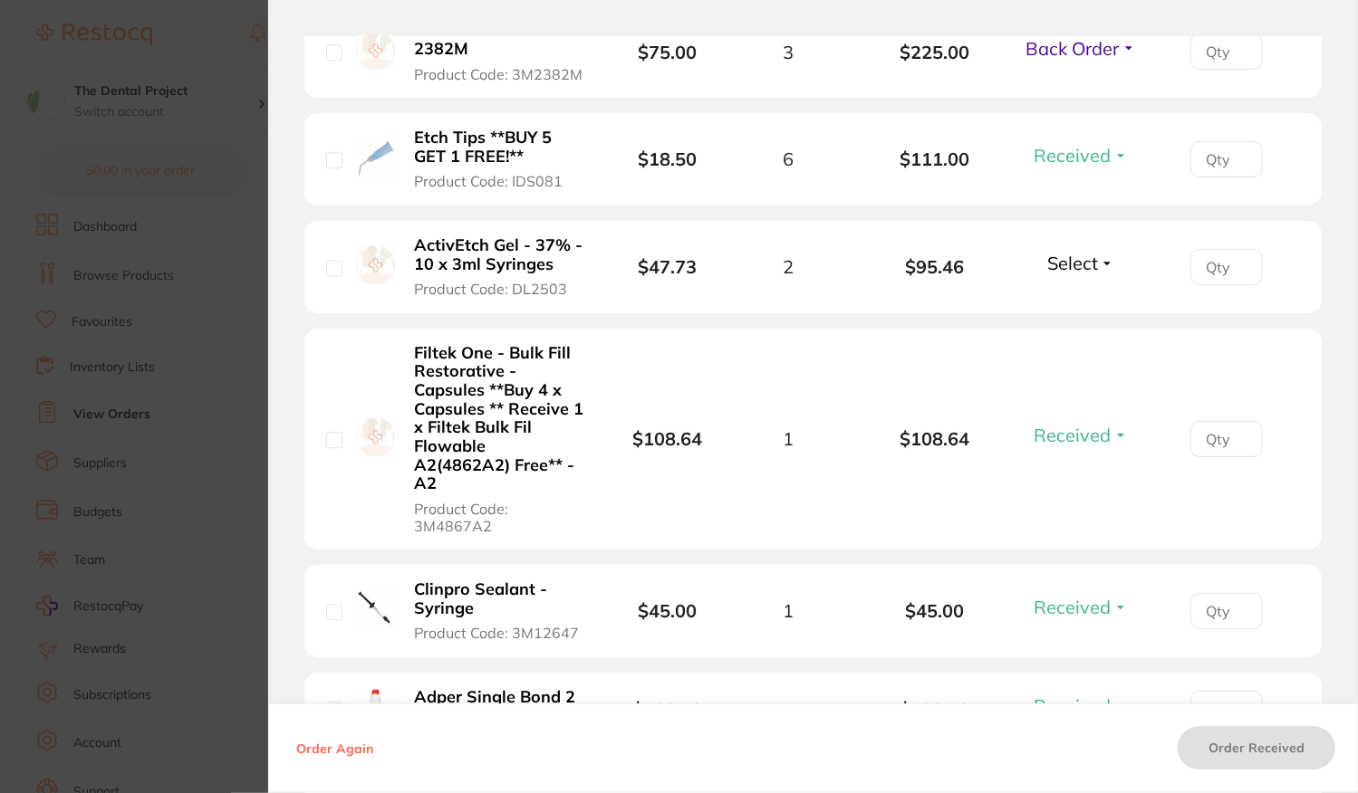
scroll to position [3062, 0]
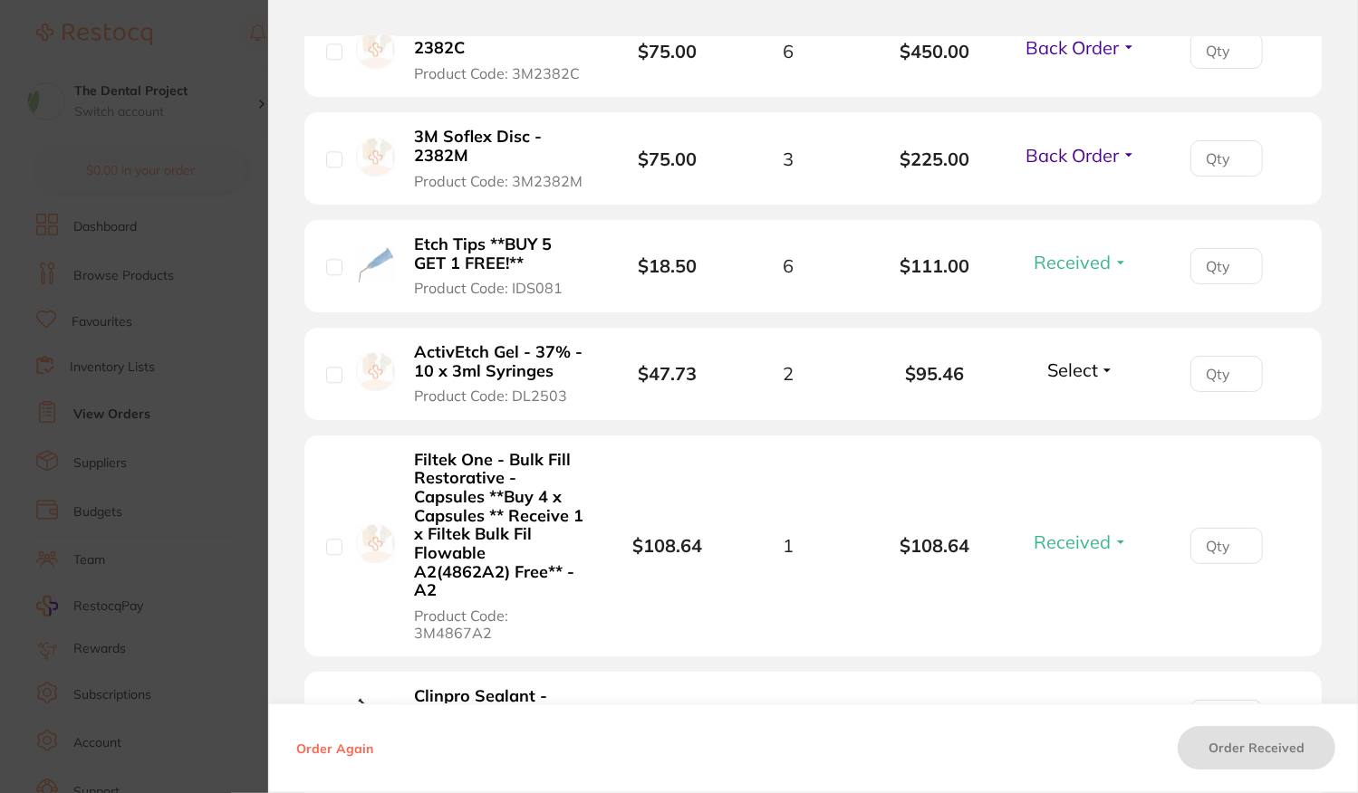
click at [1076, 359] on span "Select" at bounding box center [1072, 370] width 51 height 23
click at [1072, 402] on span "Received" at bounding box center [1081, 409] width 46 height 14
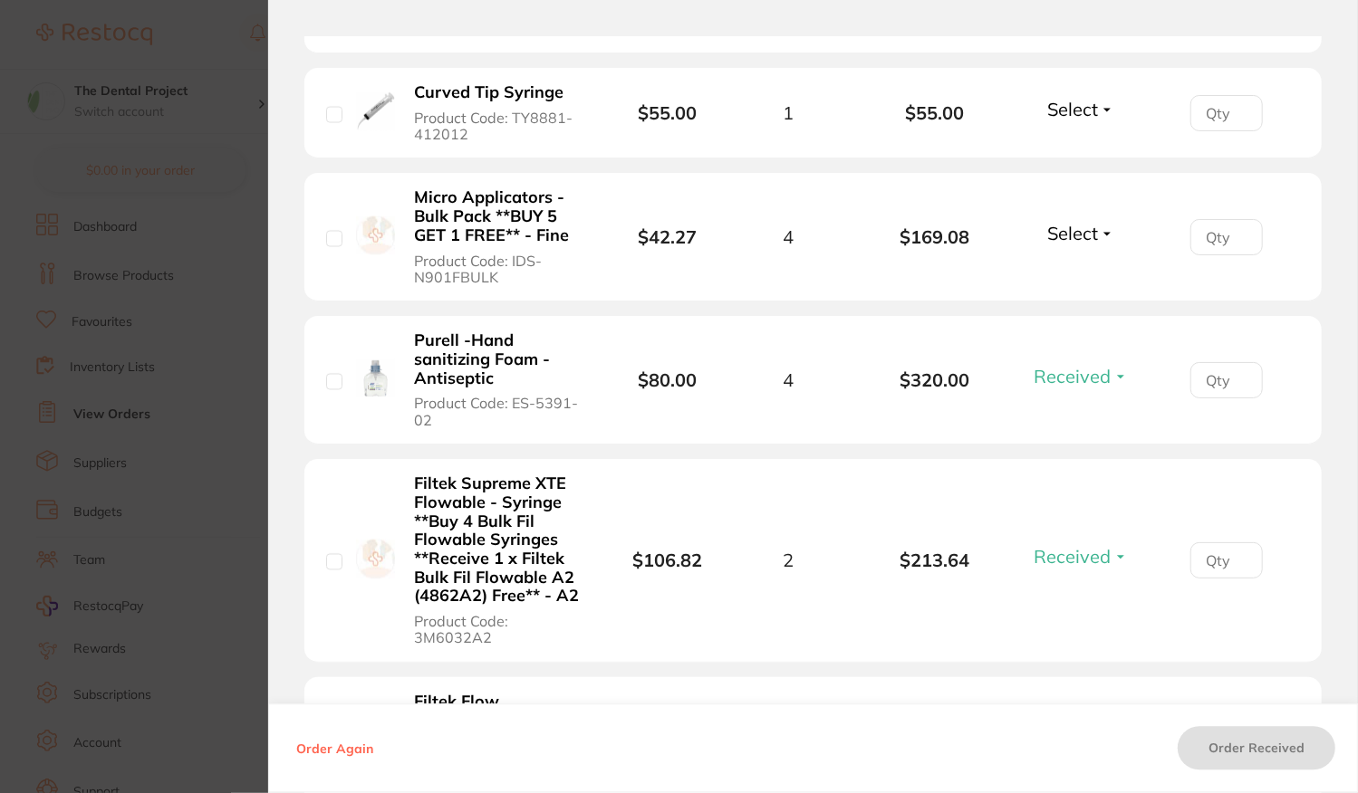
scroll to position [2156, 0]
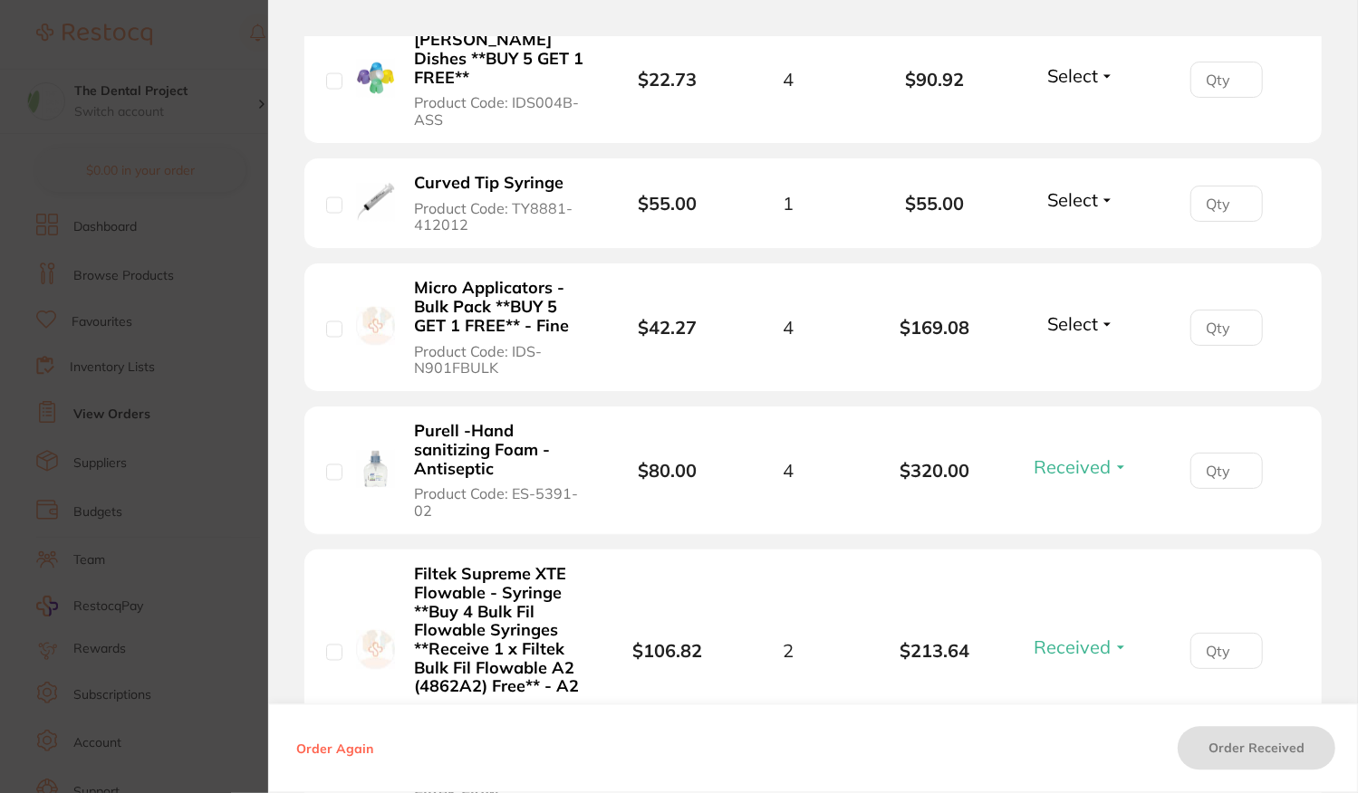
click at [1080, 312] on span "Select" at bounding box center [1072, 323] width 51 height 23
click at [1073, 356] on span "Received" at bounding box center [1081, 363] width 46 height 14
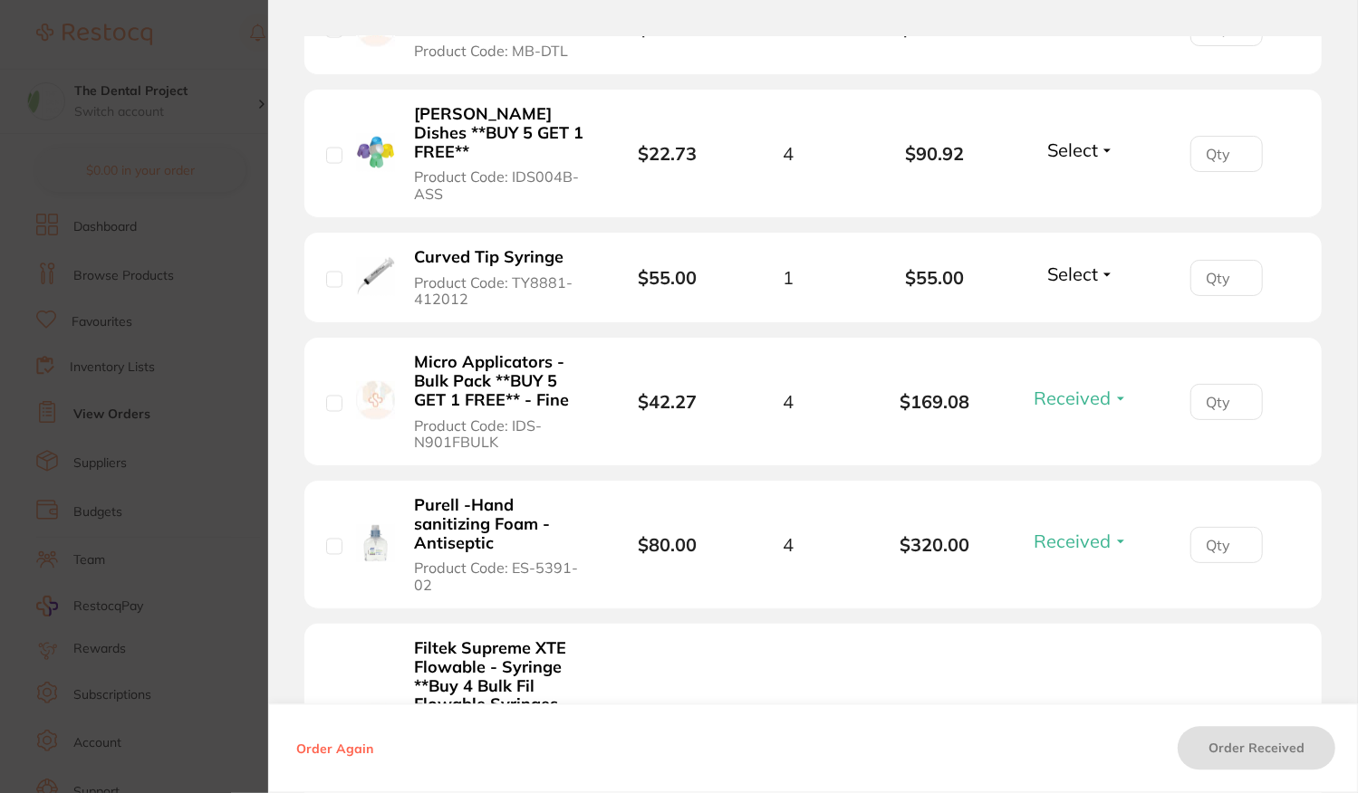
scroll to position [1975, 0]
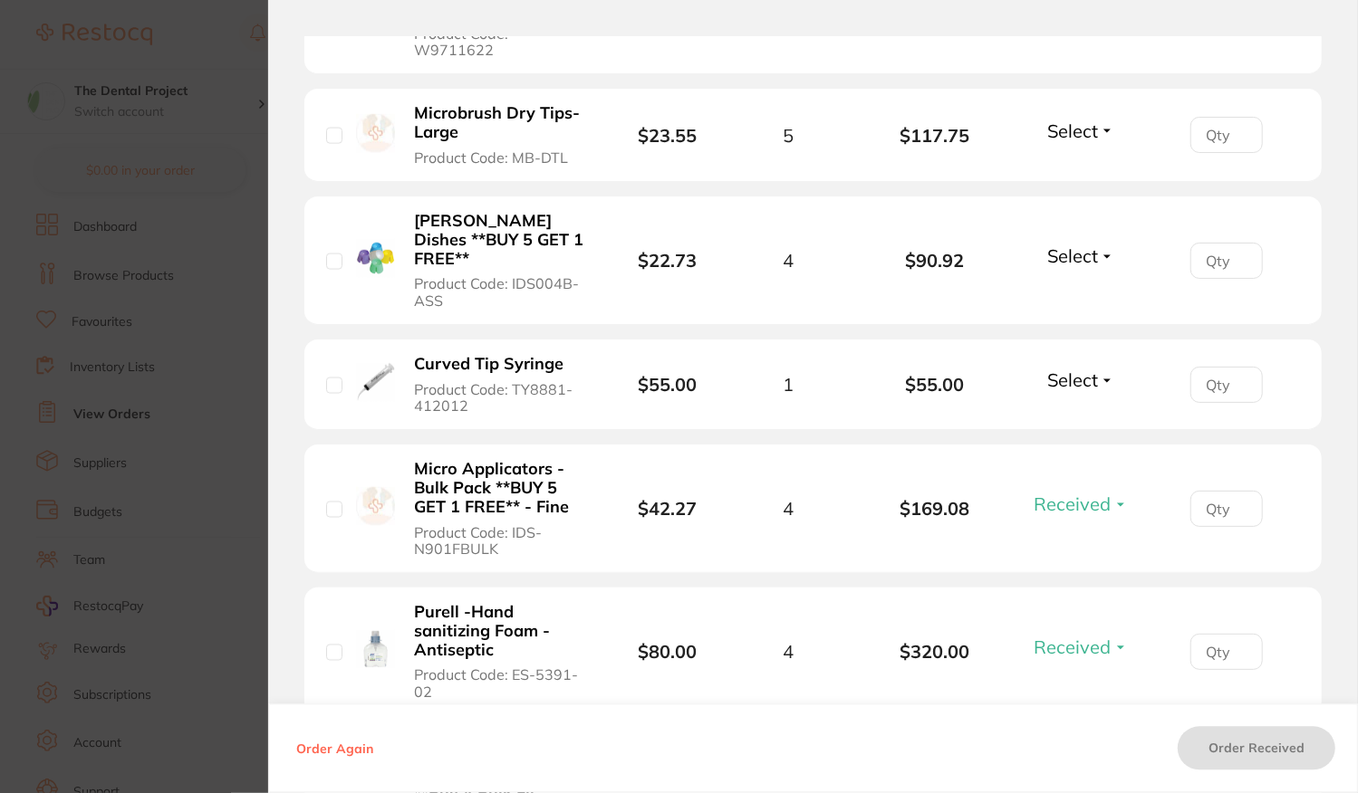
click at [1059, 370] on span "Select" at bounding box center [1072, 381] width 51 height 23
click at [1065, 413] on span "Received" at bounding box center [1081, 420] width 46 height 14
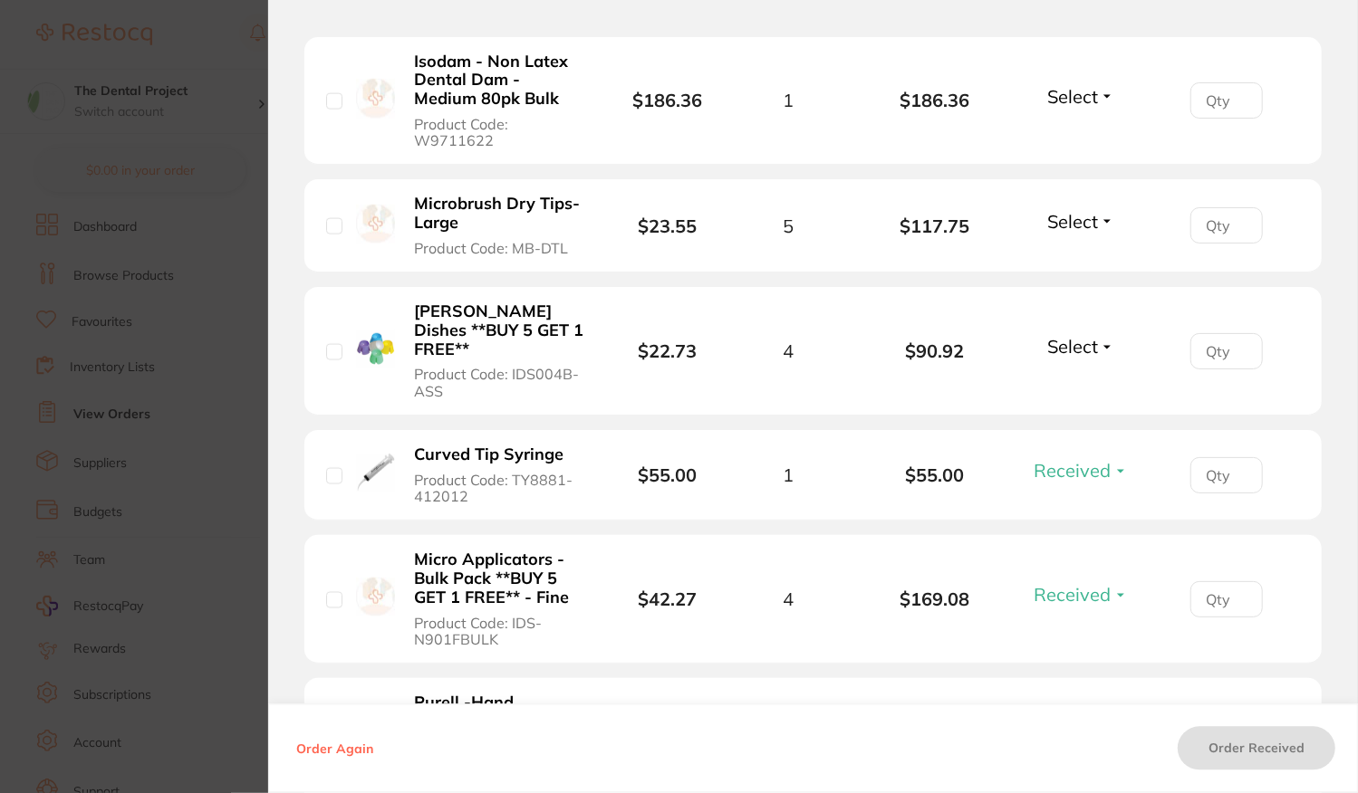
click at [1073, 215] on span "Select" at bounding box center [1072, 222] width 51 height 23
click at [1058, 255] on span "Received" at bounding box center [1081, 262] width 46 height 14
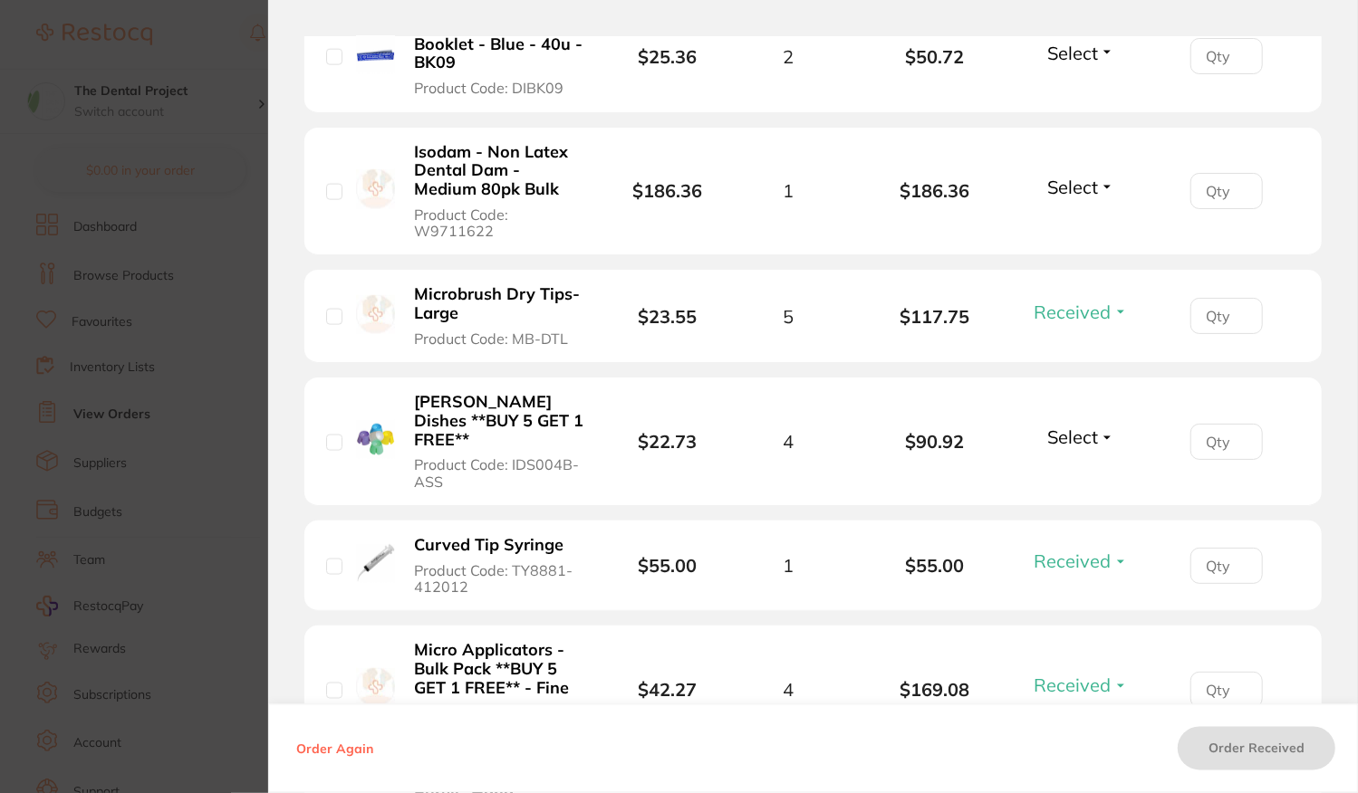
click at [1071, 188] on span "Select" at bounding box center [1072, 187] width 51 height 23
click at [1082, 220] on span "Received" at bounding box center [1081, 226] width 46 height 14
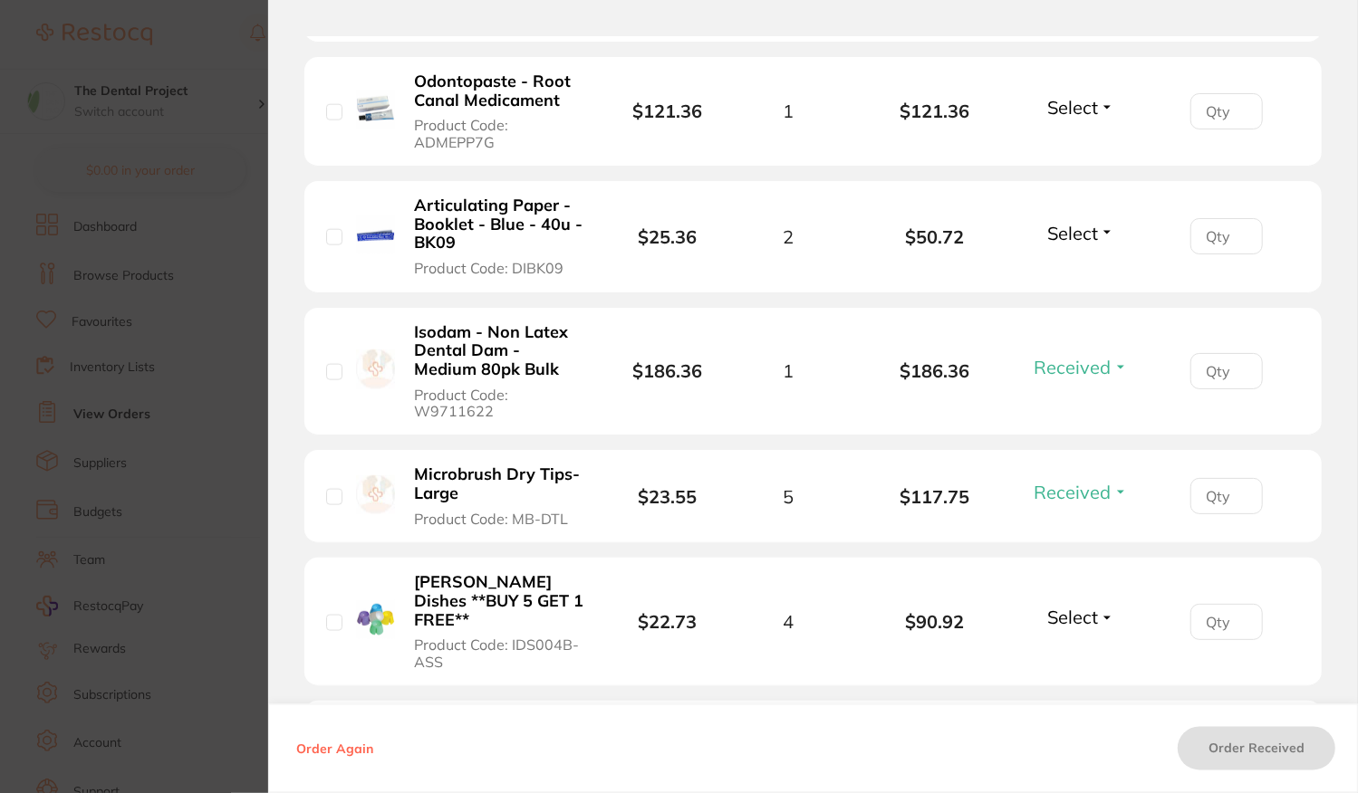
scroll to position [1612, 0]
click at [1072, 228] on span "Select" at bounding box center [1072, 234] width 51 height 23
click at [1071, 266] on span "Received" at bounding box center [1081, 273] width 46 height 14
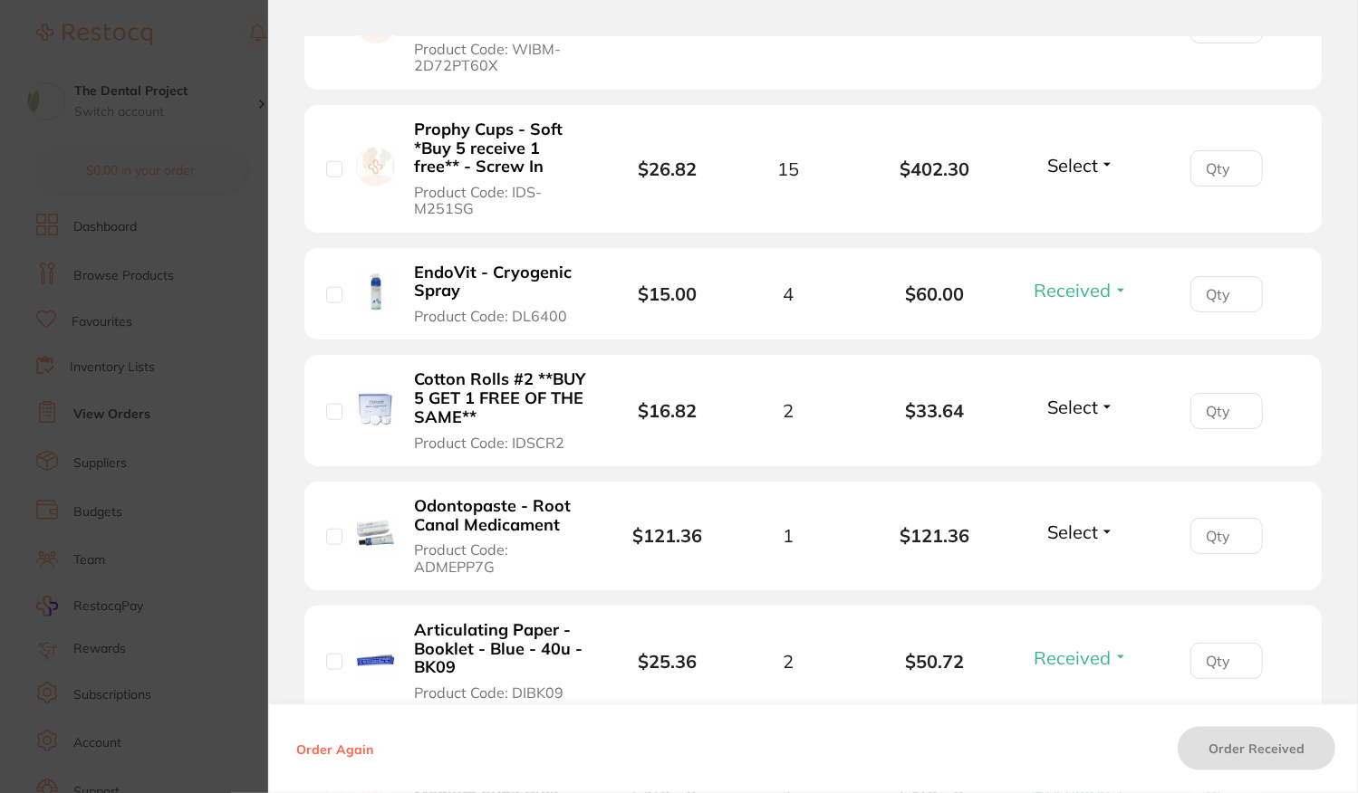
scroll to position [1159, 0]
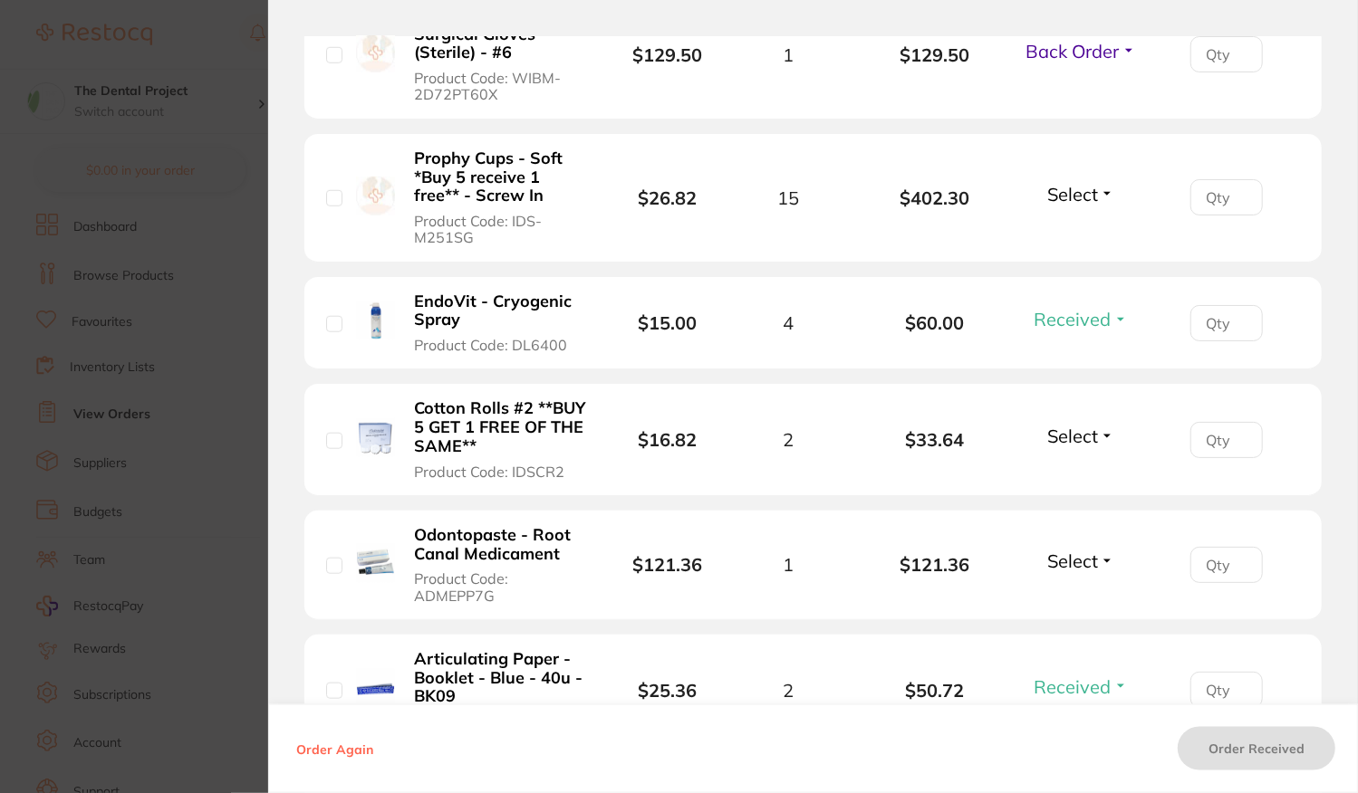
click at [1062, 439] on span "Select" at bounding box center [1072, 436] width 51 height 23
click at [1068, 470] on span "Received" at bounding box center [1081, 475] width 46 height 14
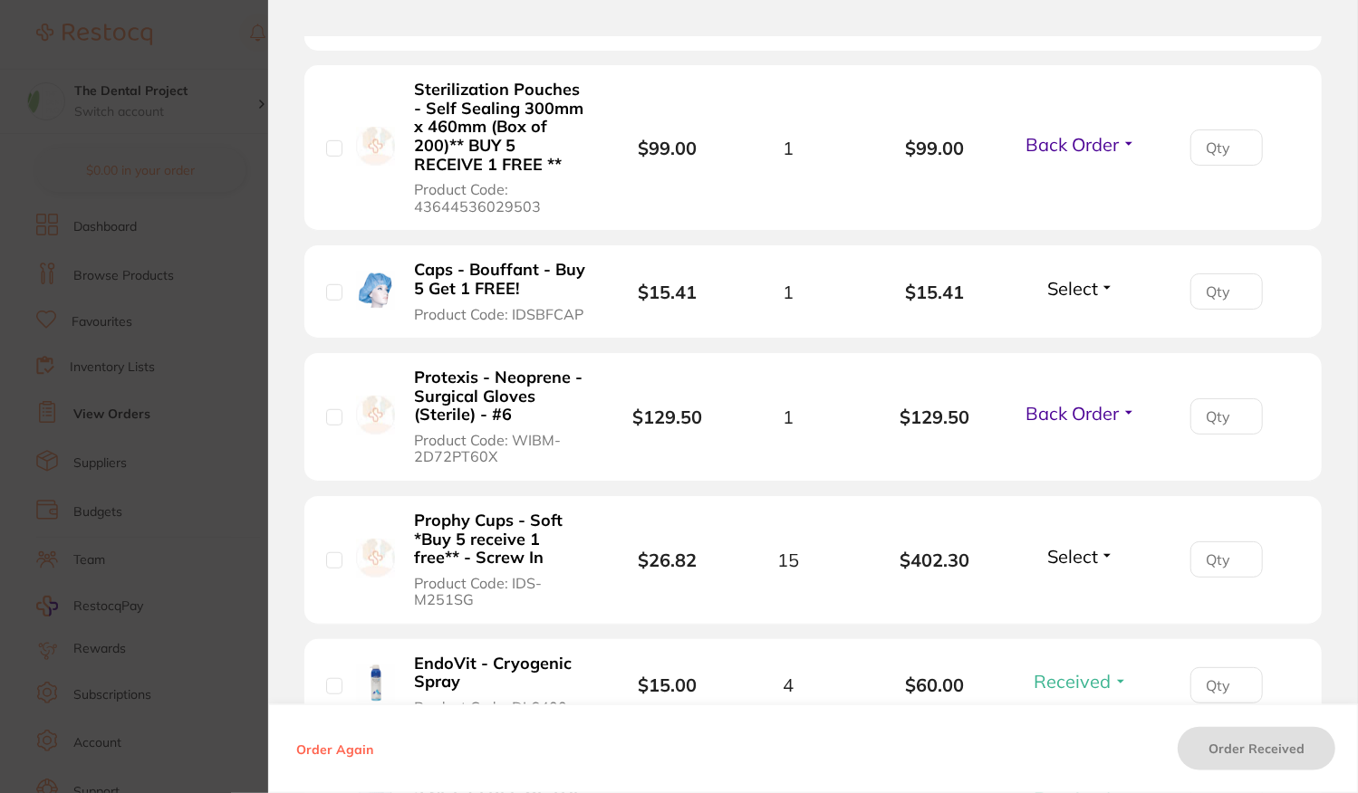
scroll to position [616, 0]
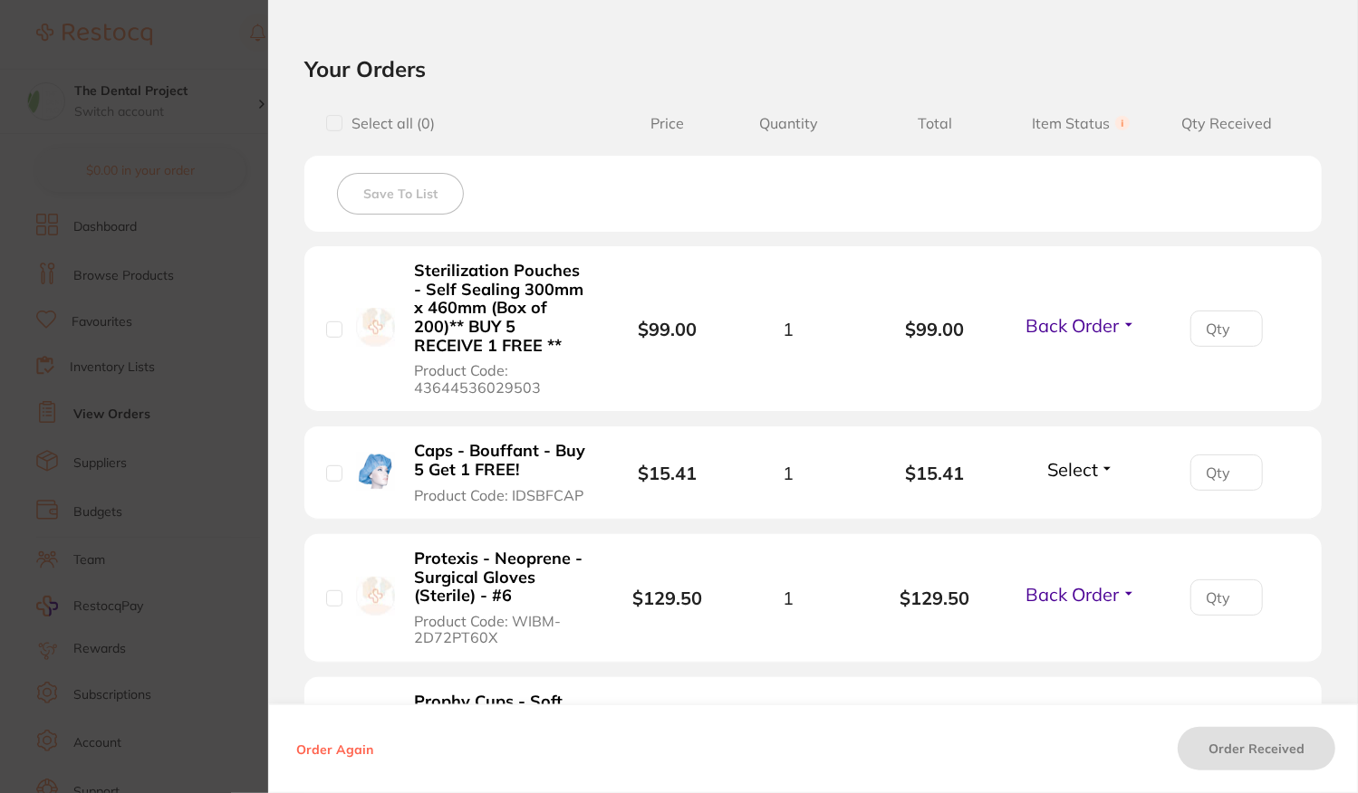
click at [1068, 470] on span "Select" at bounding box center [1072, 469] width 51 height 23
click at [1063, 502] on span "Received" at bounding box center [1081, 509] width 46 height 14
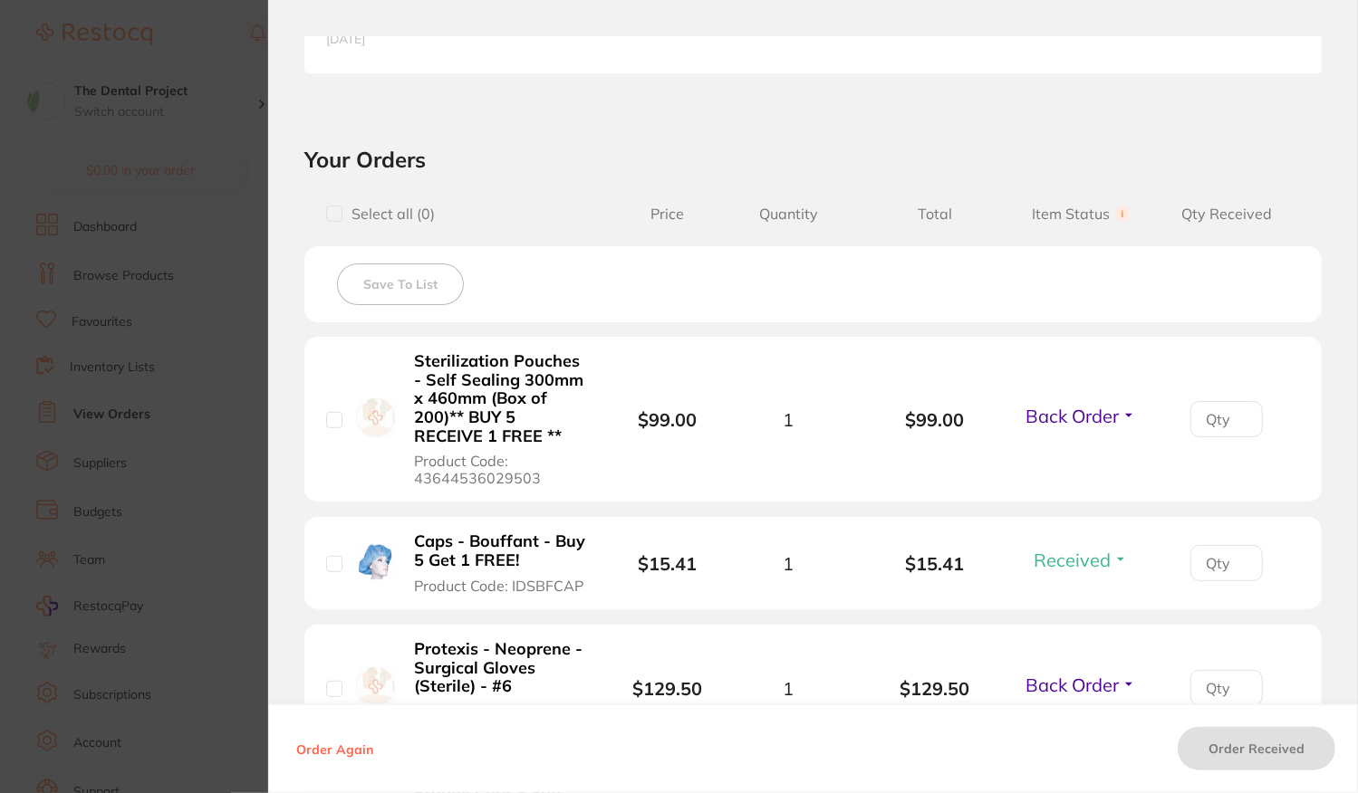
scroll to position [797, 0]
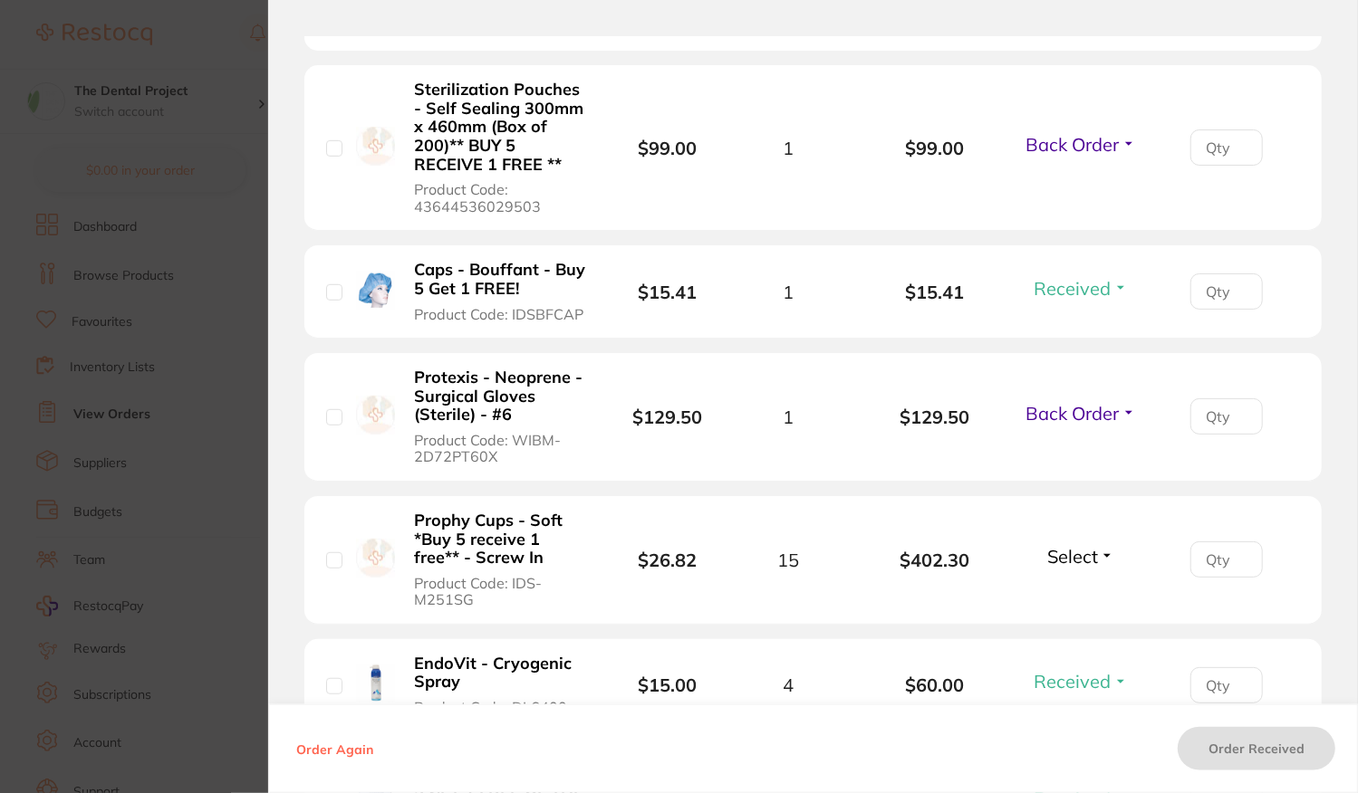
click at [1062, 555] on span "Select" at bounding box center [1072, 556] width 51 height 23
click at [1058, 589] on span "Received" at bounding box center [1081, 596] width 46 height 14
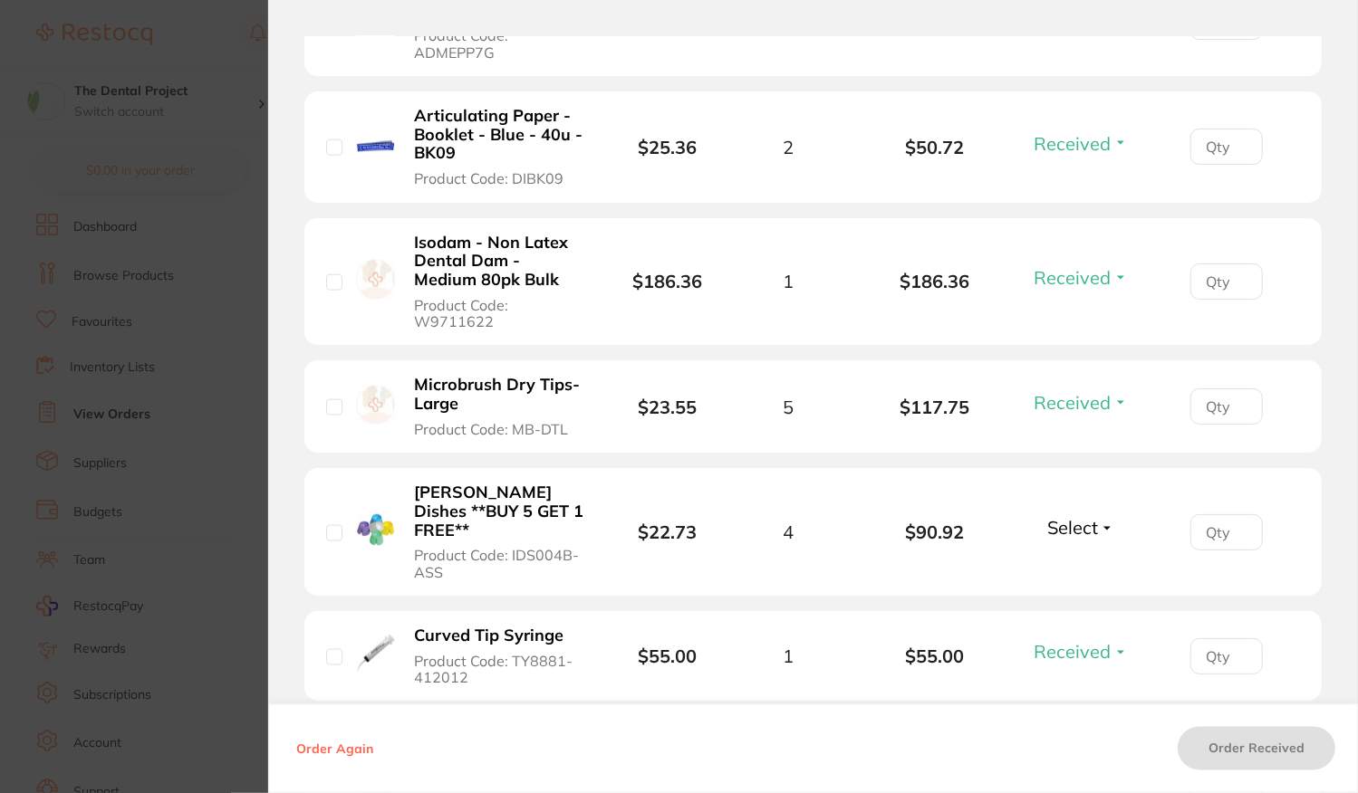
scroll to position [1522, 0]
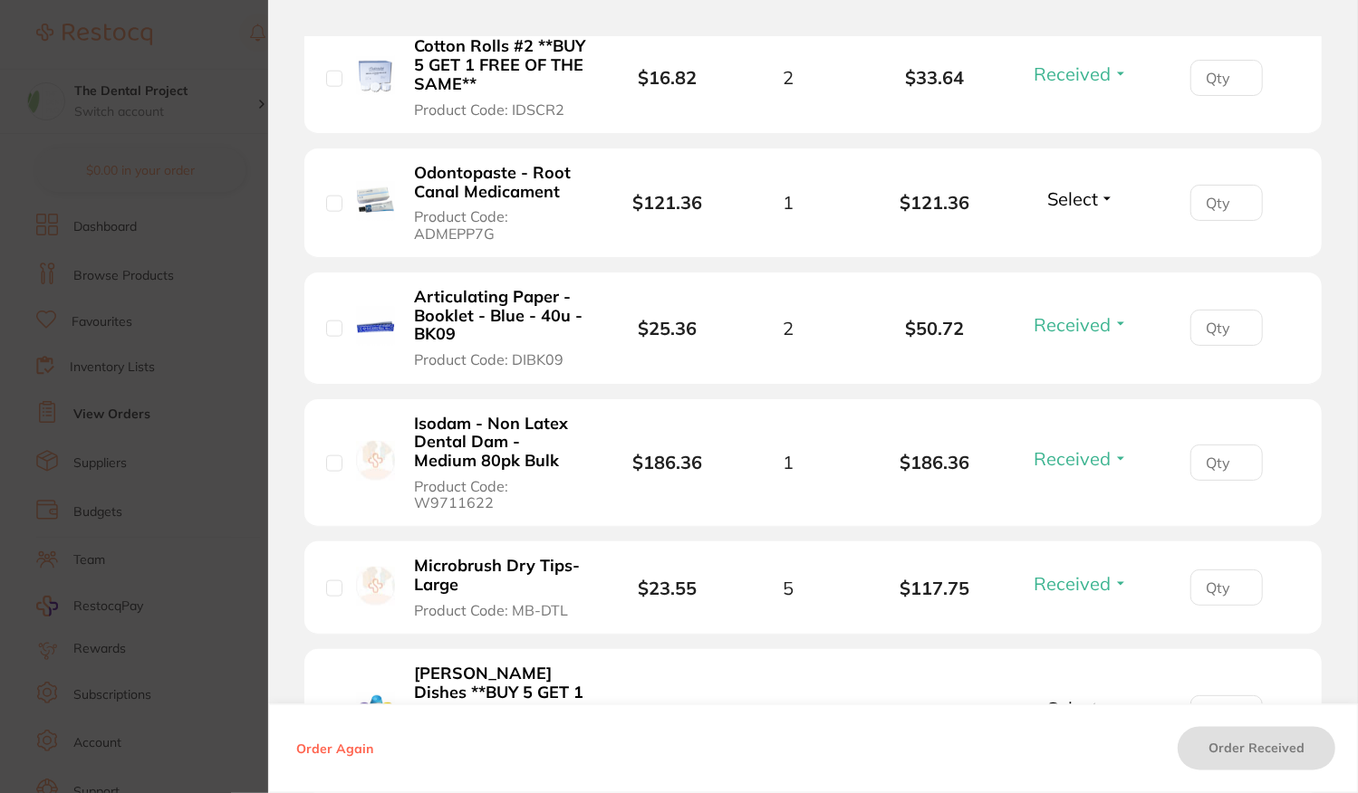
click at [1082, 200] on span "Select" at bounding box center [1072, 198] width 51 height 23
click at [1084, 233] on li "Odontopaste - Root Canal Medicament Product Code: ADMEPP7G $121.36 1 $121.36 Se…" at bounding box center [812, 204] width 1017 height 110
click at [1087, 206] on span "Select" at bounding box center [1072, 198] width 51 height 23
click at [1083, 234] on span "Received" at bounding box center [1081, 238] width 46 height 14
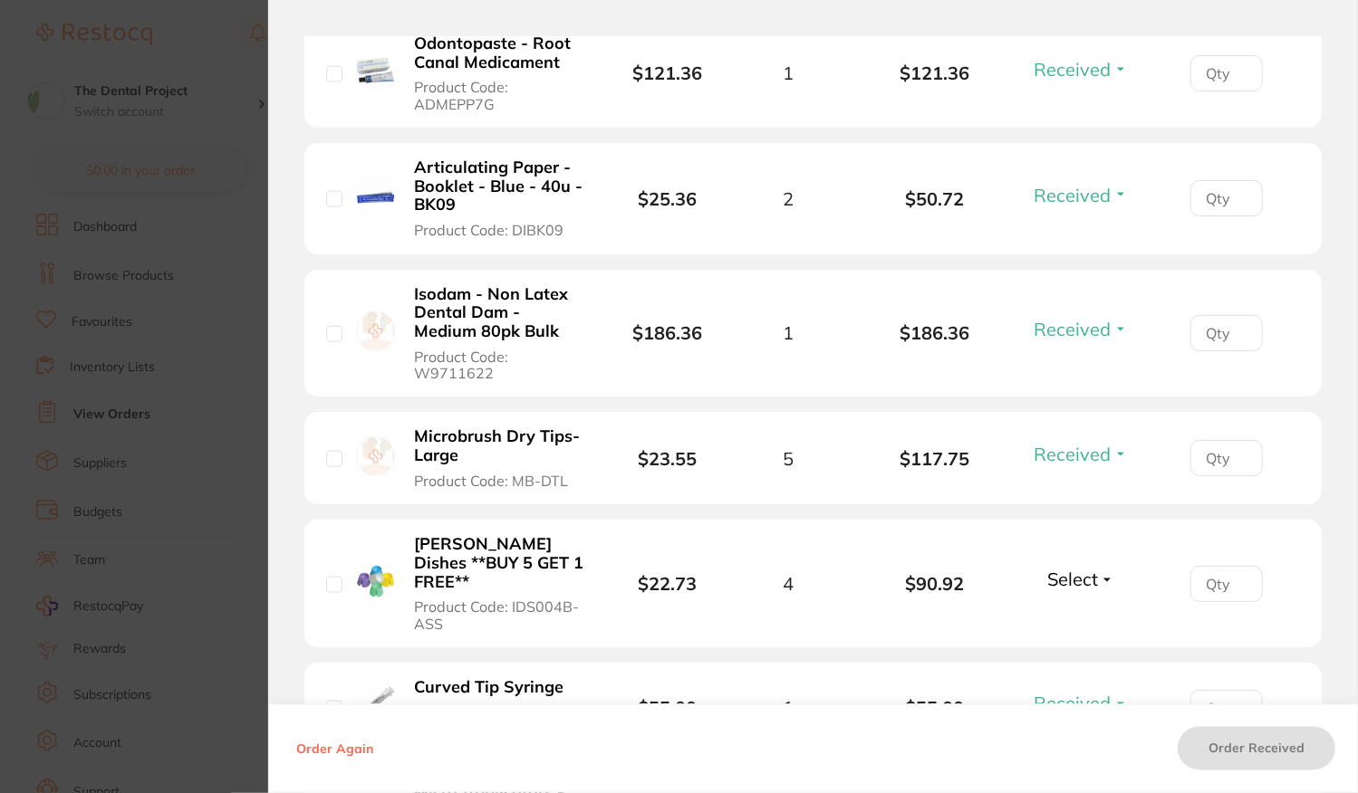
scroll to position [1703, 0]
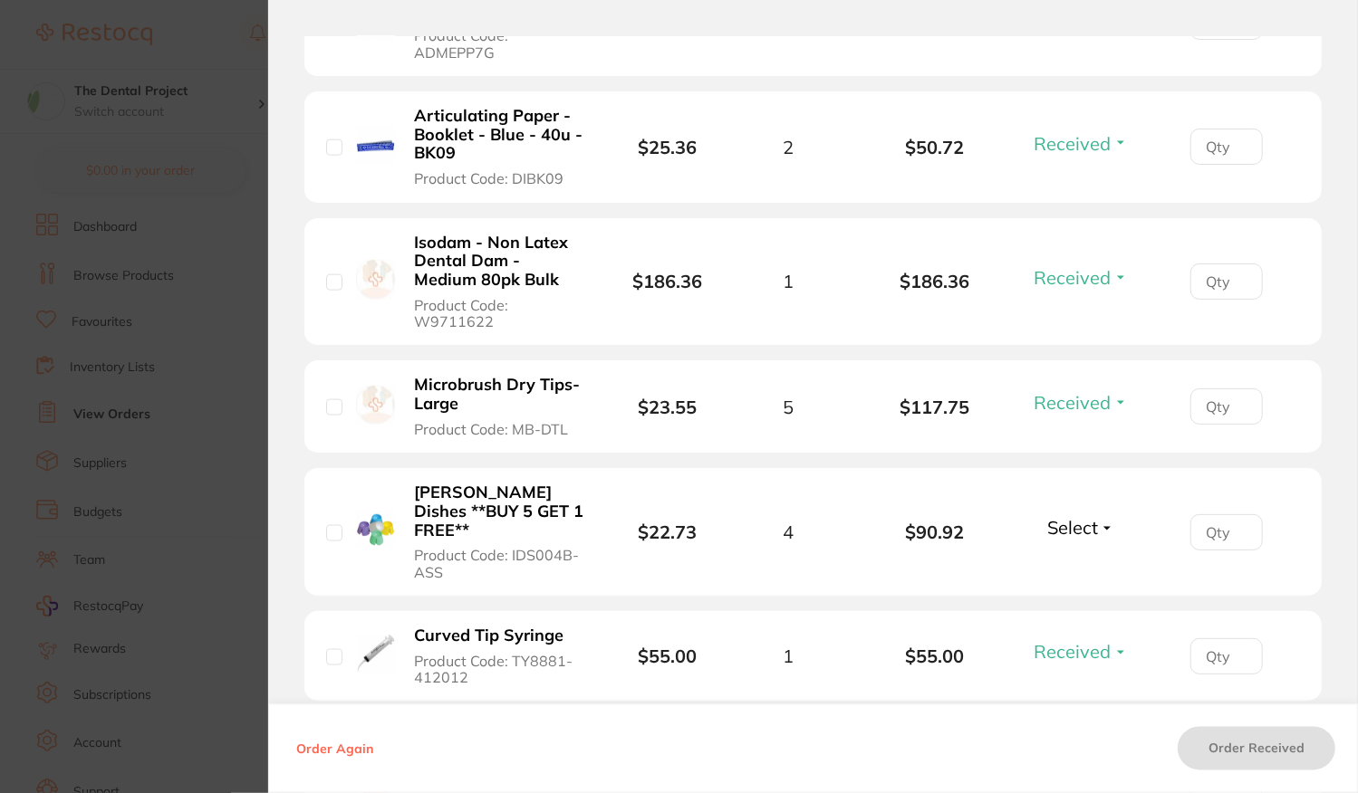
click at [1076, 517] on span "Select" at bounding box center [1072, 528] width 51 height 23
click at [1068, 561] on span "Received" at bounding box center [1081, 568] width 46 height 14
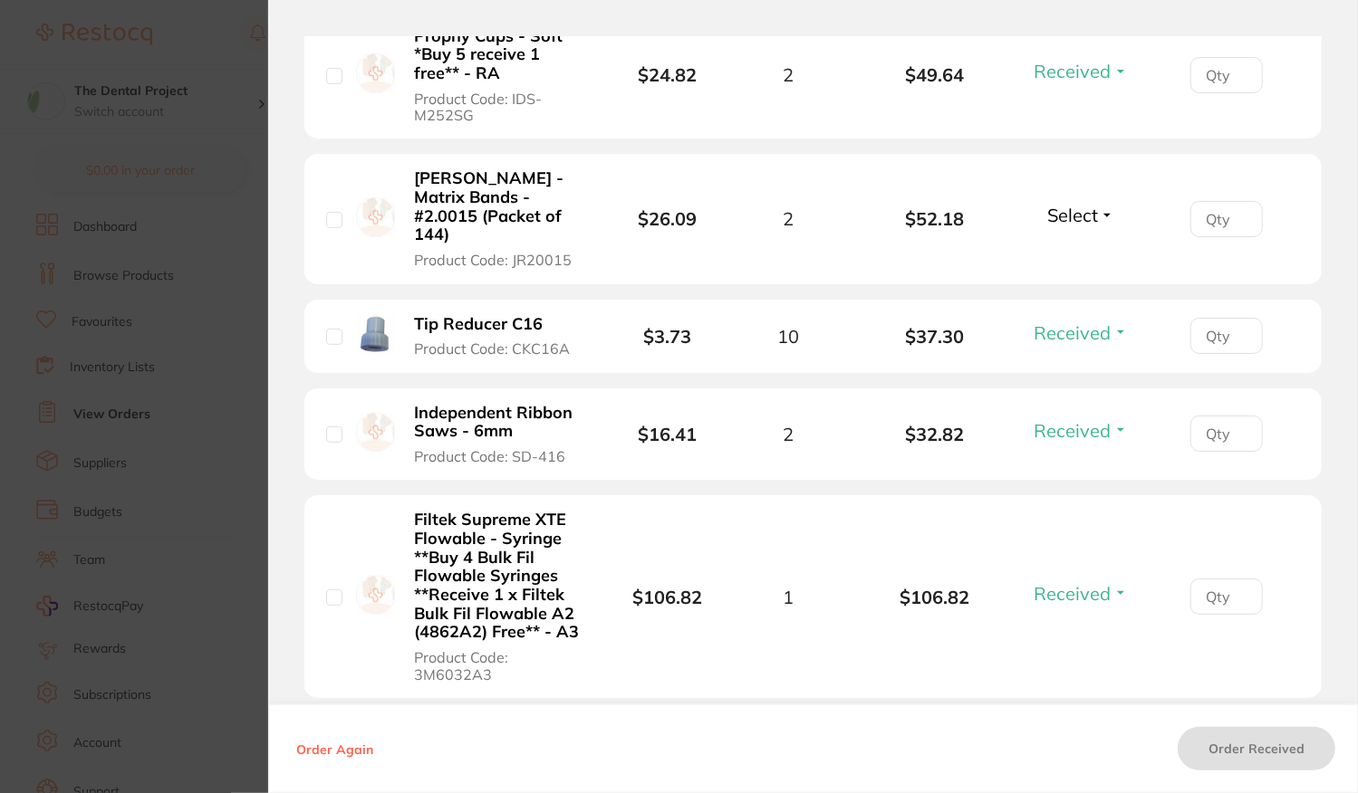
scroll to position [4511, 0]
